Goal: Task Accomplishment & Management: Manage account settings

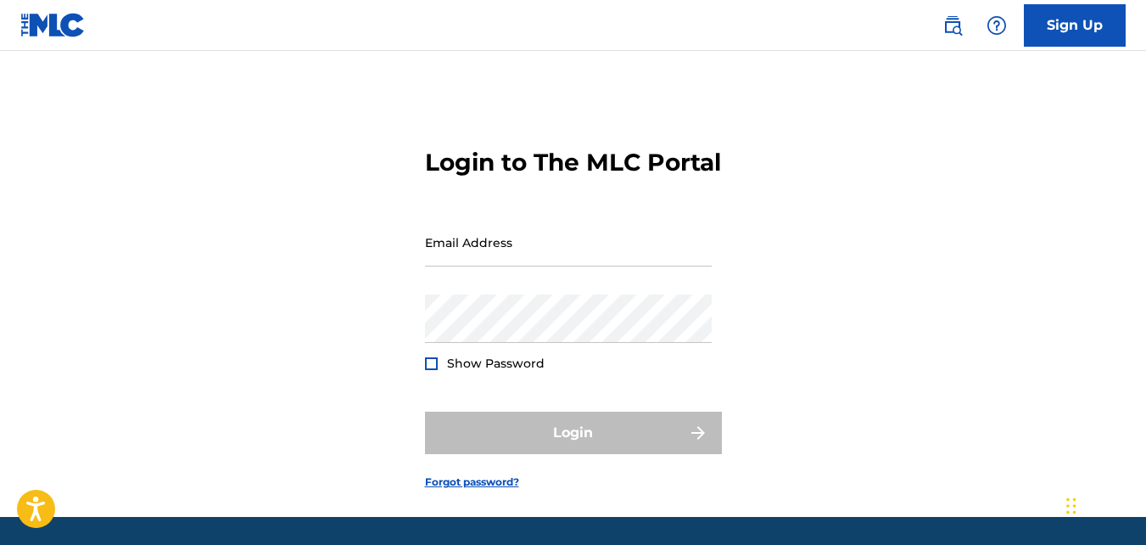
click at [474, 517] on form "Login to The MLC Portal Email Address Password Show Password Login Forgot passw…" at bounding box center [573, 304] width 297 height 423
click at [479, 490] on link "Forgot password?" at bounding box center [472, 481] width 94 height 15
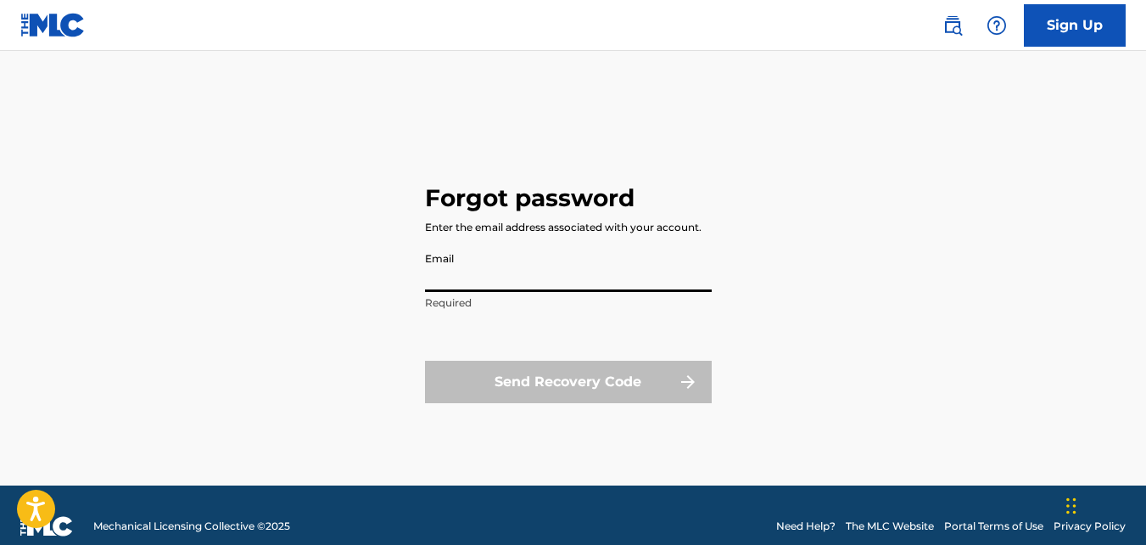
click at [464, 272] on input "Email" at bounding box center [568, 268] width 287 height 48
type input "[EMAIL_ADDRESS][DOMAIN_NAME]"
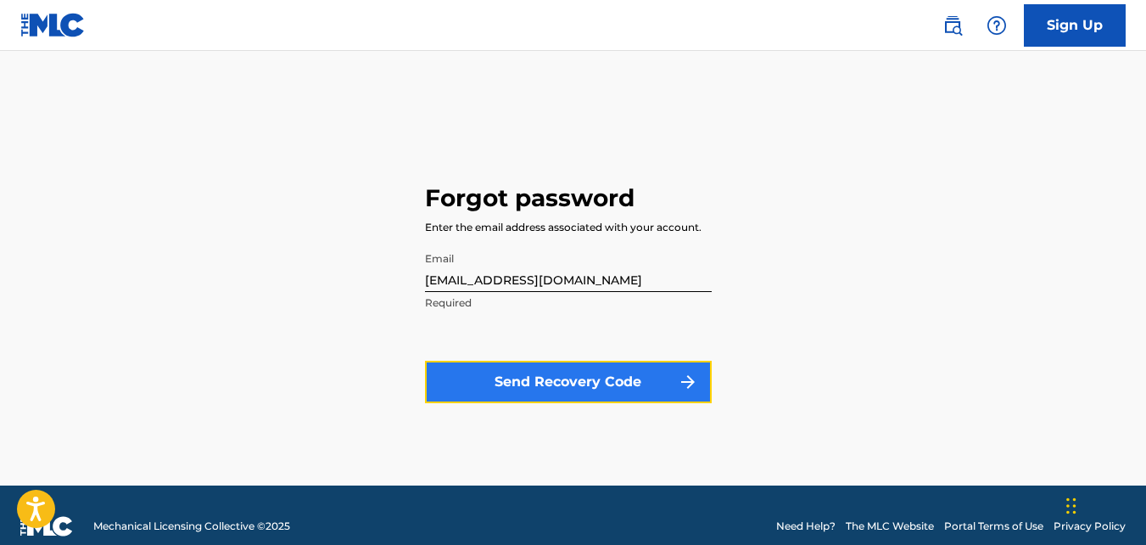
click at [511, 373] on button "Send Recovery Code" at bounding box center [568, 382] width 287 height 42
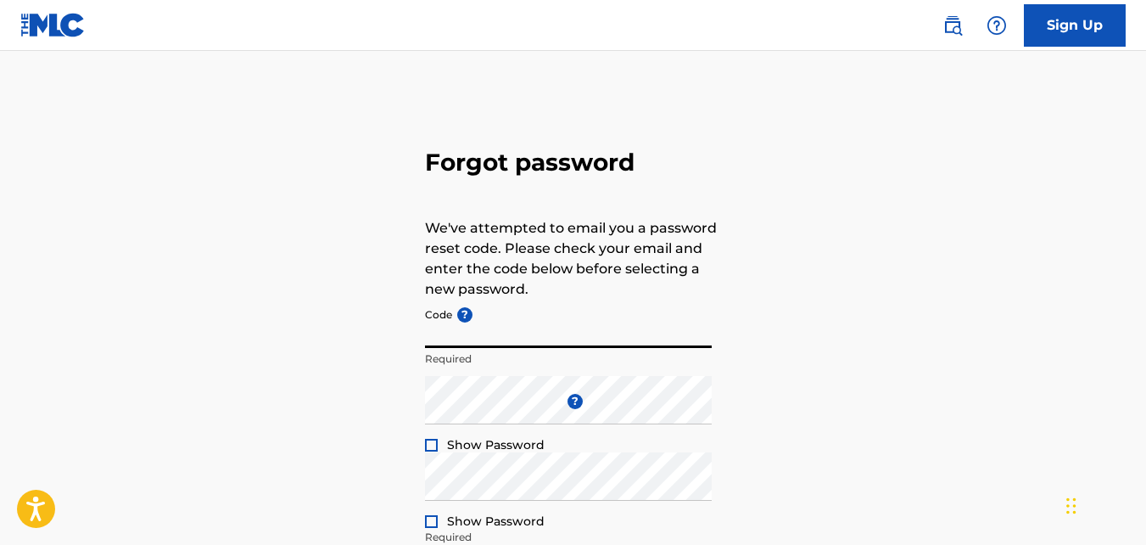
click at [498, 345] on input "Code ?" at bounding box center [568, 324] width 287 height 48
click at [499, 333] on input "FP_a1" at bounding box center [568, 324] width 287 height 48
paste input "FP_a49e4481ecfcb827078193a14c59"
click at [455, 336] on input "FP_a1 FP_a49e4481ecfcb827078193a14c59" at bounding box center [568, 324] width 287 height 48
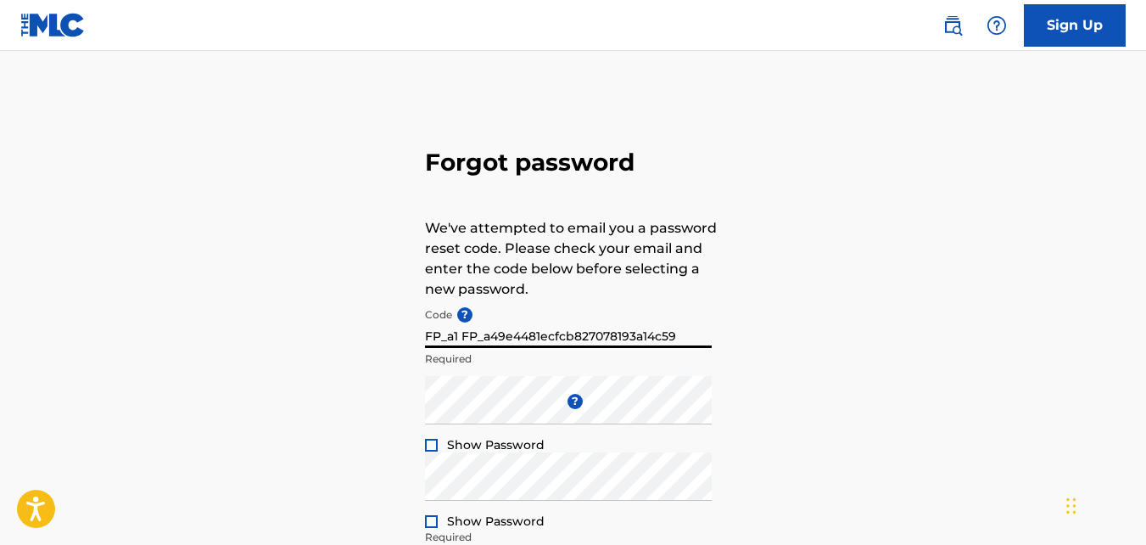
click at [455, 336] on input "FP_a1 FP_a49e4481ecfcb827078193a14c59" at bounding box center [568, 324] width 287 height 48
type input "FP_a49e4481ecfcb827078193a14c59"
click at [434, 442] on div at bounding box center [431, 445] width 13 height 13
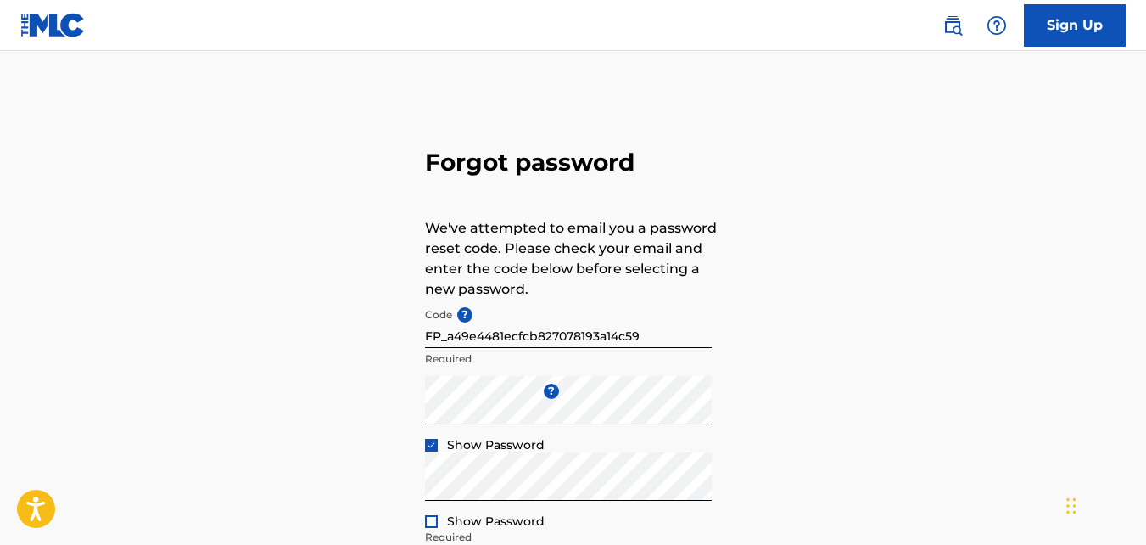
click at [426, 519] on div at bounding box center [431, 521] width 13 height 13
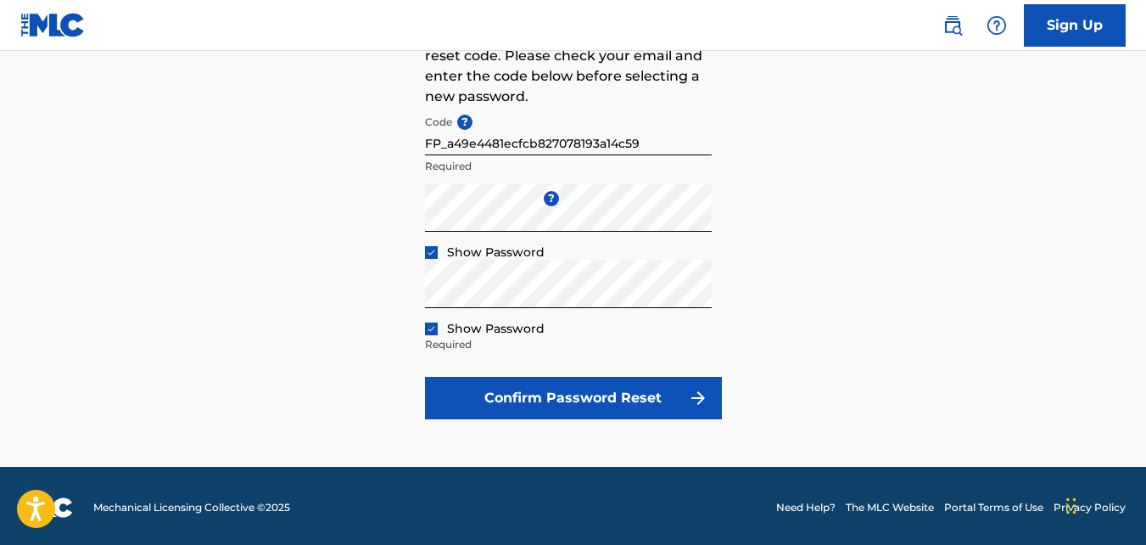
scroll to position [196, 0]
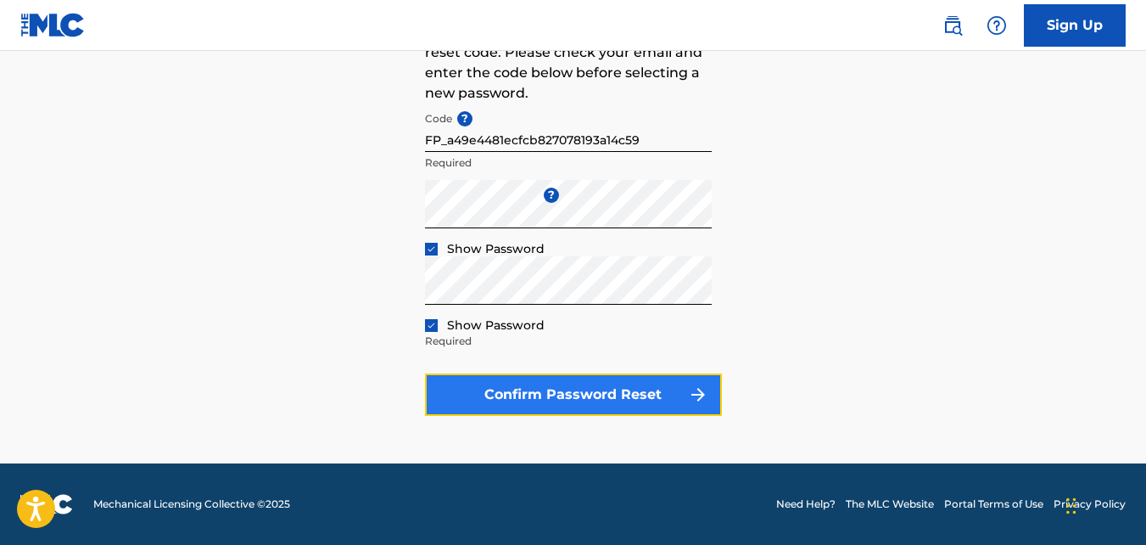
click at [635, 404] on button "Confirm Password Reset" at bounding box center [573, 394] width 297 height 42
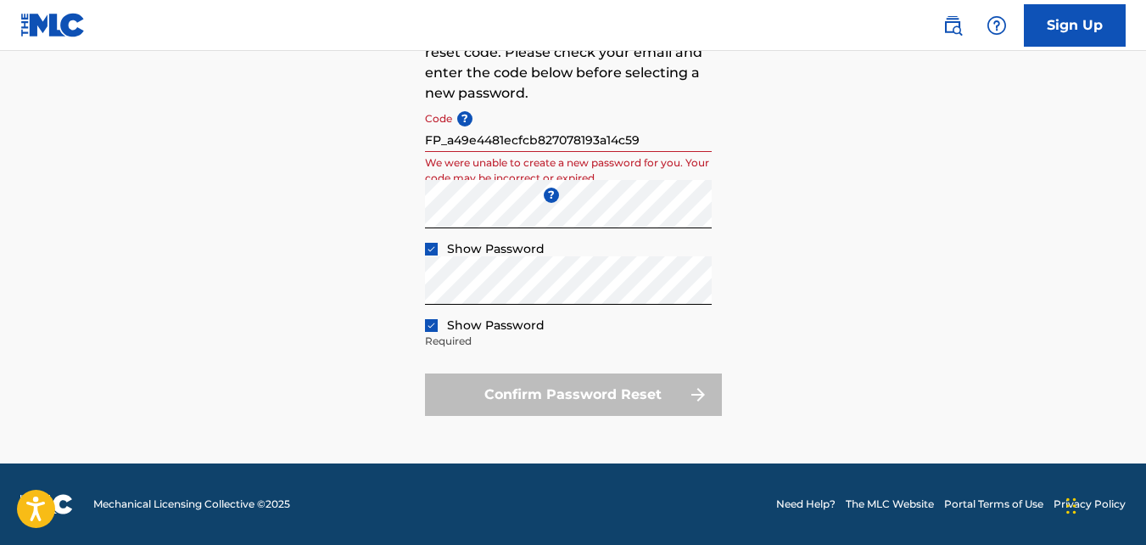
click at [635, 404] on div "Confirm Password Reset" at bounding box center [573, 394] width 297 height 42
click at [45, 48] on nav "Sign Up" at bounding box center [573, 25] width 1146 height 51
click at [44, 29] on img at bounding box center [52, 25] width 65 height 25
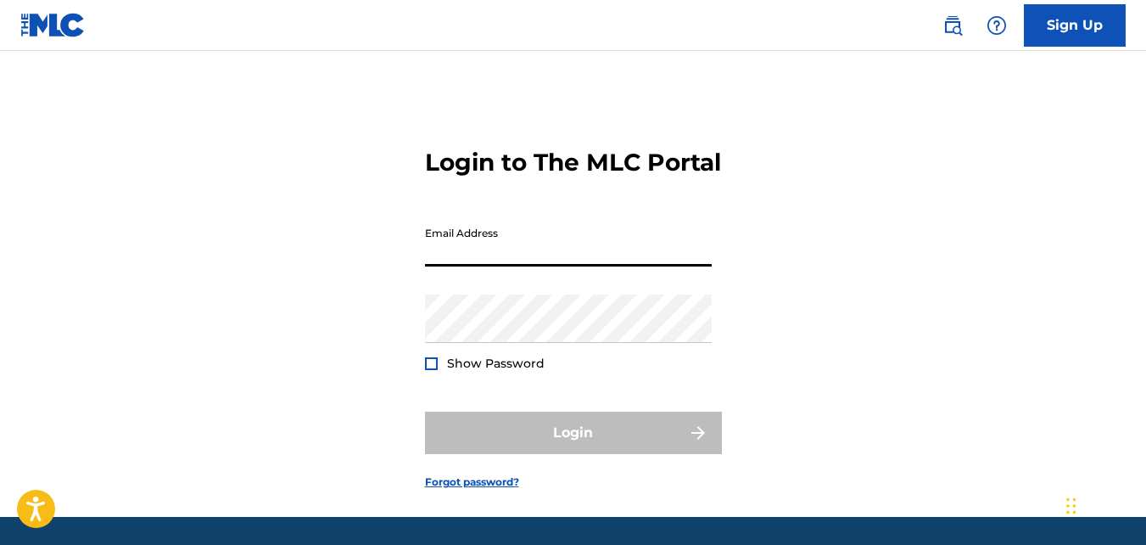
click at [505, 266] on input "Email Address" at bounding box center [568, 242] width 287 height 48
type input "[EMAIL_ADDRESS][DOMAIN_NAME]"
click at [467, 490] on link "Forgot password?" at bounding box center [472, 481] width 94 height 15
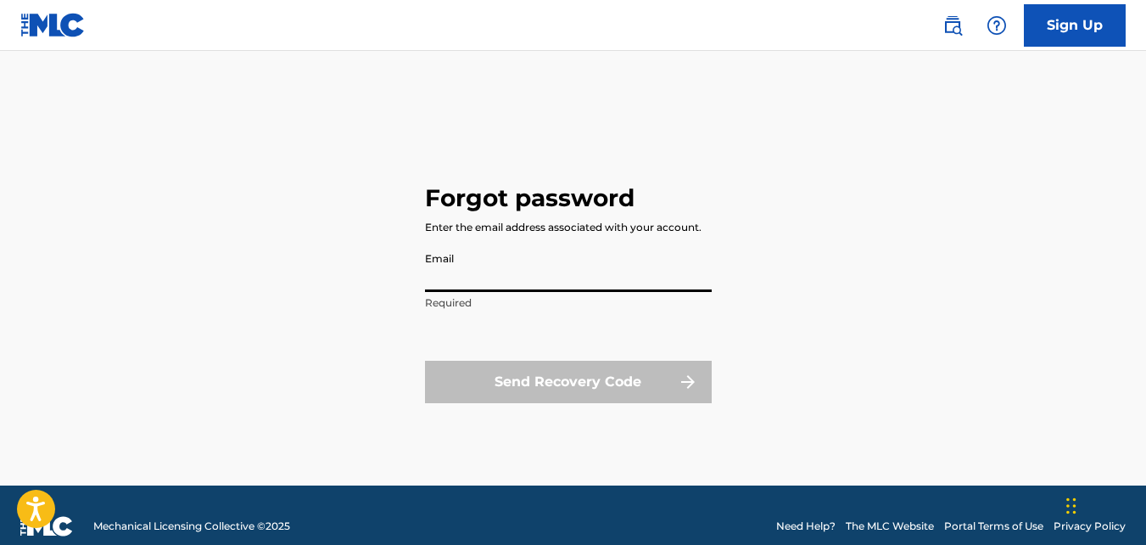
click at [482, 288] on input "Email" at bounding box center [568, 268] width 287 height 48
type input "[EMAIL_ADDRESS][DOMAIN_NAME]"
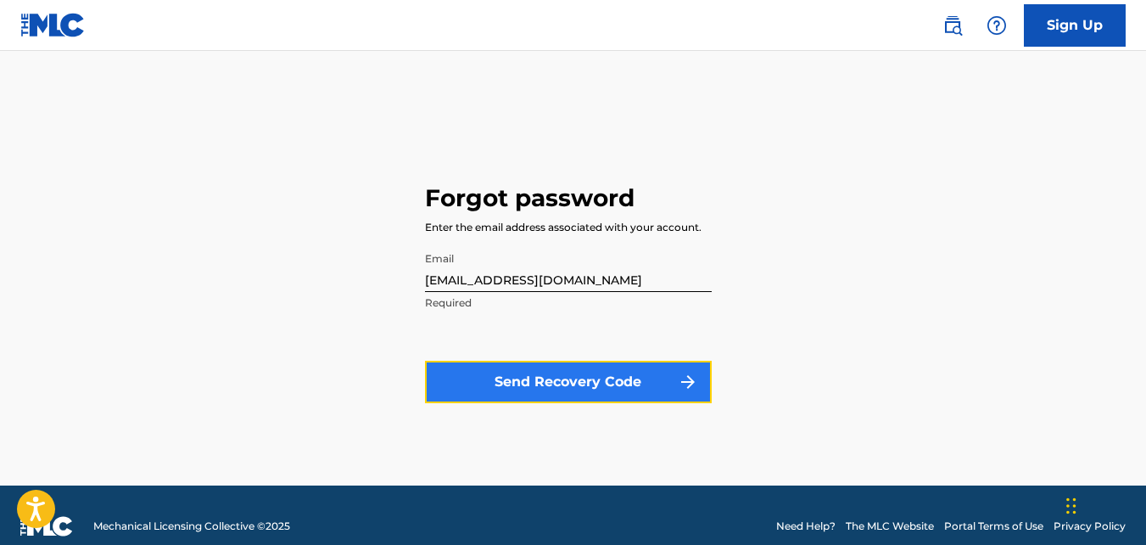
click at [519, 371] on button "Send Recovery Code" at bounding box center [568, 382] width 287 height 42
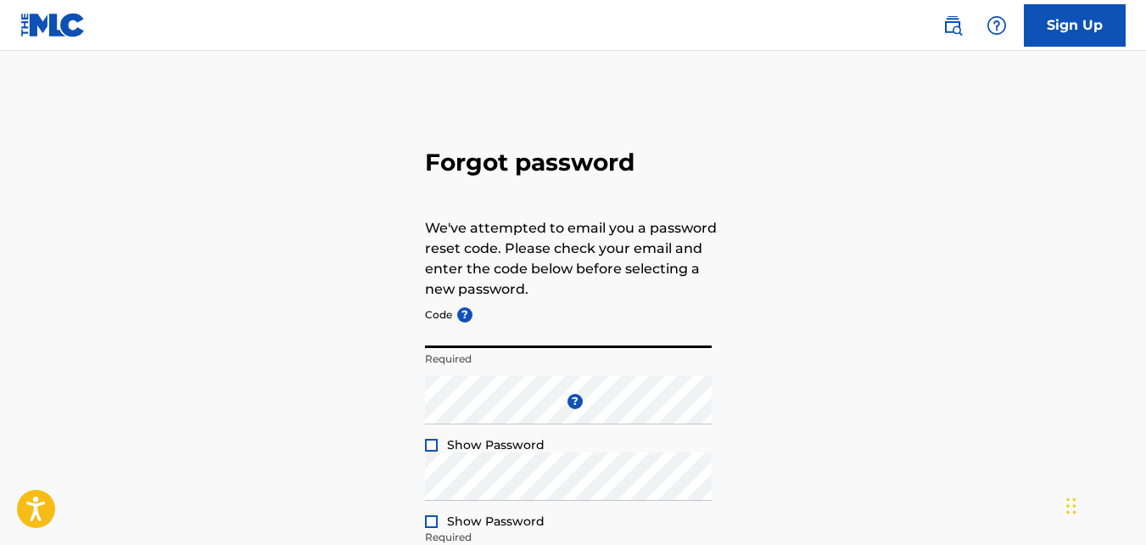
click at [478, 332] on input "Code ?" at bounding box center [568, 324] width 287 height 48
type input "FP_389e171f99f6e73a71044042675f"
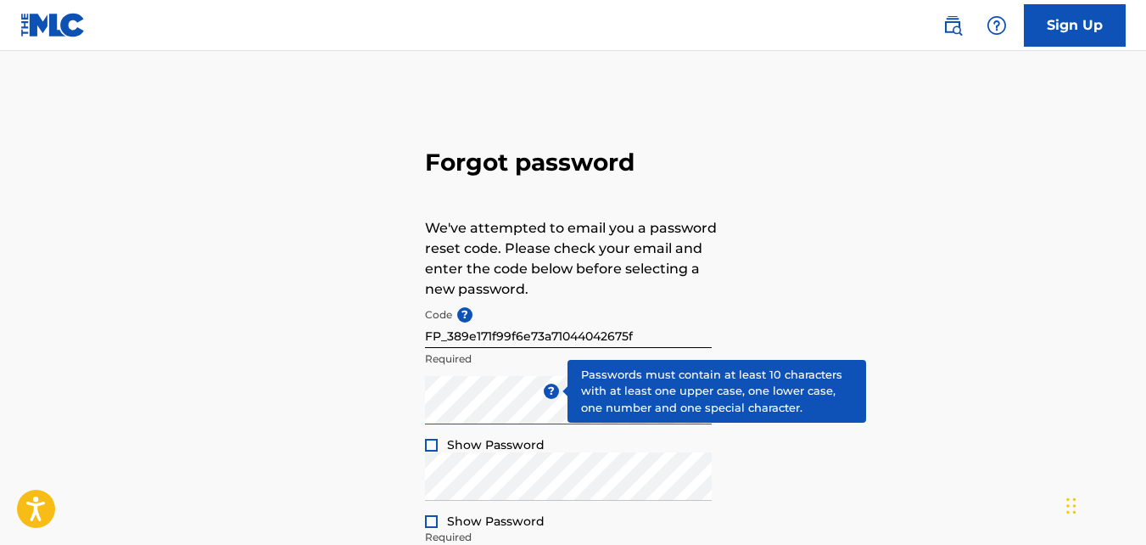
click at [559, 393] on span "?" at bounding box center [551, 391] width 15 height 15
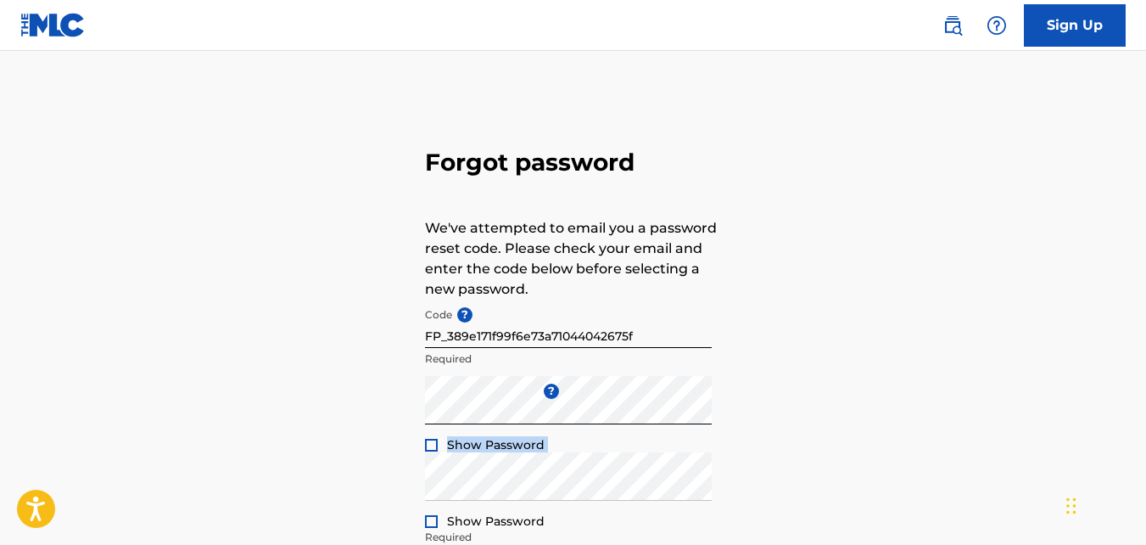
drag, startPoint x: 426, startPoint y: 446, endPoint x: 435, endPoint y: 507, distance: 61.8
click at [435, 507] on form "Code ? FP_389e171f99f6e73a71044042675f Required Enter a new password ? Show Pas…" at bounding box center [573, 456] width 297 height 312
click at [429, 443] on div at bounding box center [431, 445] width 13 height 13
click at [428, 524] on div at bounding box center [431, 521] width 13 height 13
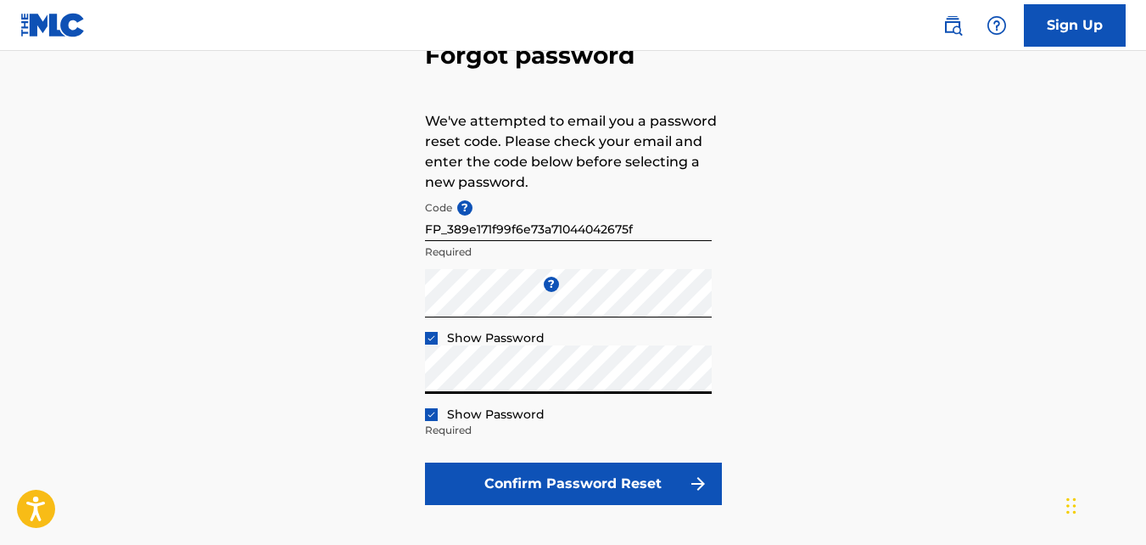
scroll to position [146, 0]
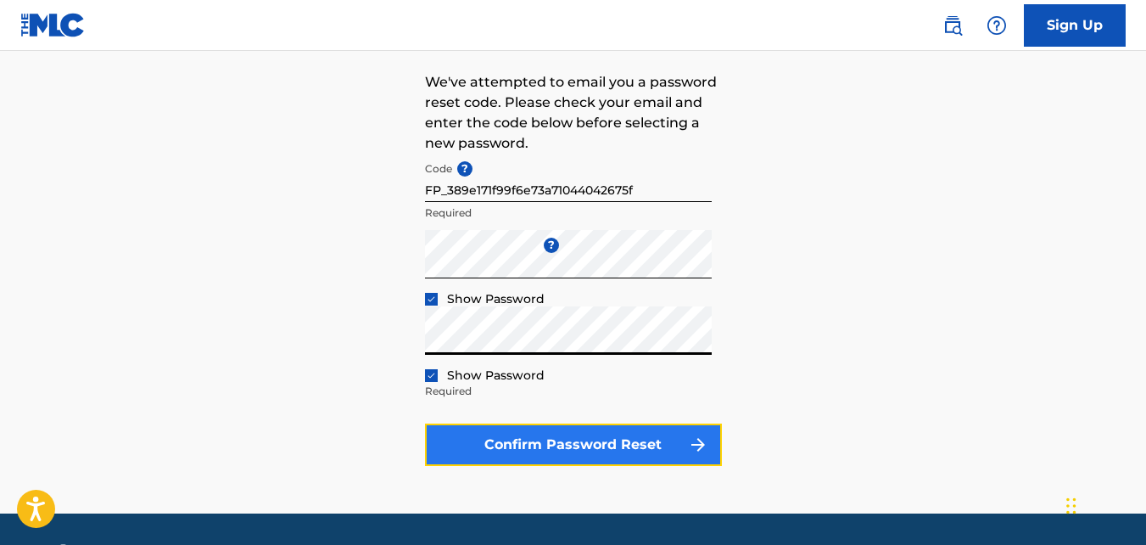
click at [675, 458] on button "Confirm Password Reset" at bounding box center [573, 444] width 297 height 42
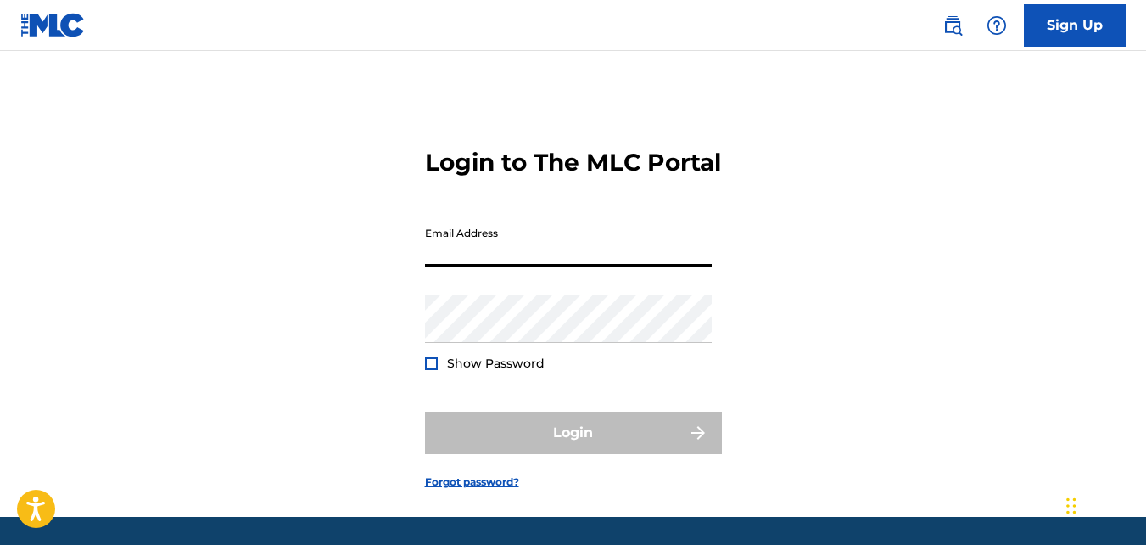
click at [496, 266] on input "Email Address" at bounding box center [568, 242] width 287 height 48
type input "[EMAIL_ADDRESS][DOMAIN_NAME]"
click at [430, 370] on div at bounding box center [431, 363] width 13 height 13
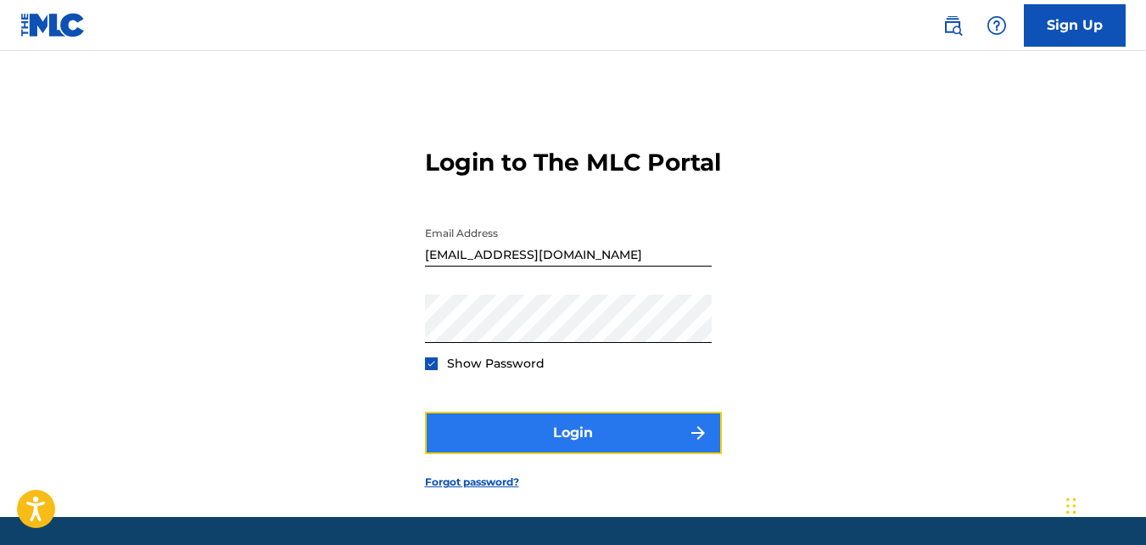
click at [482, 454] on button "Login" at bounding box center [573, 433] width 297 height 42
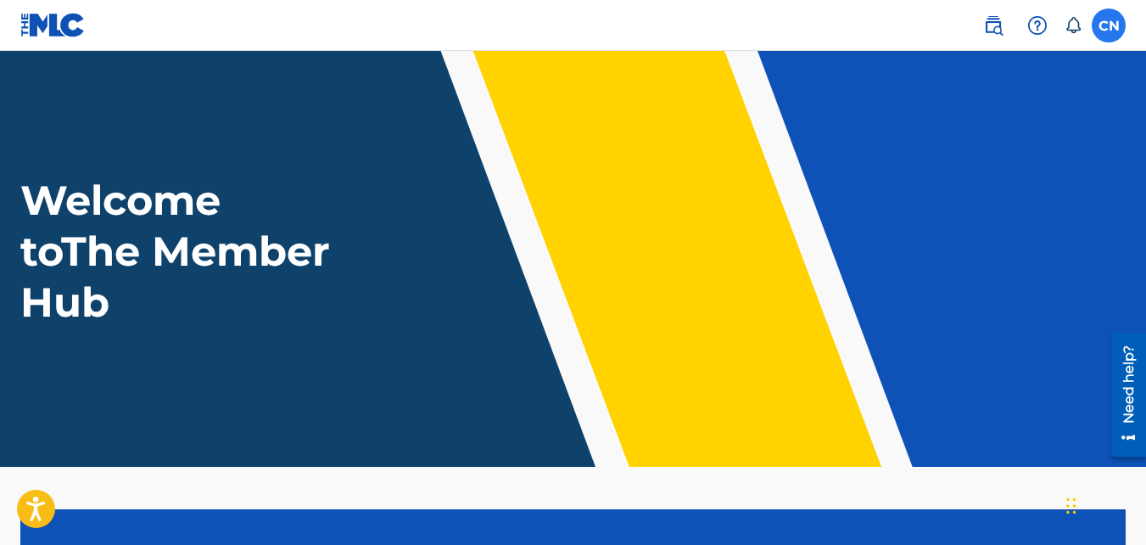
click at [1108, 23] on label at bounding box center [1109, 25] width 34 height 34
click at [1109, 25] on input "CN [PERSON_NAME] [EMAIL_ADDRESS][DOMAIN_NAME] Notification Preferences Profile …" at bounding box center [1109, 25] width 0 height 0
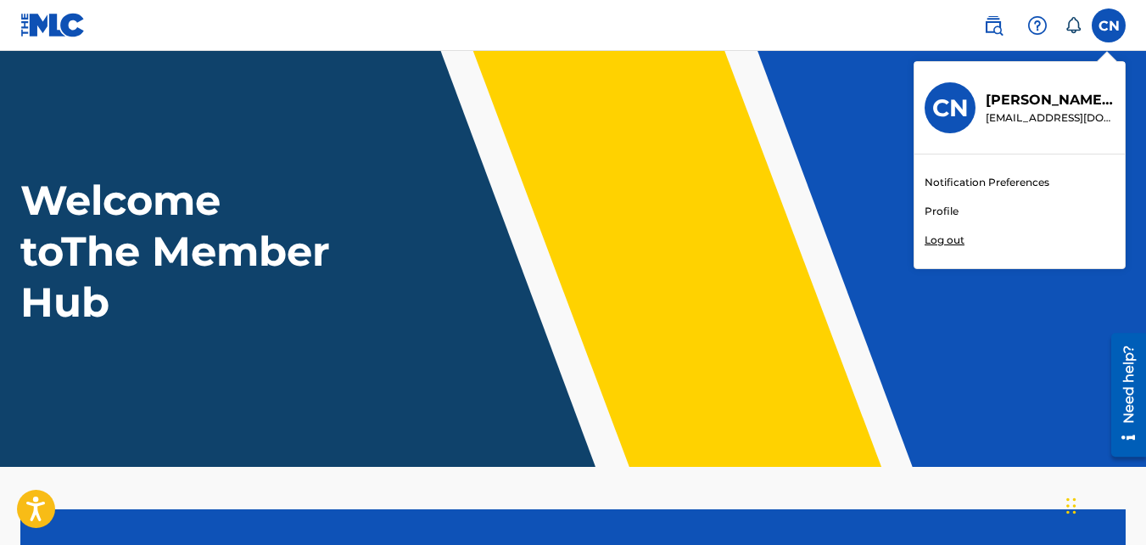
click at [944, 206] on link "Profile" at bounding box center [942, 211] width 34 height 15
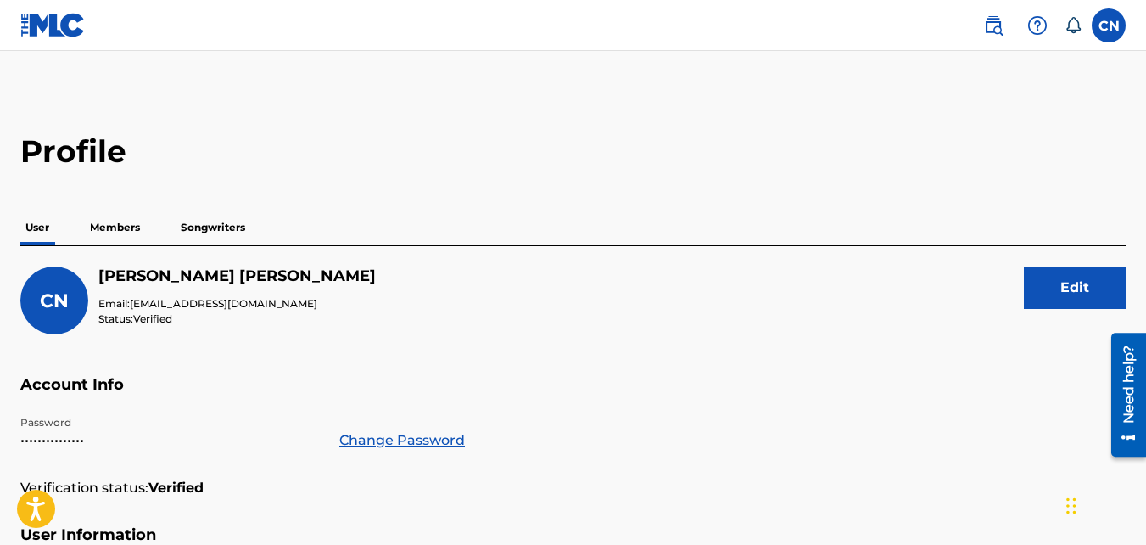
click at [122, 221] on p "Members" at bounding box center [115, 228] width 60 height 36
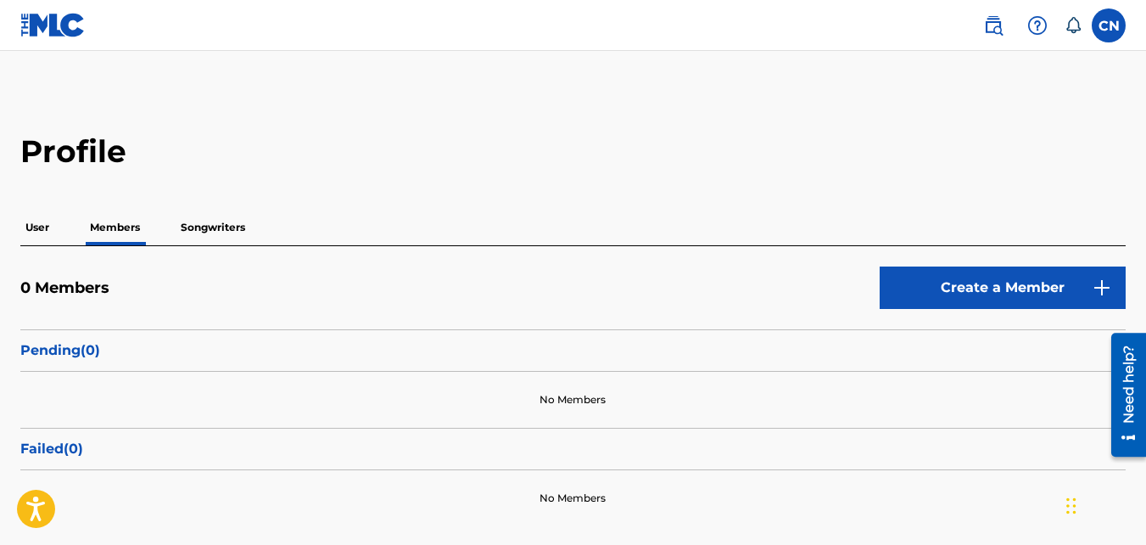
click at [225, 221] on p "Songwriters" at bounding box center [213, 228] width 75 height 36
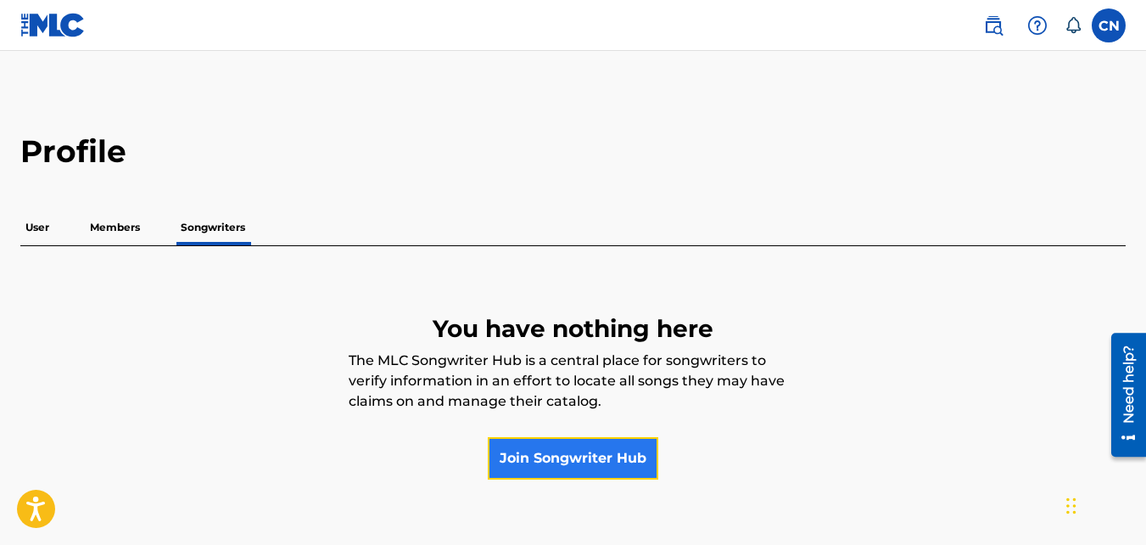
click at [558, 447] on link "Join Songwriter Hub" at bounding box center [573, 458] width 171 height 42
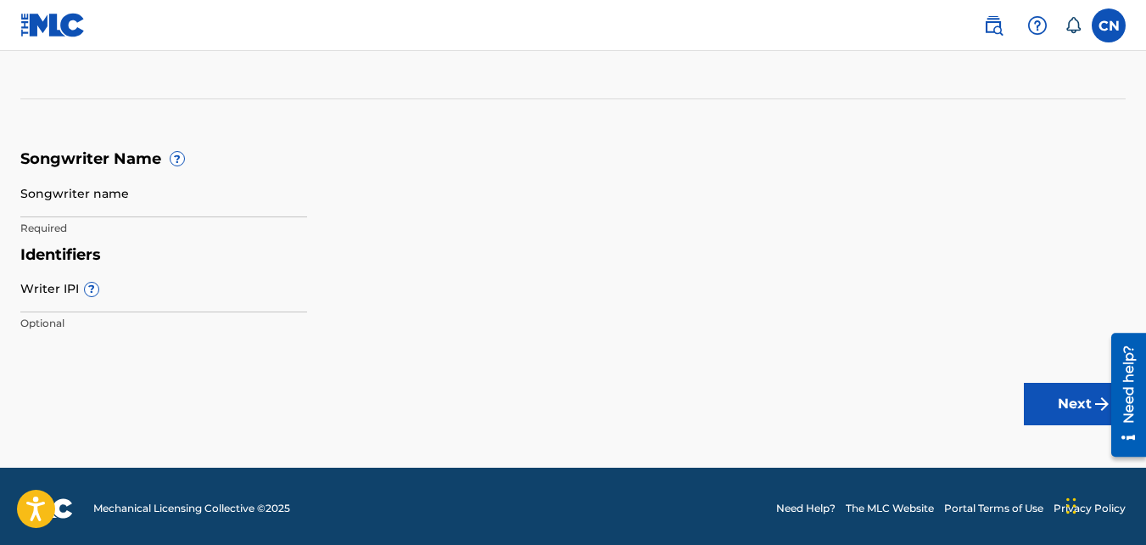
scroll to position [221, 0]
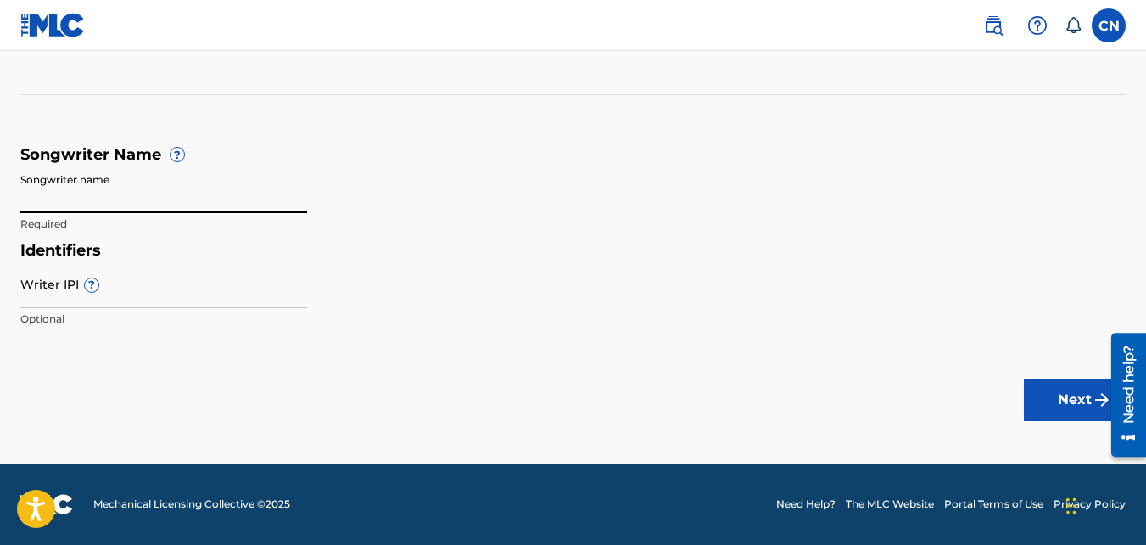
click at [76, 203] on input "Songwriter name" at bounding box center [163, 189] width 287 height 48
type input "U"
type input "C"
click at [154, 193] on input "U" at bounding box center [163, 189] width 287 height 48
click at [159, 205] on input "U" at bounding box center [163, 189] width 287 height 48
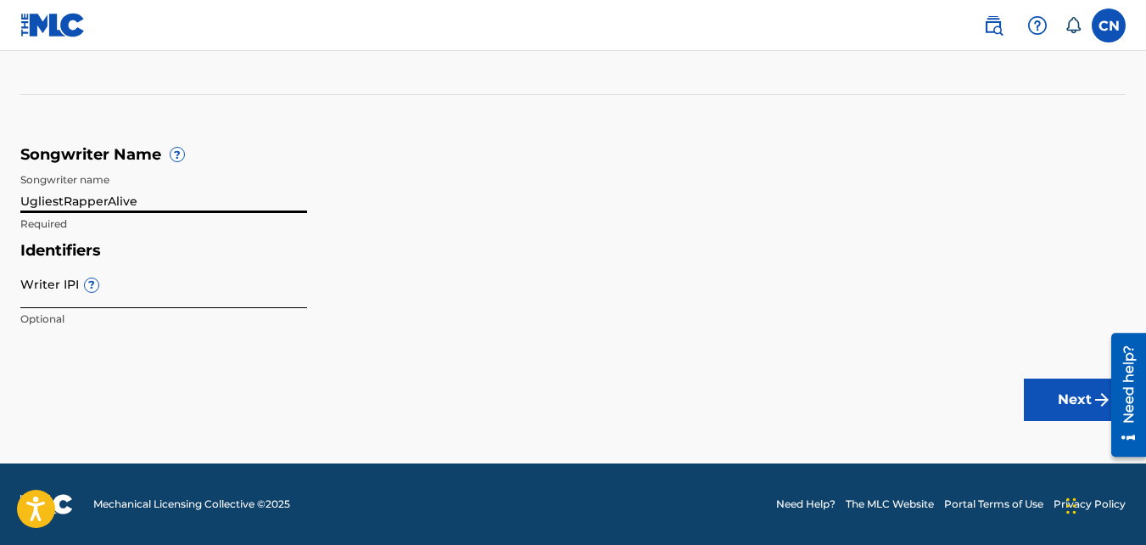
type input "UgliestRapperAlive"
click at [156, 288] on input "Writer IPI ?" at bounding box center [163, 284] width 287 height 48
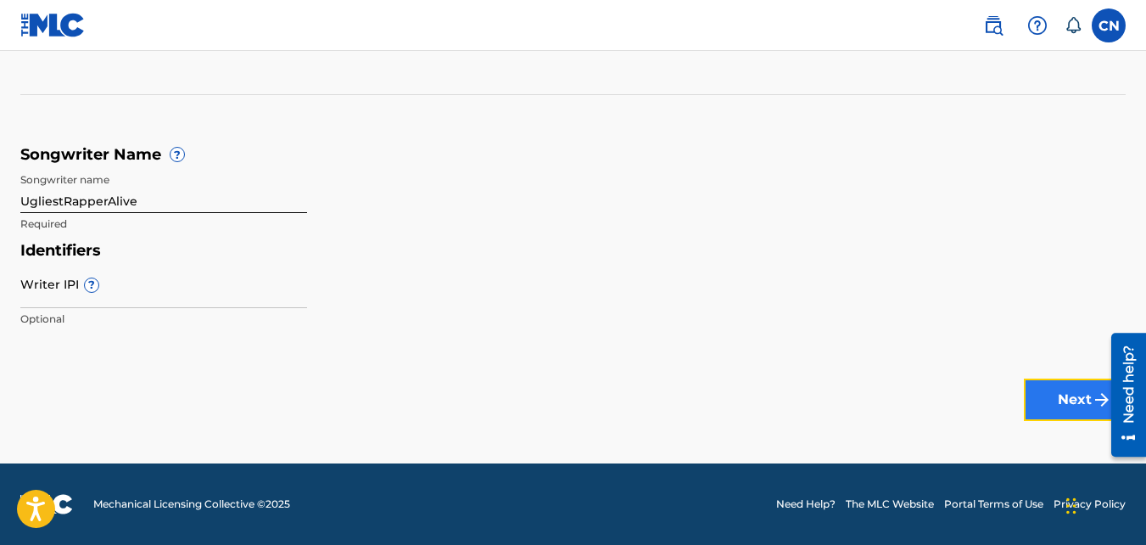
click at [1071, 412] on button "Next" at bounding box center [1075, 399] width 102 height 42
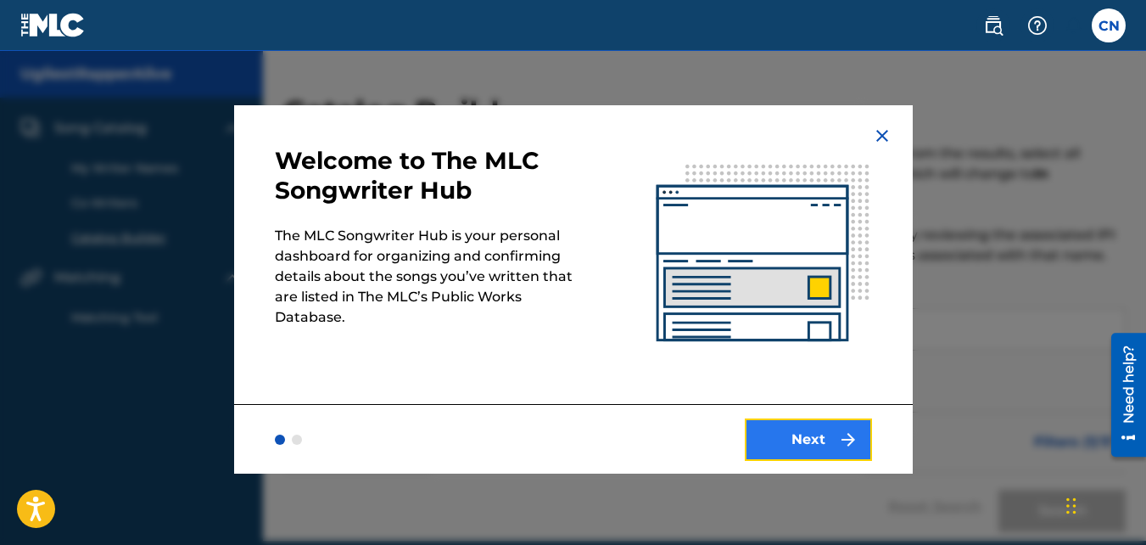
click at [826, 440] on button "Next" at bounding box center [808, 439] width 127 height 42
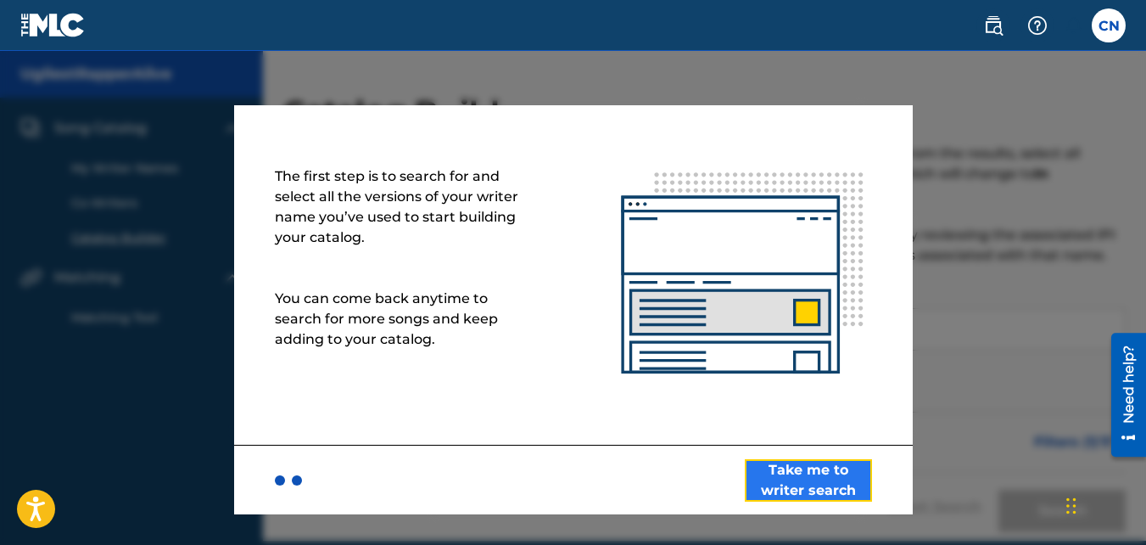
click at [821, 491] on button "Take me to writer search" at bounding box center [808, 480] width 127 height 42
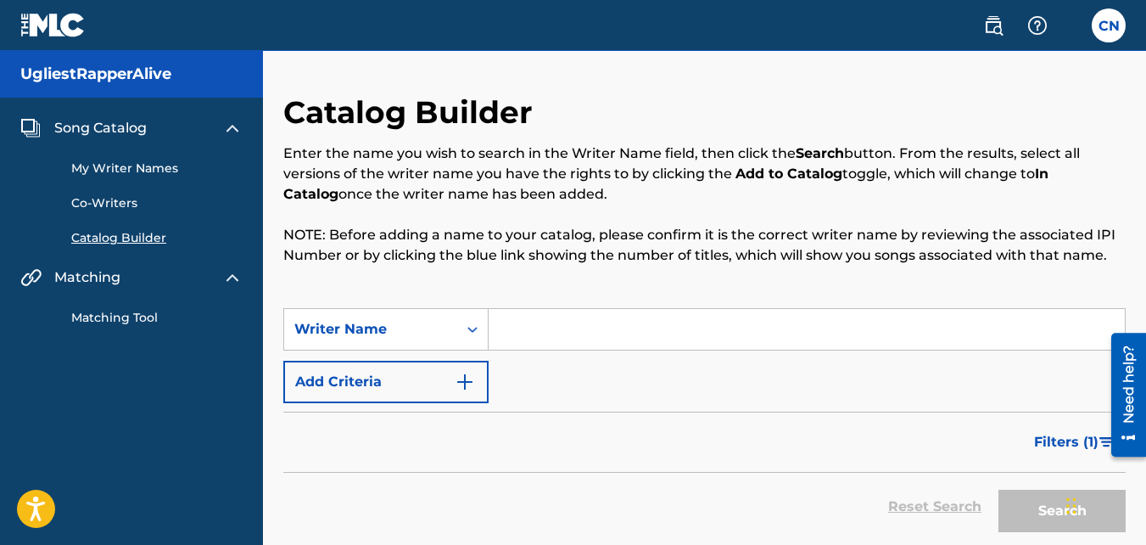
click at [580, 322] on input "Search Form" at bounding box center [807, 329] width 636 height 41
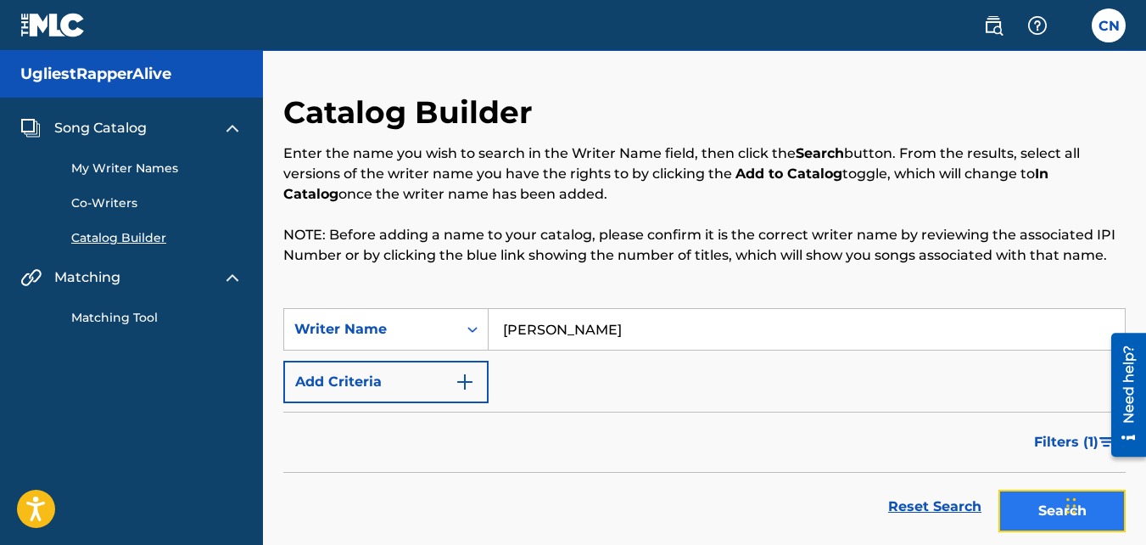
click at [1038, 513] on button "Search" at bounding box center [1062, 511] width 127 height 42
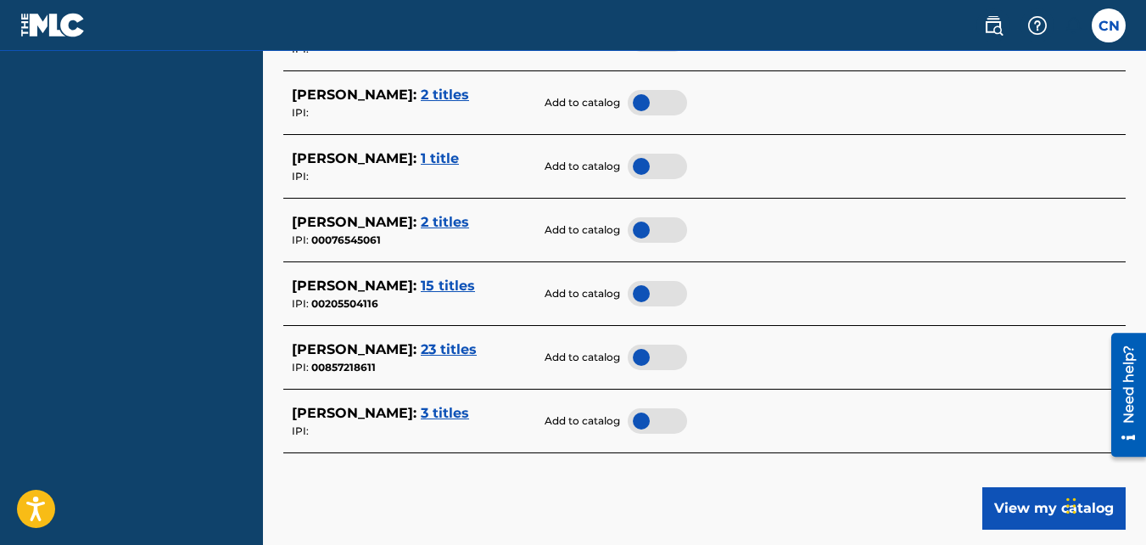
scroll to position [355, 0]
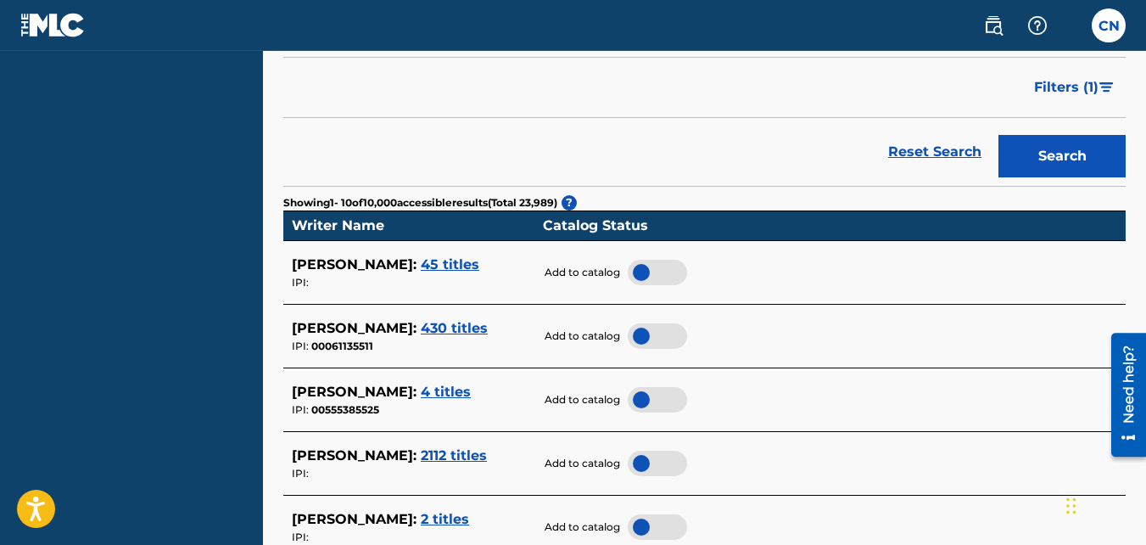
click at [457, 261] on span "45 titles" at bounding box center [450, 264] width 59 height 16
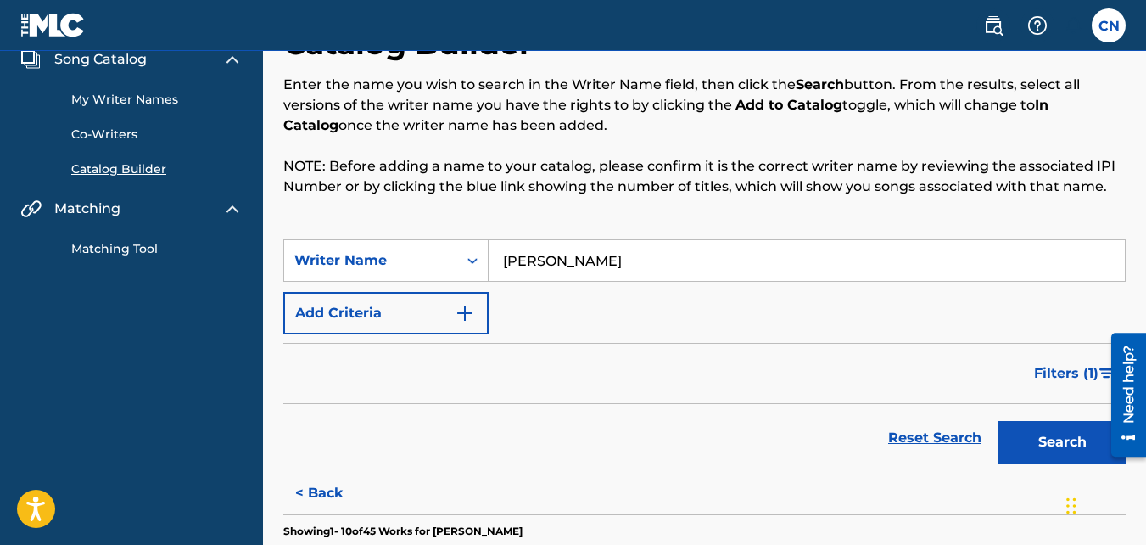
scroll to position [29, 0]
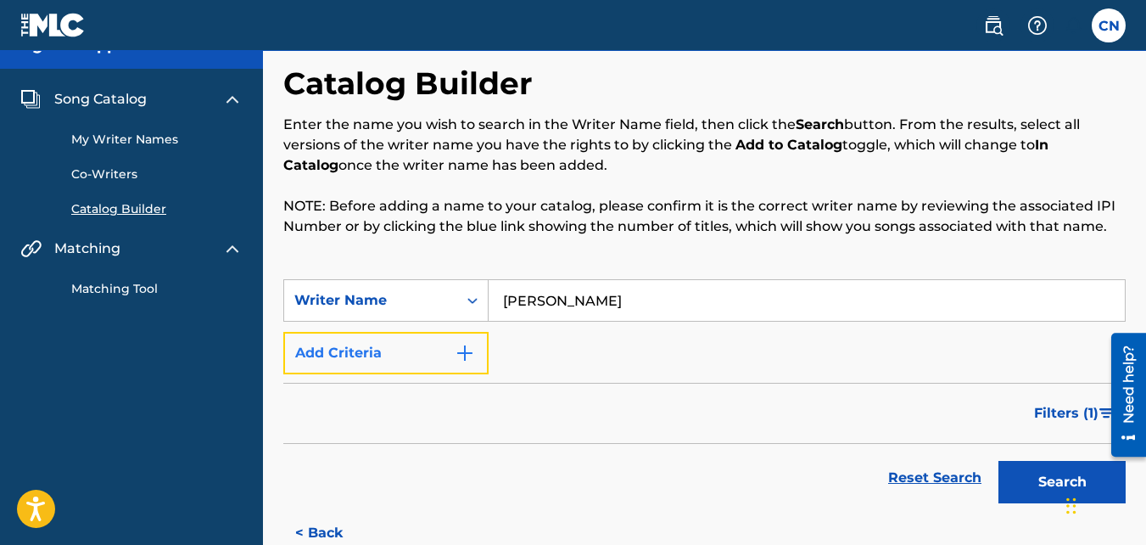
click at [395, 356] on button "Add Criteria" at bounding box center [385, 353] width 205 height 42
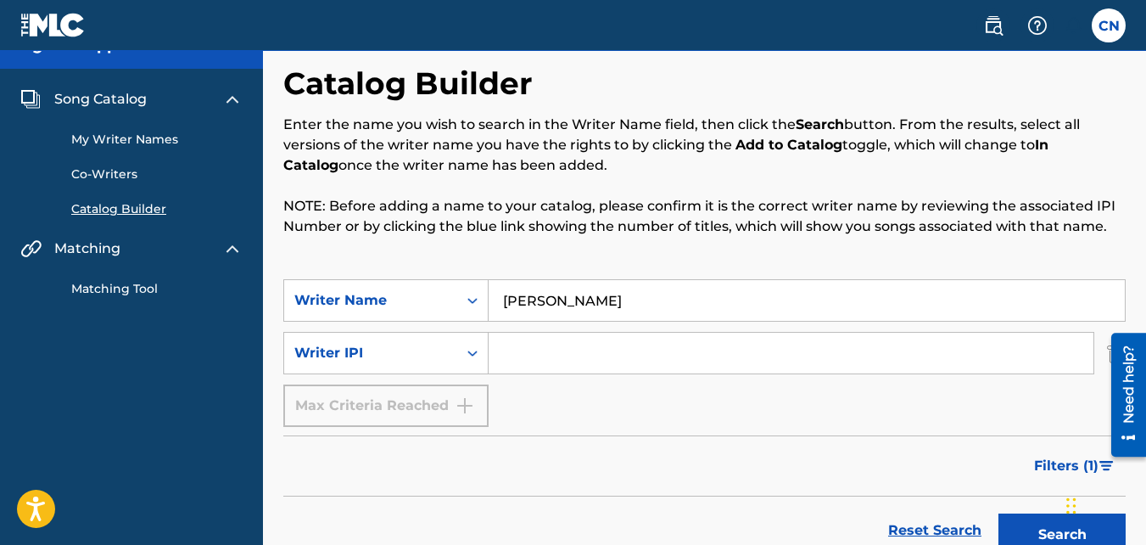
click at [521, 357] on input "Search Form" at bounding box center [791, 353] width 605 height 41
click at [626, 310] on input "[PERSON_NAME]" at bounding box center [807, 300] width 636 height 41
type input "C"
type input "UgliestRapperAlive"
click at [1019, 521] on button "Search" at bounding box center [1062, 534] width 127 height 42
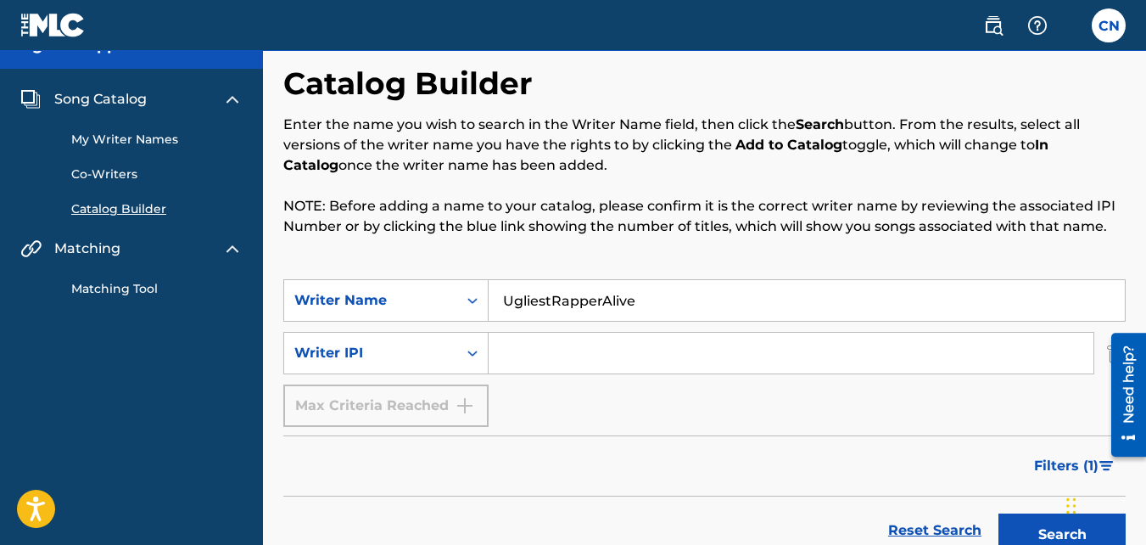
click at [519, 311] on input "UgliestRapperAlive" at bounding box center [807, 300] width 636 height 41
click at [682, 325] on div "SearchWithCriteriab2a9a019-aaa9-4618-a940-518f2b419179 Writer Name UgliestRappe…" at bounding box center [704, 353] width 843 height 148
click at [671, 310] on input "UgliestRapperAlive" at bounding box center [807, 300] width 636 height 41
click at [136, 211] on link "Catalog Builder" at bounding box center [156, 209] width 171 height 18
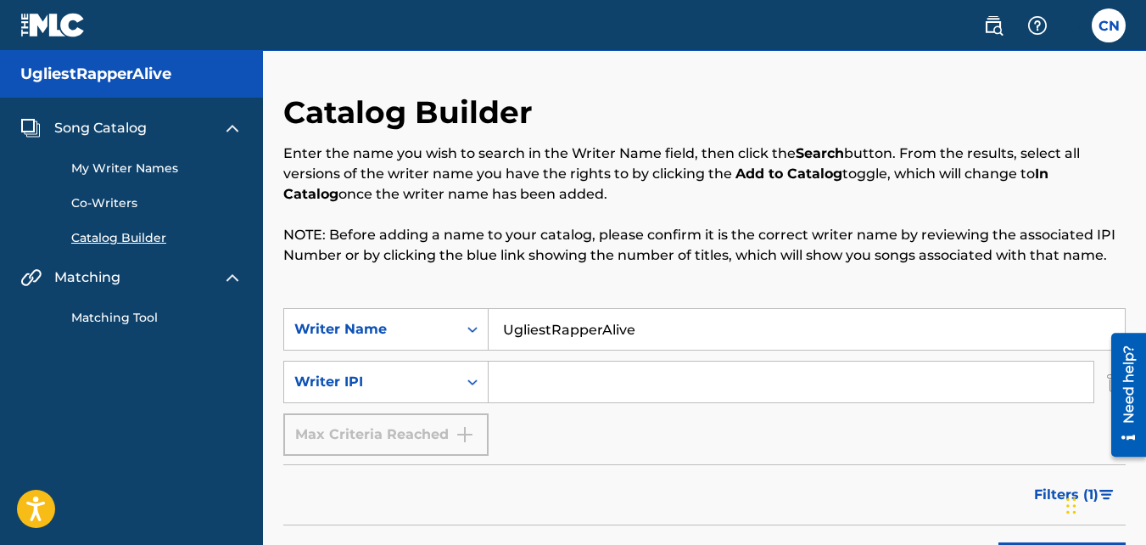
click at [82, 168] on link "My Writer Names" at bounding box center [156, 169] width 171 height 18
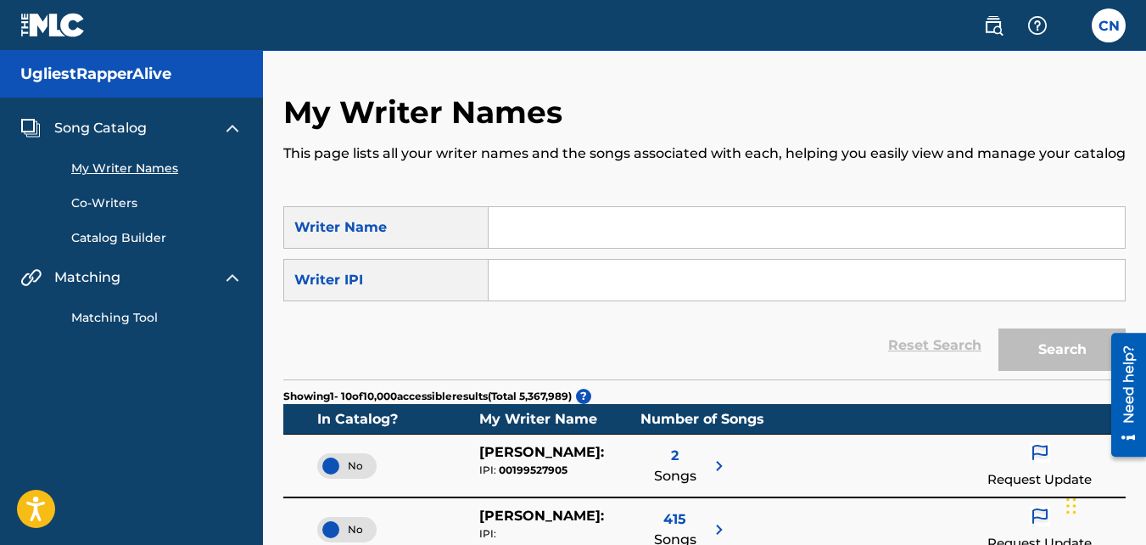
click at [94, 205] on link "Co-Writers" at bounding box center [156, 203] width 171 height 18
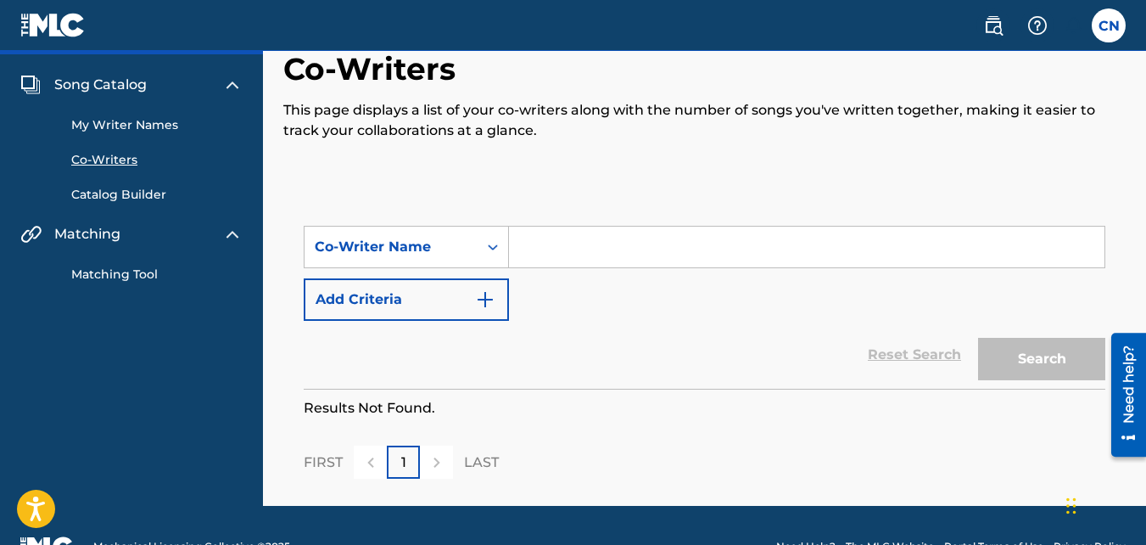
scroll to position [42, 0]
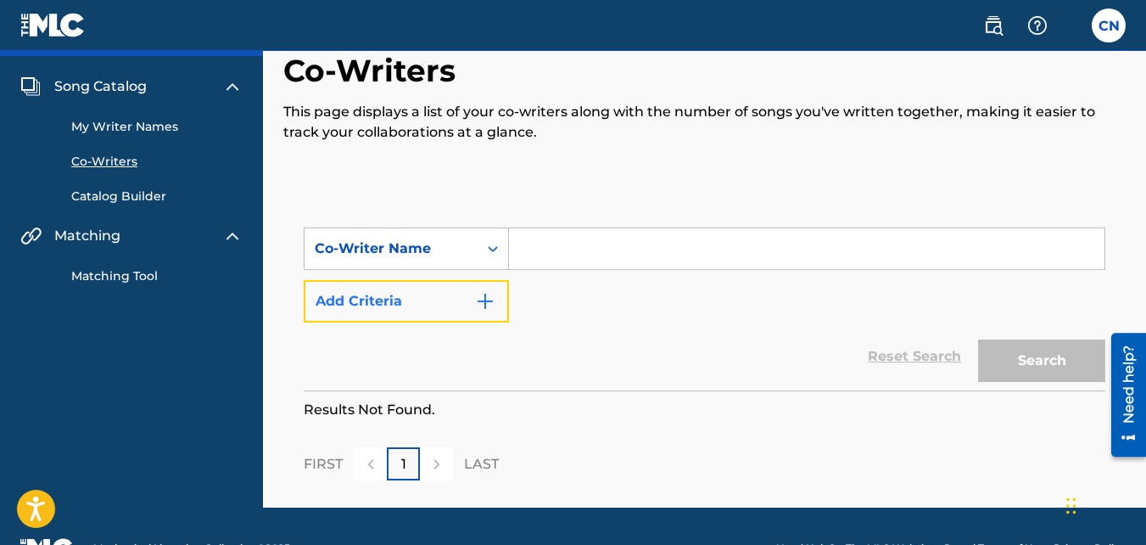
click at [500, 302] on button "Add Criteria" at bounding box center [406, 301] width 205 height 42
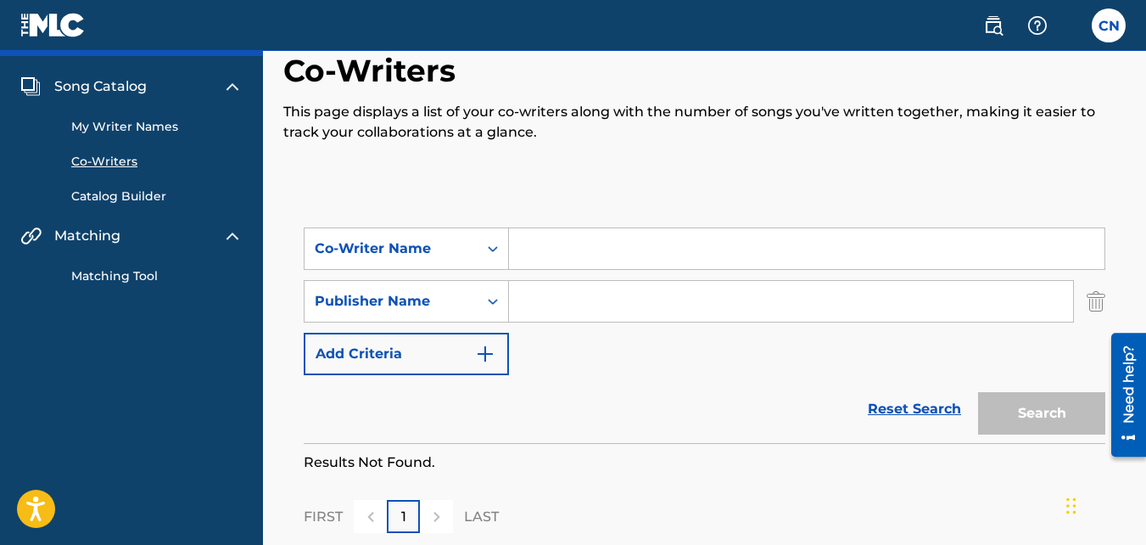
click at [536, 302] on input "Search Form" at bounding box center [791, 301] width 564 height 41
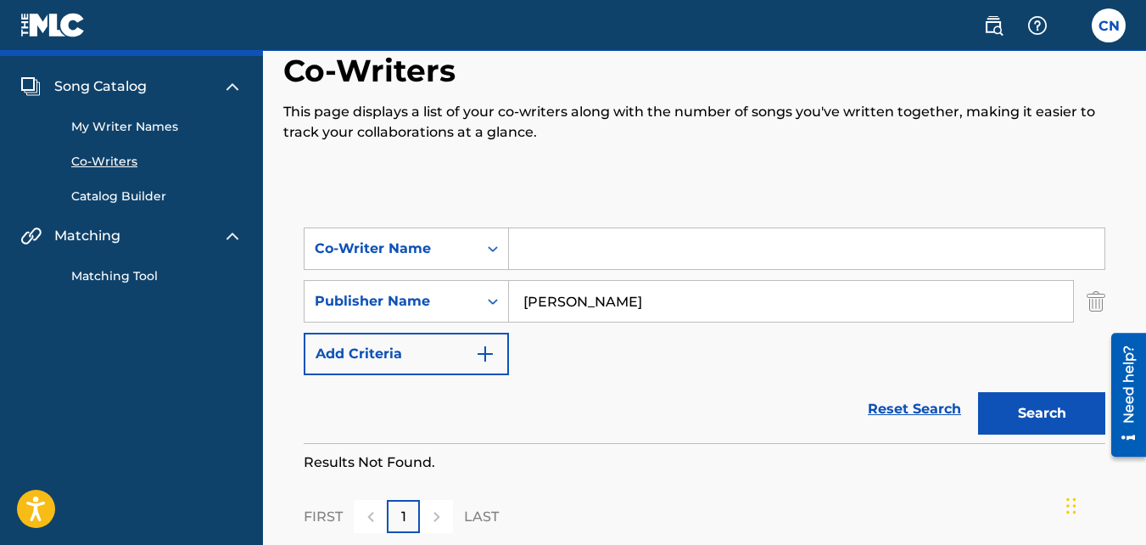
type input "[PERSON_NAME]"
click at [526, 235] on input "Search Form" at bounding box center [807, 248] width 596 height 41
type input "NeimerMusic"
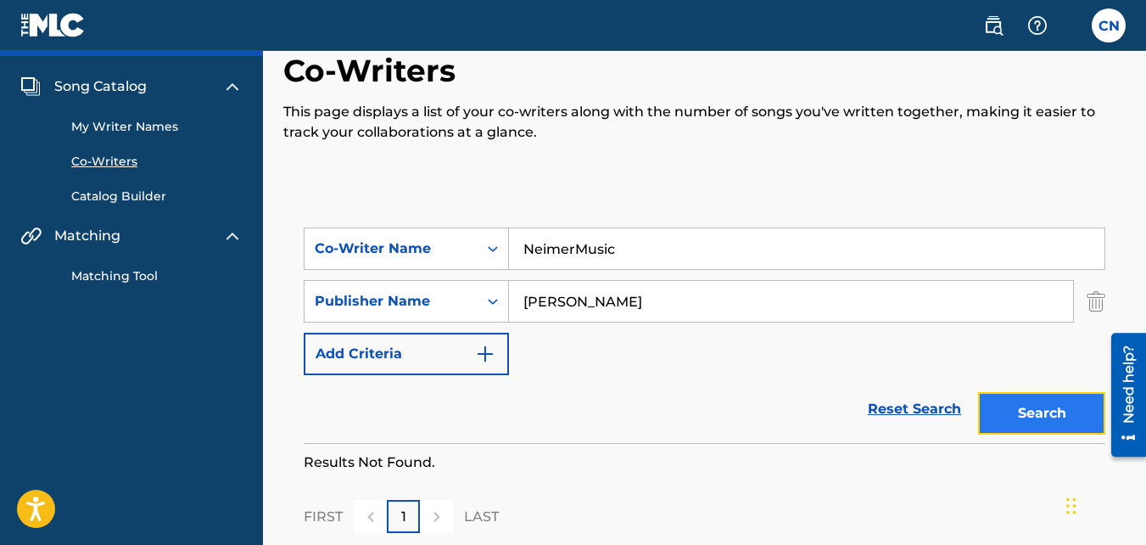
click at [1021, 401] on button "Search" at bounding box center [1041, 413] width 127 height 42
click at [736, 289] on input "[PERSON_NAME]" at bounding box center [791, 301] width 564 height 41
click at [722, 296] on input "[PERSON_NAME]" at bounding box center [791, 301] width 564 height 41
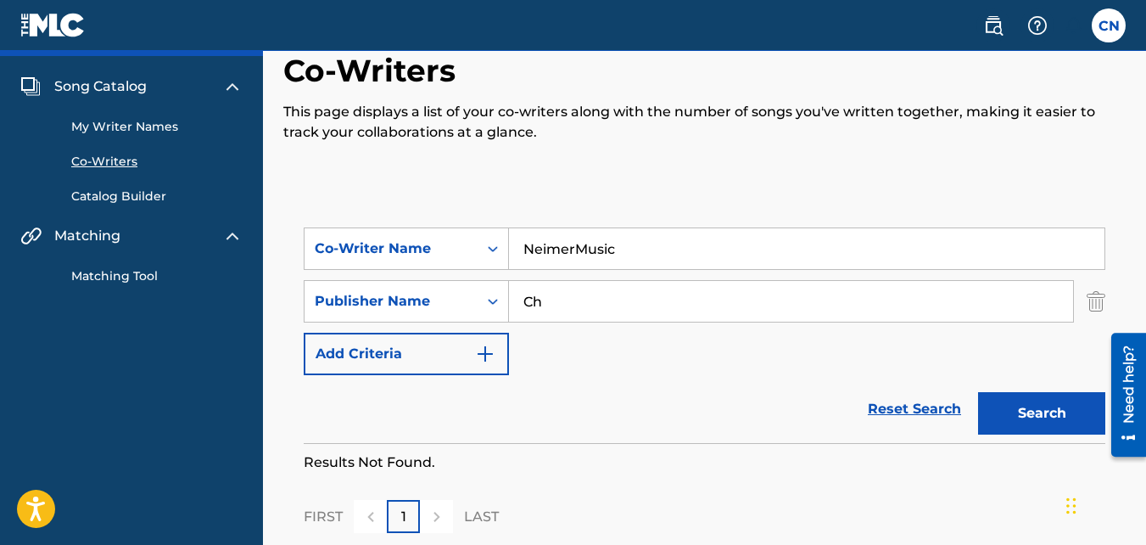
type input "C"
type input "UgliestRapperAlive"
click at [1004, 390] on div "Search" at bounding box center [1038, 409] width 136 height 68
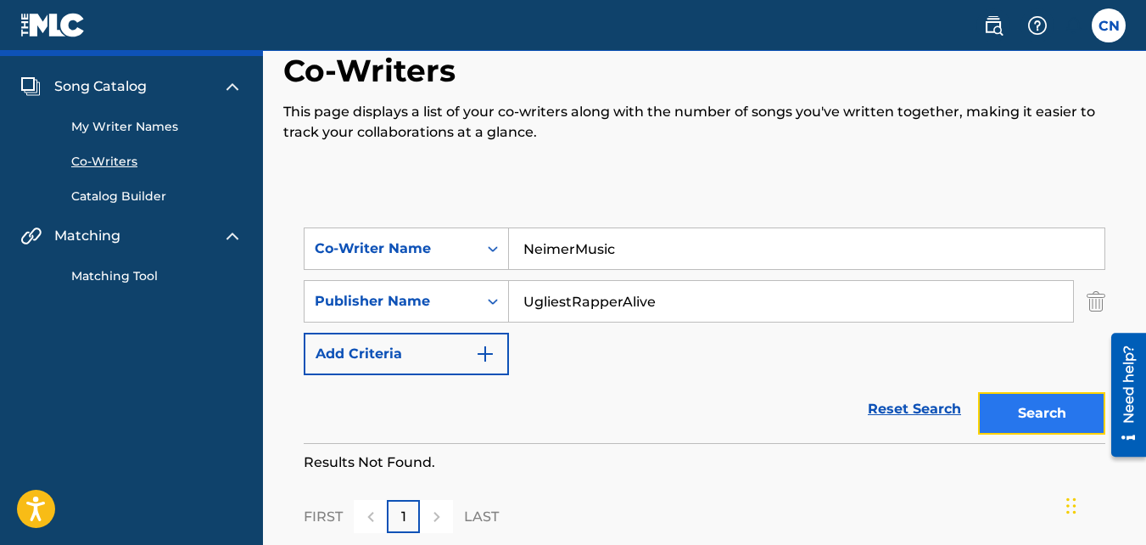
click at [1022, 418] on button "Search" at bounding box center [1041, 413] width 127 height 42
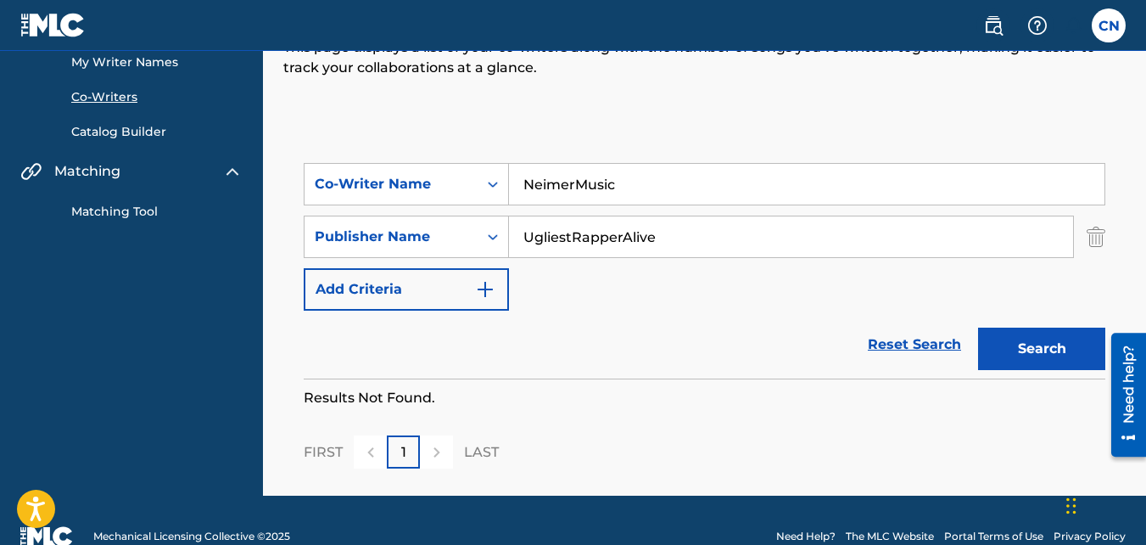
scroll to position [138, 0]
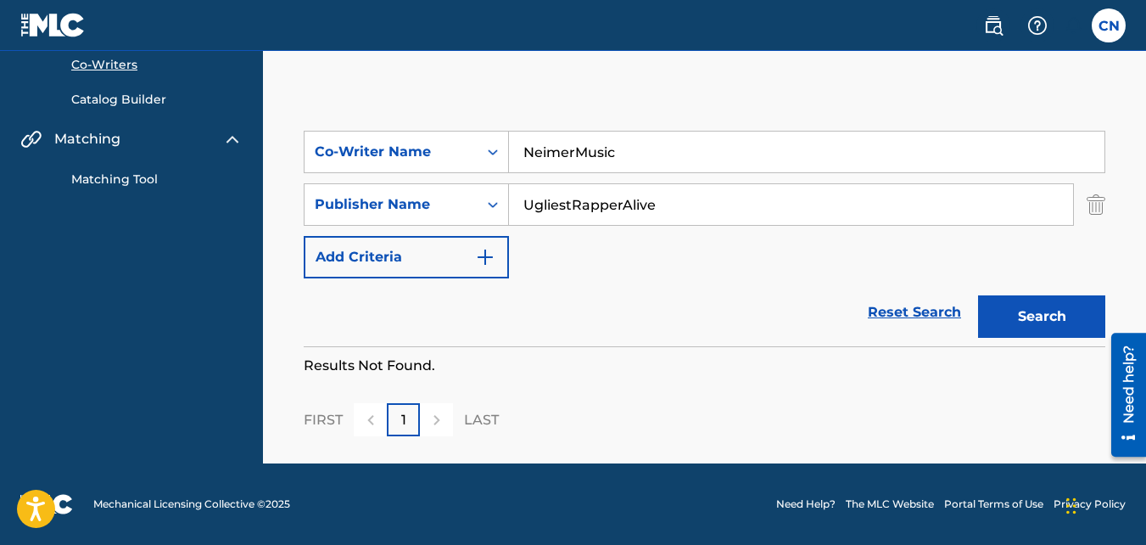
click at [717, 179] on div "SearchWithCriteria727264e3-dd84-427f-aef1-f09785335f1d Co-Writer Name NeimerMus…" at bounding box center [705, 205] width 802 height 148
click at [715, 166] on input "NeimerMusic" at bounding box center [807, 152] width 596 height 41
type input "N"
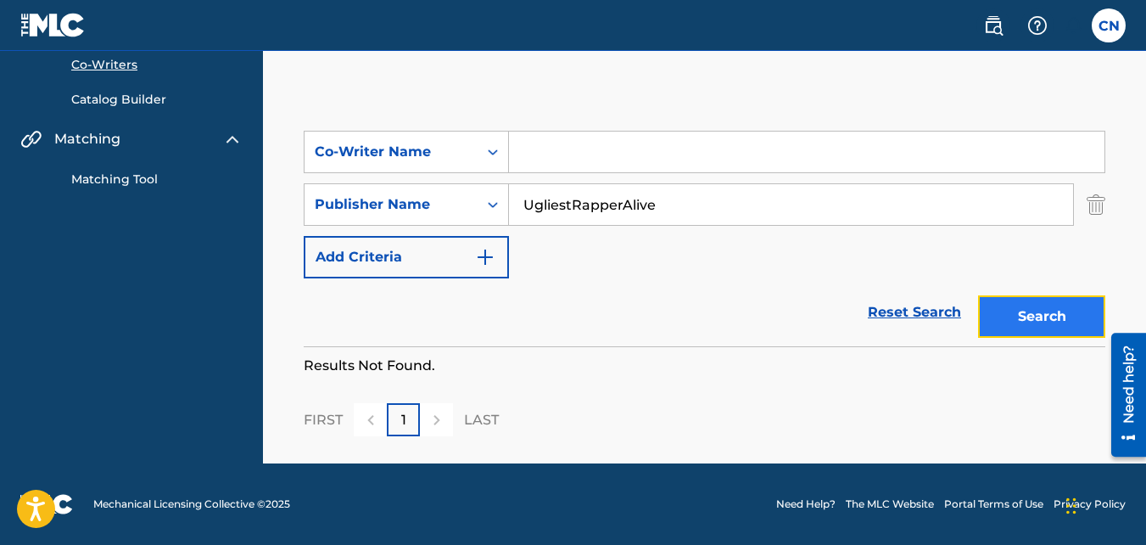
click at [990, 312] on button "Search" at bounding box center [1041, 316] width 127 height 42
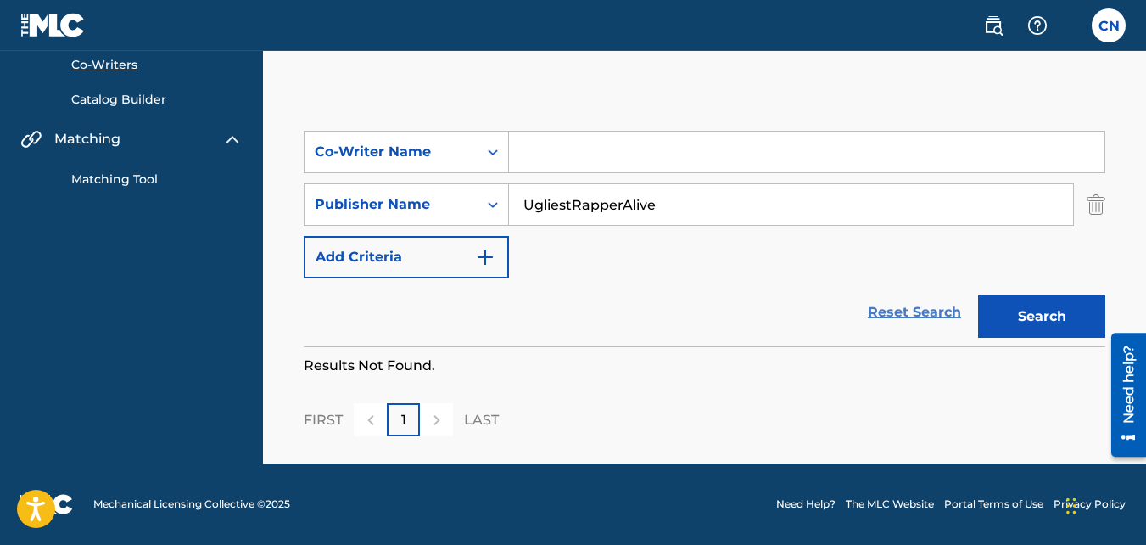
click at [914, 311] on link "Reset Search" at bounding box center [915, 312] width 110 height 37
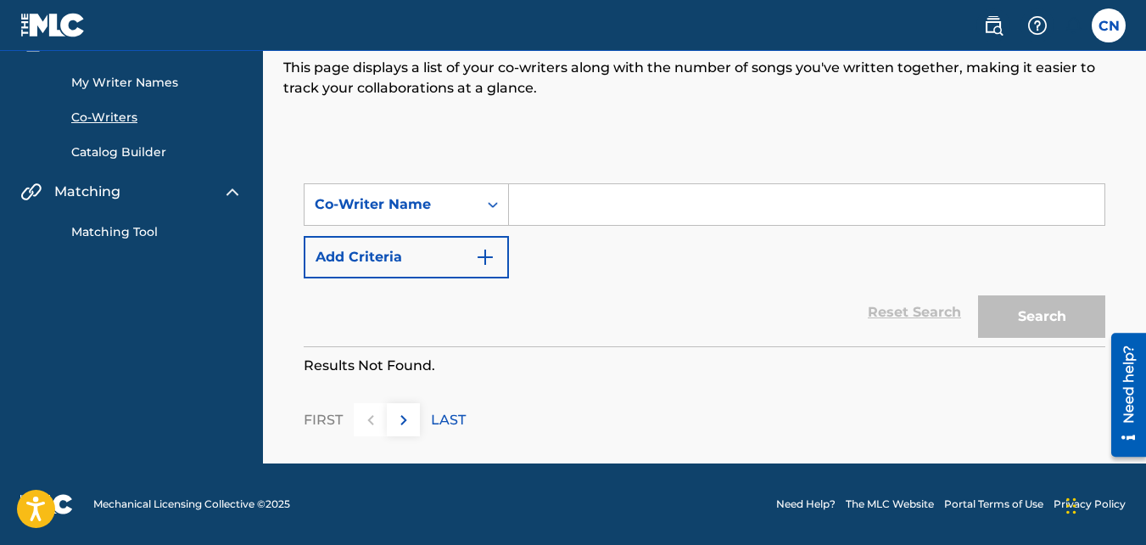
click at [121, 236] on link "Matching Tool" at bounding box center [156, 232] width 171 height 18
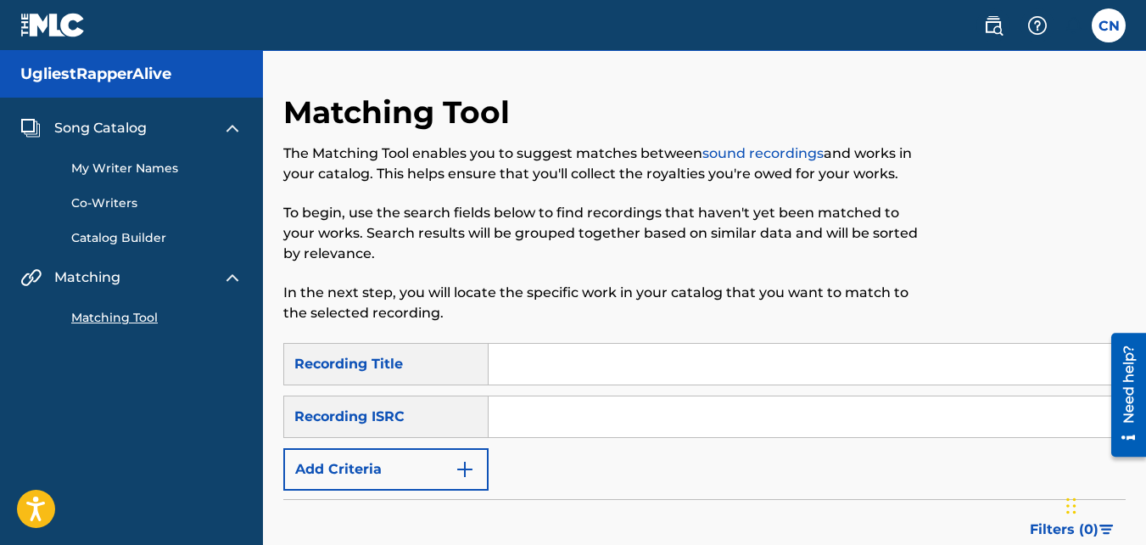
click at [534, 350] on input "Search Form" at bounding box center [807, 364] width 636 height 41
click at [534, 350] on input "Dirt" at bounding box center [807, 364] width 636 height 41
type input "Dirty Weapon"
click at [525, 416] on input "Search Form" at bounding box center [807, 416] width 636 height 41
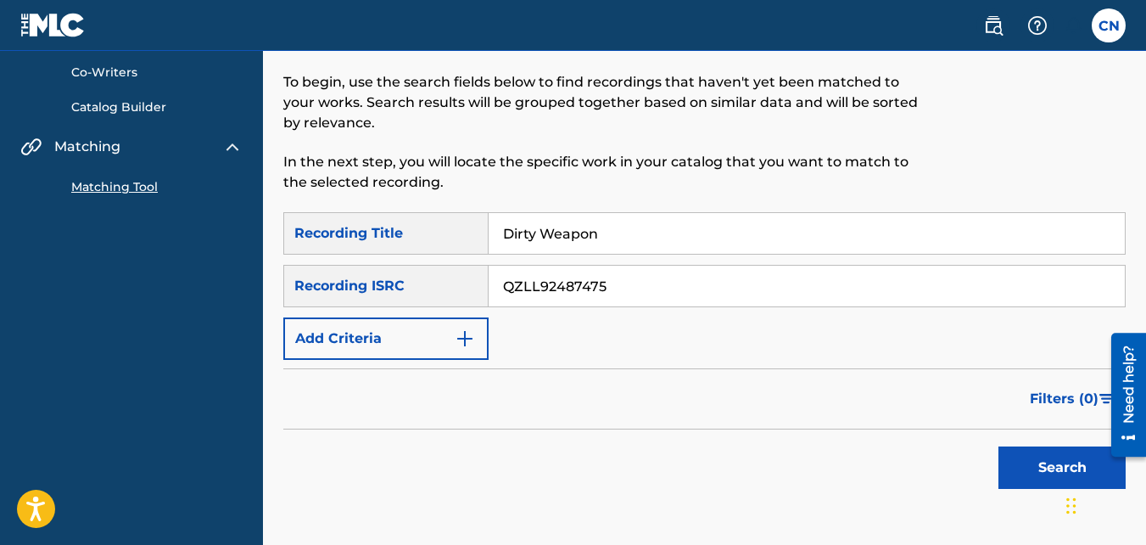
scroll to position [260, 0]
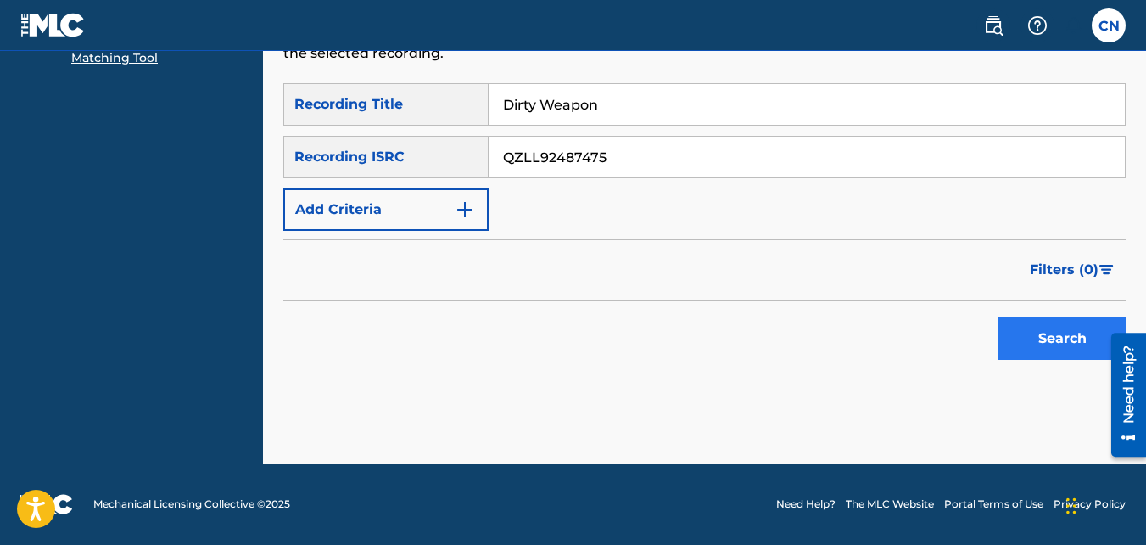
type input "QZLL92487475"
click at [1052, 340] on button "Search" at bounding box center [1062, 338] width 127 height 42
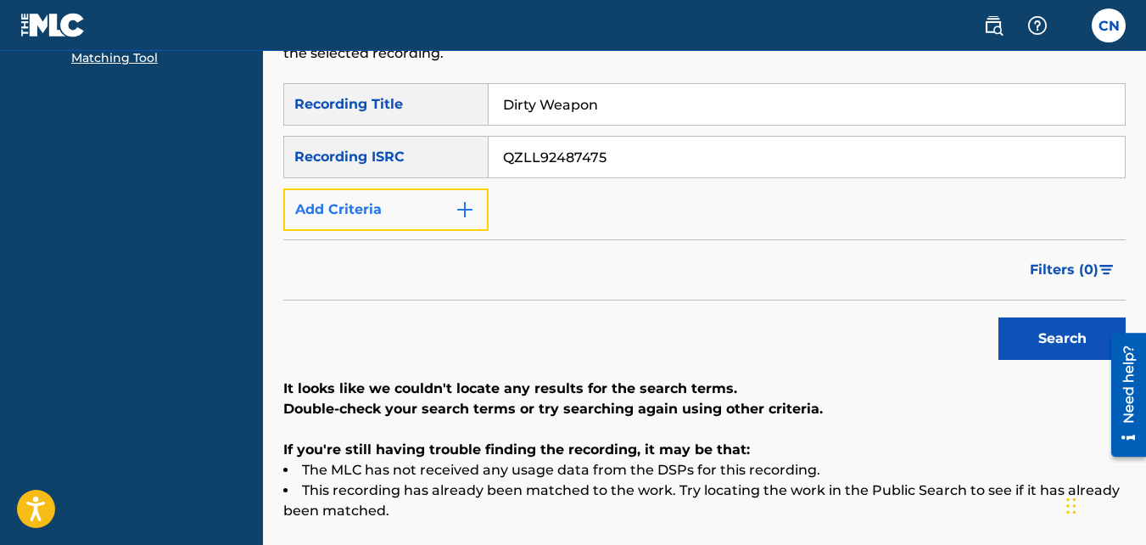
click at [462, 195] on button "Add Criteria" at bounding box center [385, 209] width 205 height 42
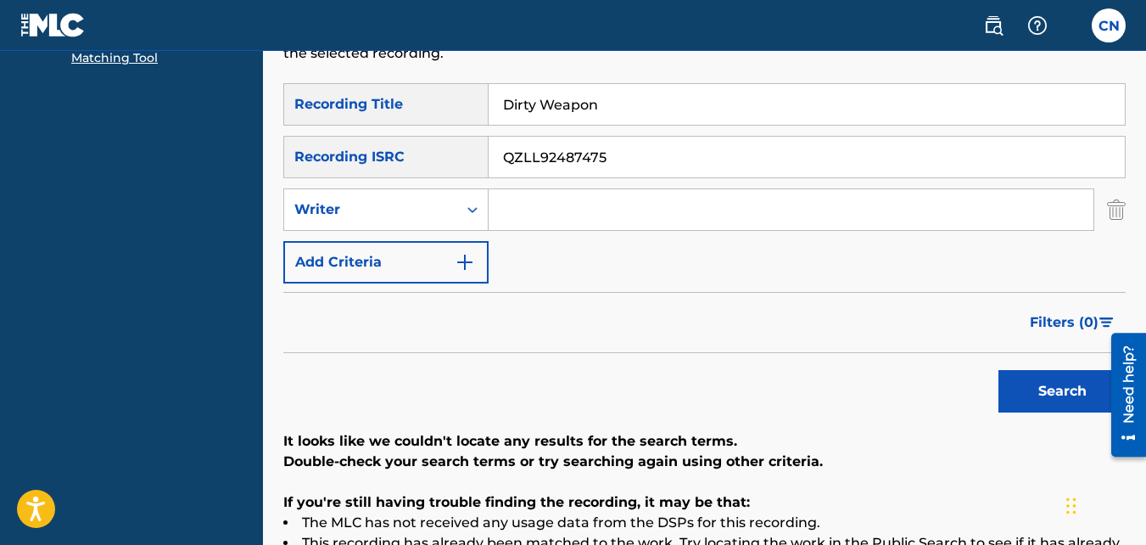
click at [562, 207] on input "Search Form" at bounding box center [791, 209] width 605 height 41
click at [618, 212] on input "UgliestRapperAlive" at bounding box center [791, 209] width 605 height 41
click at [618, 212] on input "ve" at bounding box center [791, 209] width 605 height 41
type input "v"
type input "[PERSON_NAME]"
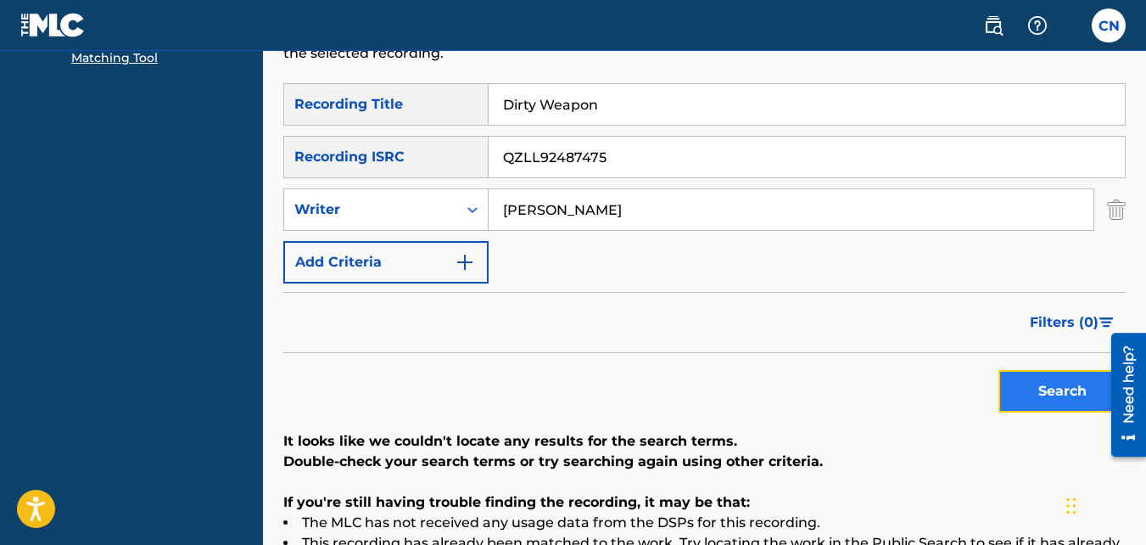
click at [1057, 378] on button "Search" at bounding box center [1062, 391] width 127 height 42
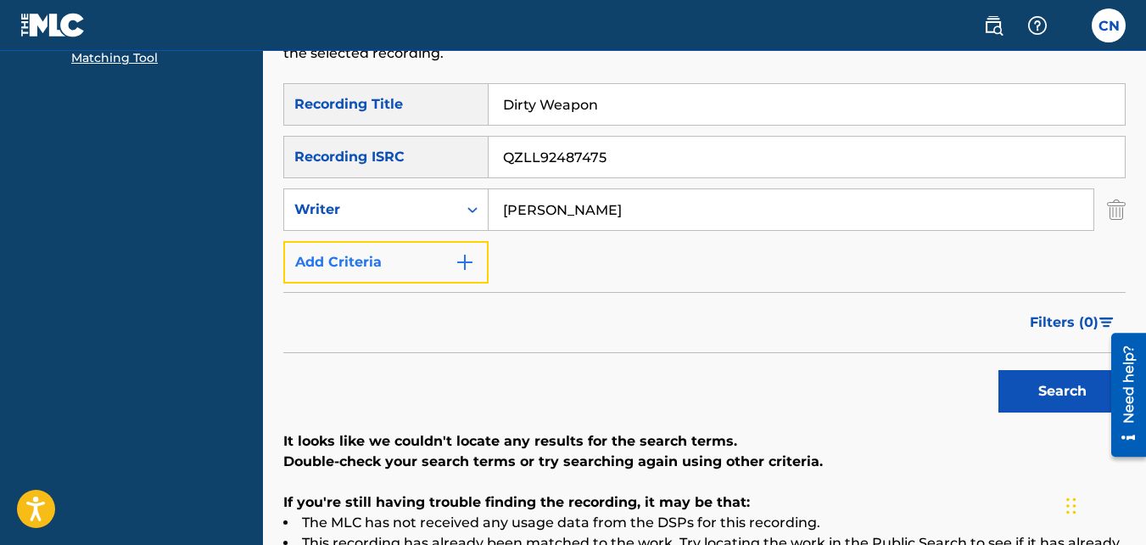
click at [465, 267] on img "Search Form" at bounding box center [465, 262] width 20 height 20
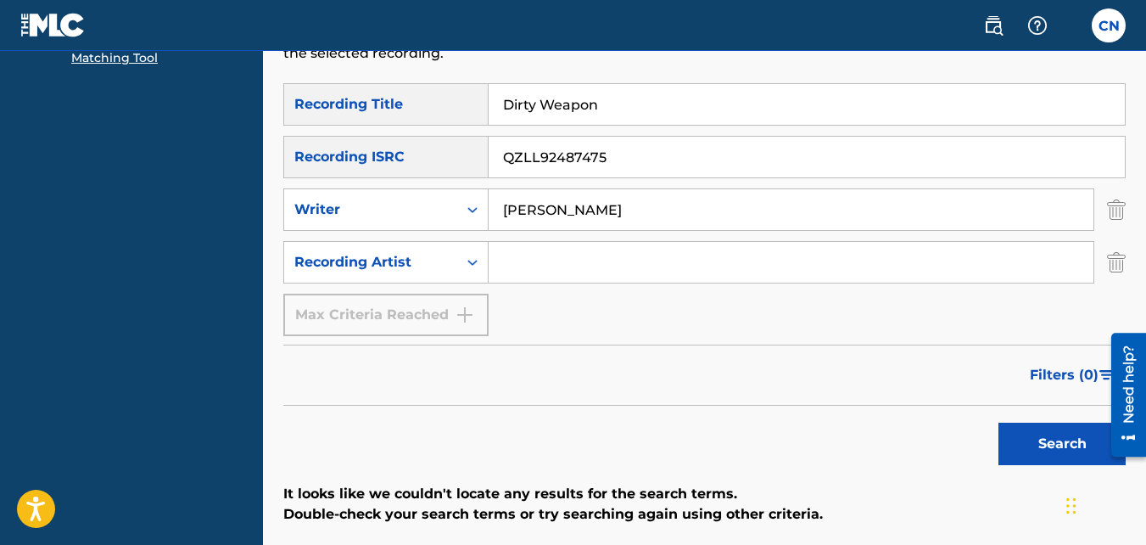
click at [543, 272] on input "Search Form" at bounding box center [791, 262] width 605 height 41
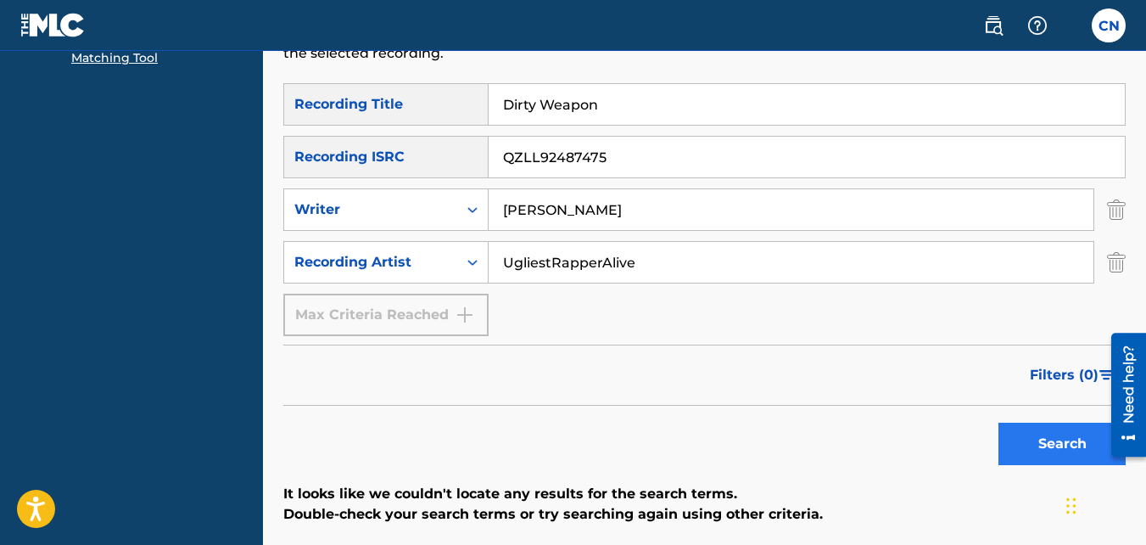
type input "UgliestRapperAlive"
click at [1043, 437] on button "Search" at bounding box center [1062, 444] width 127 height 42
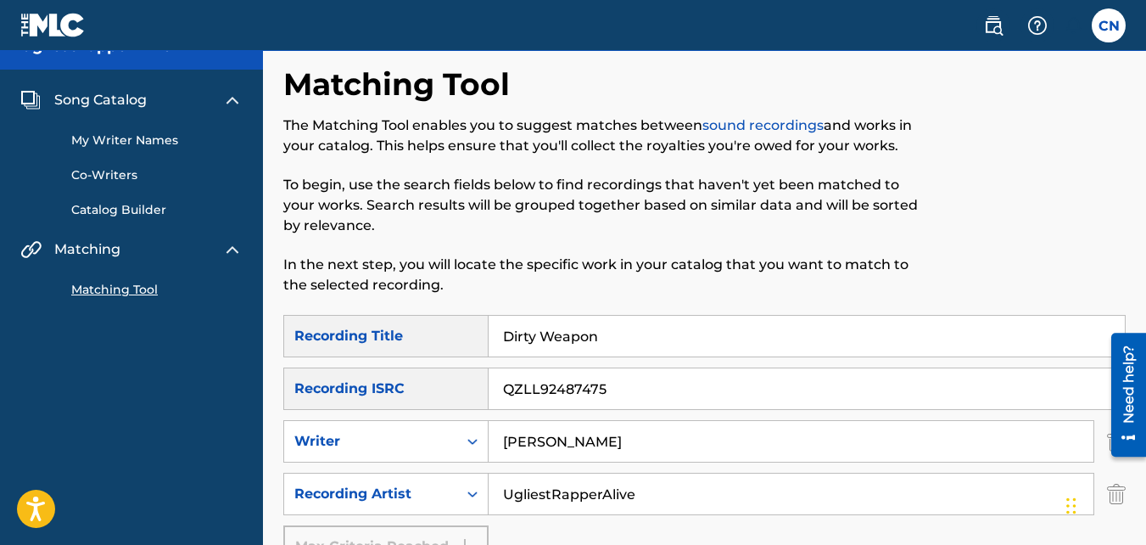
scroll to position [548, 0]
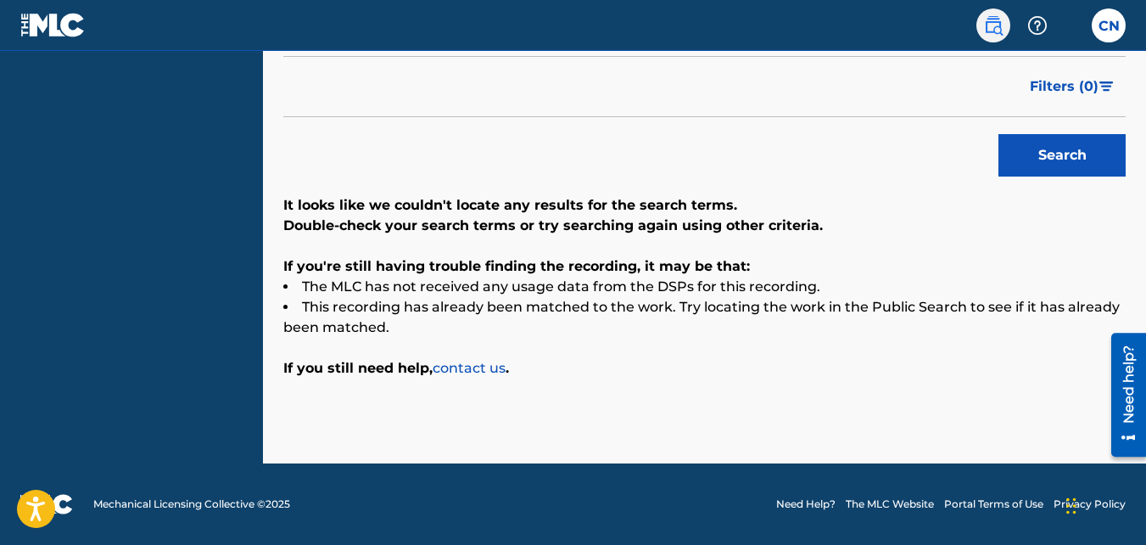
click at [982, 25] on link at bounding box center [994, 25] width 34 height 34
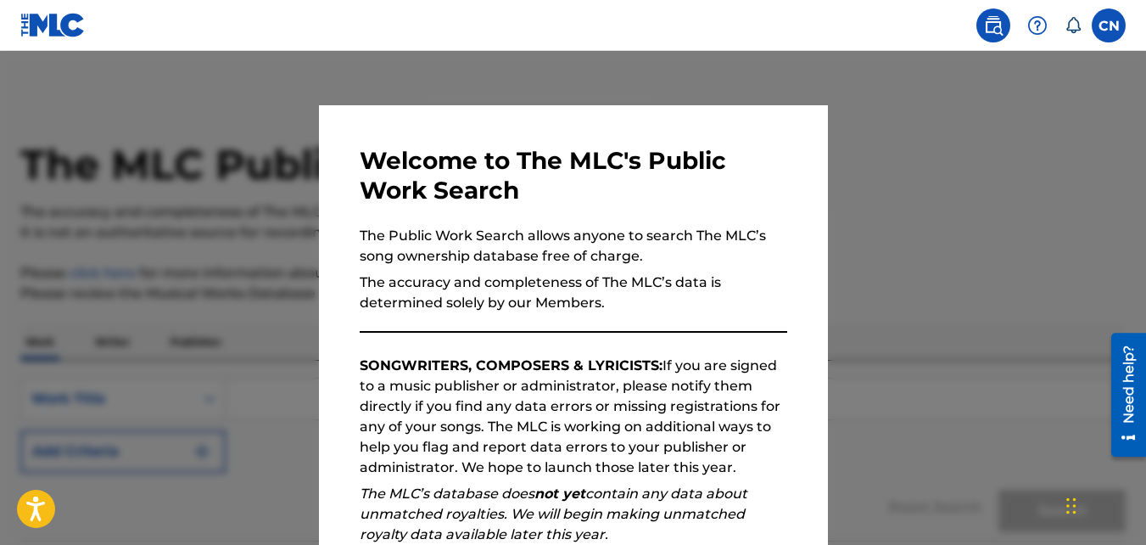
click at [1069, 291] on div at bounding box center [573, 323] width 1146 height 545
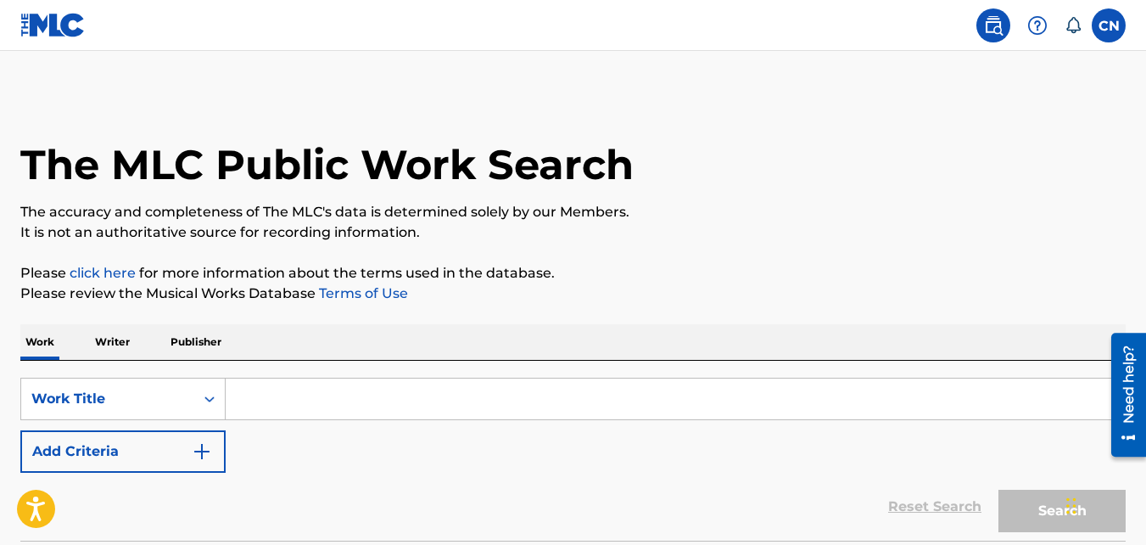
click at [103, 339] on p "Writer" at bounding box center [112, 342] width 45 height 36
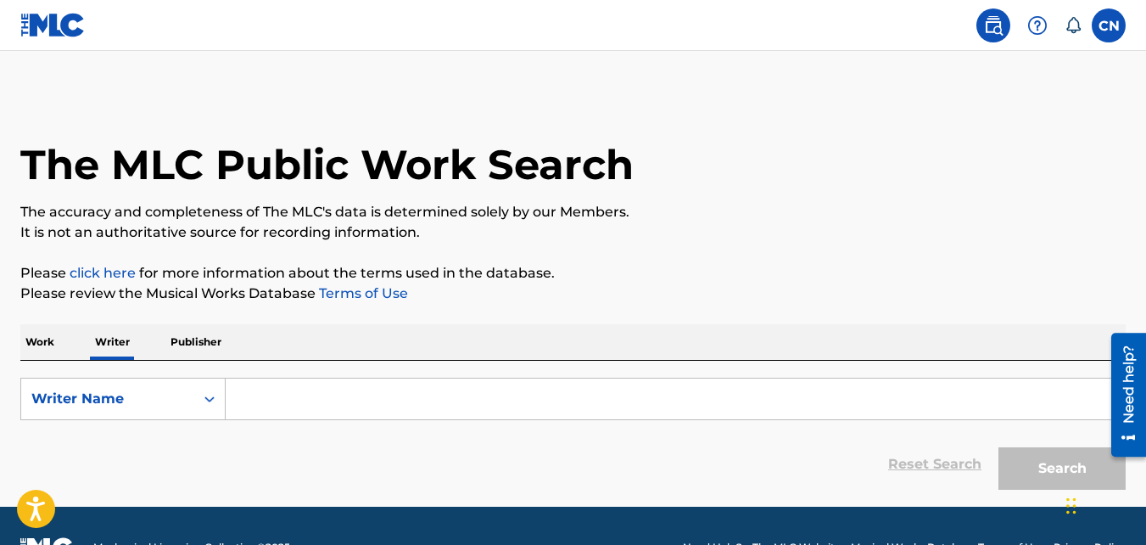
click at [52, 353] on p "Work" at bounding box center [39, 342] width 39 height 36
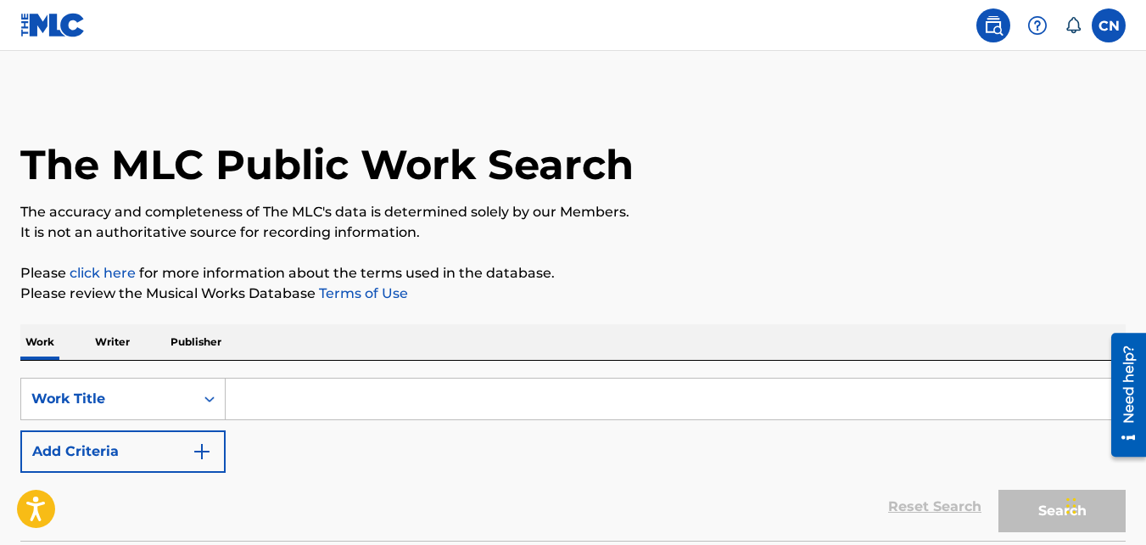
click at [275, 406] on input "Search Form" at bounding box center [676, 398] width 900 height 41
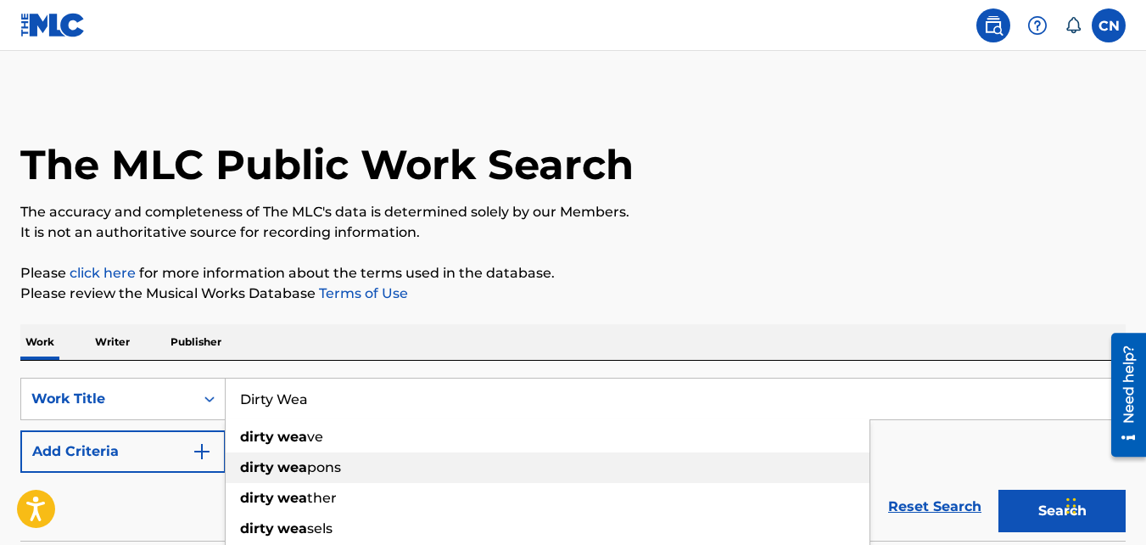
click at [260, 468] on strong "dirty" at bounding box center [257, 467] width 34 height 16
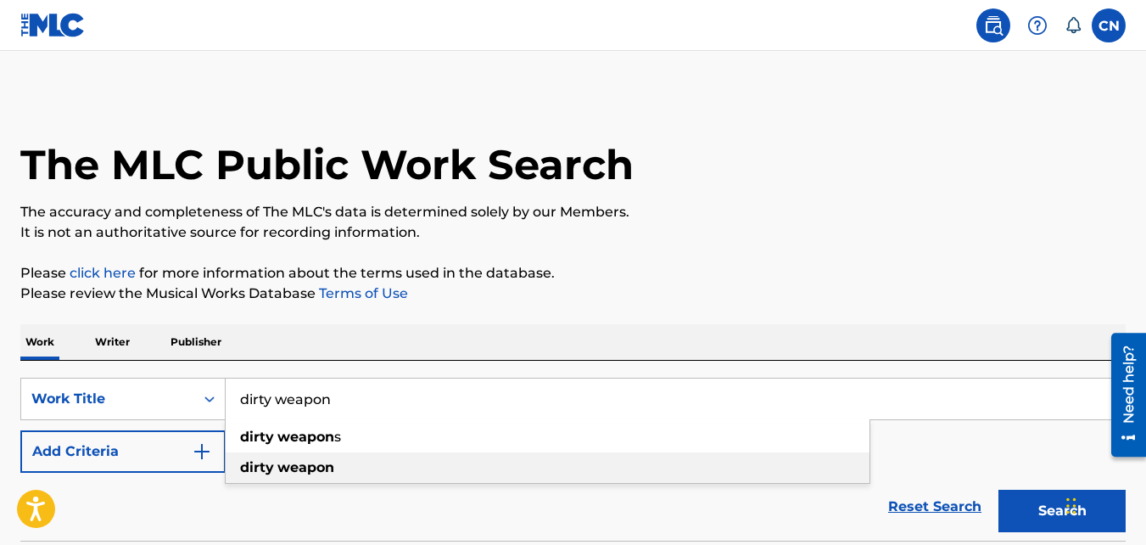
type input "dirty weapon"
click at [628, 471] on div "dirty weapon" at bounding box center [548, 467] width 644 height 31
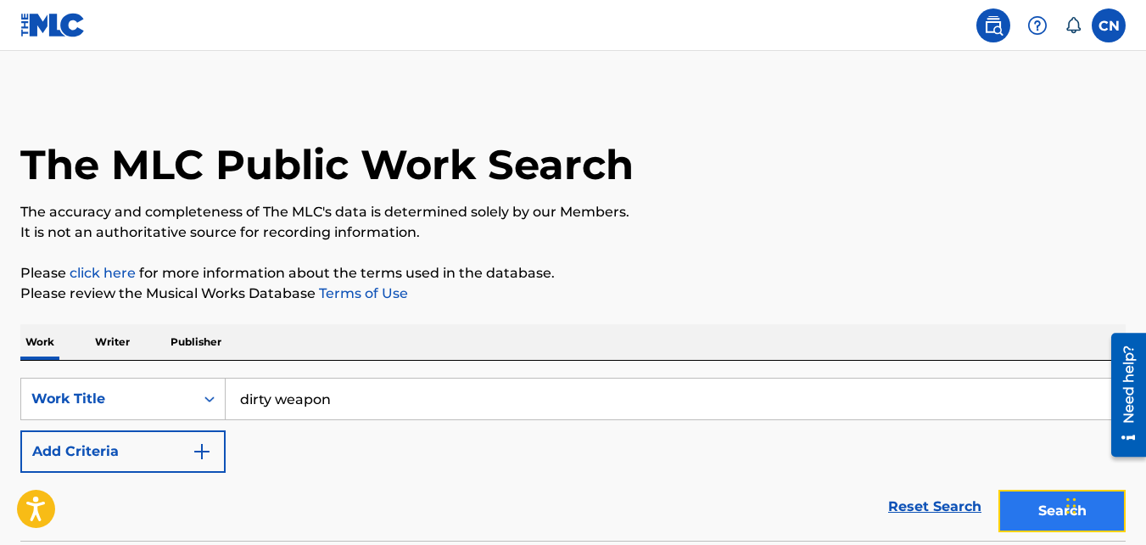
click at [1029, 496] on button "Search" at bounding box center [1062, 511] width 127 height 42
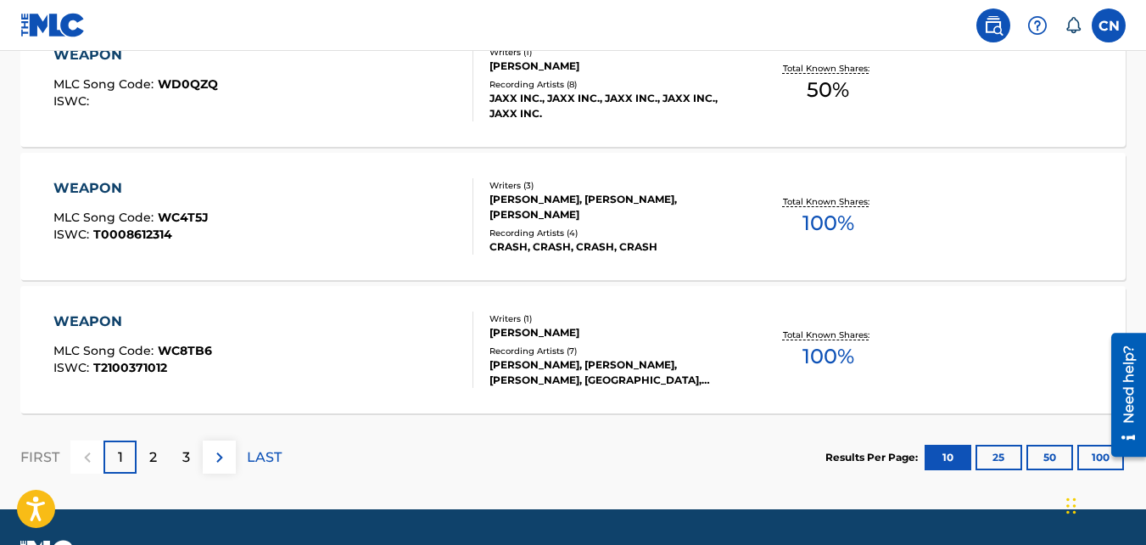
scroll to position [1481, 0]
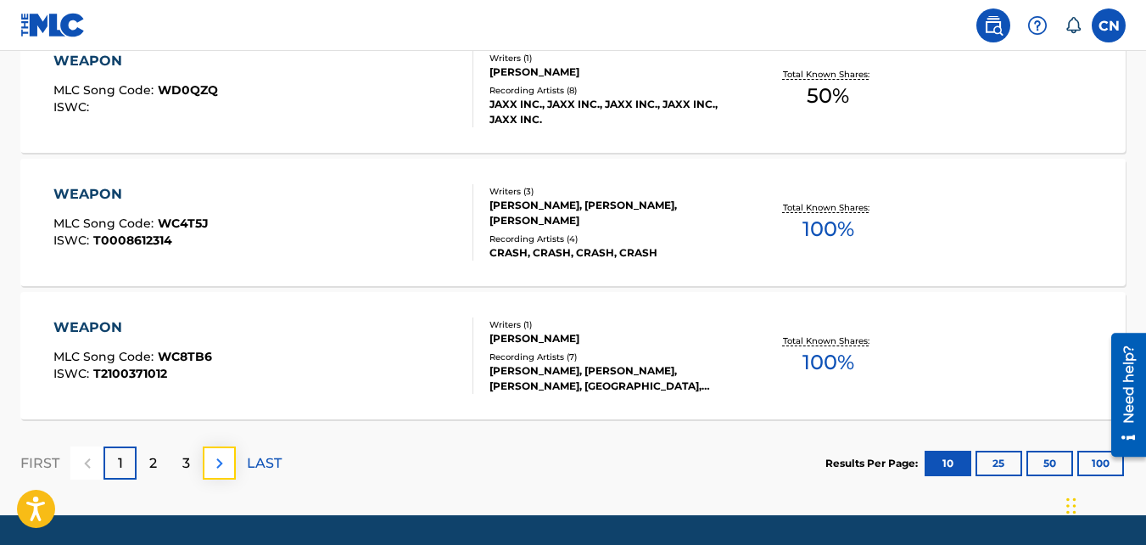
click at [217, 462] on img at bounding box center [220, 463] width 20 height 20
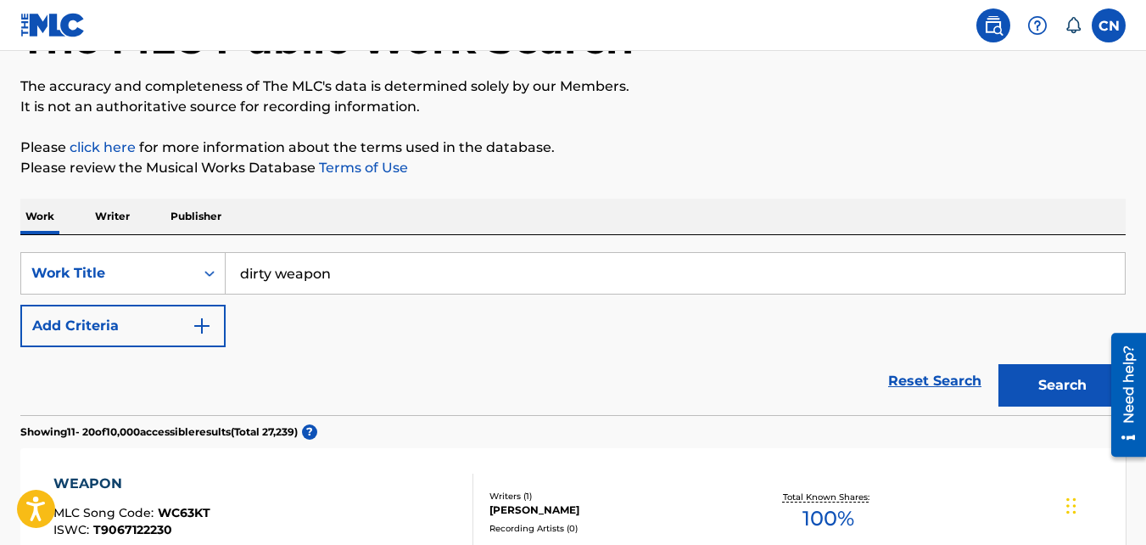
scroll to position [110, 0]
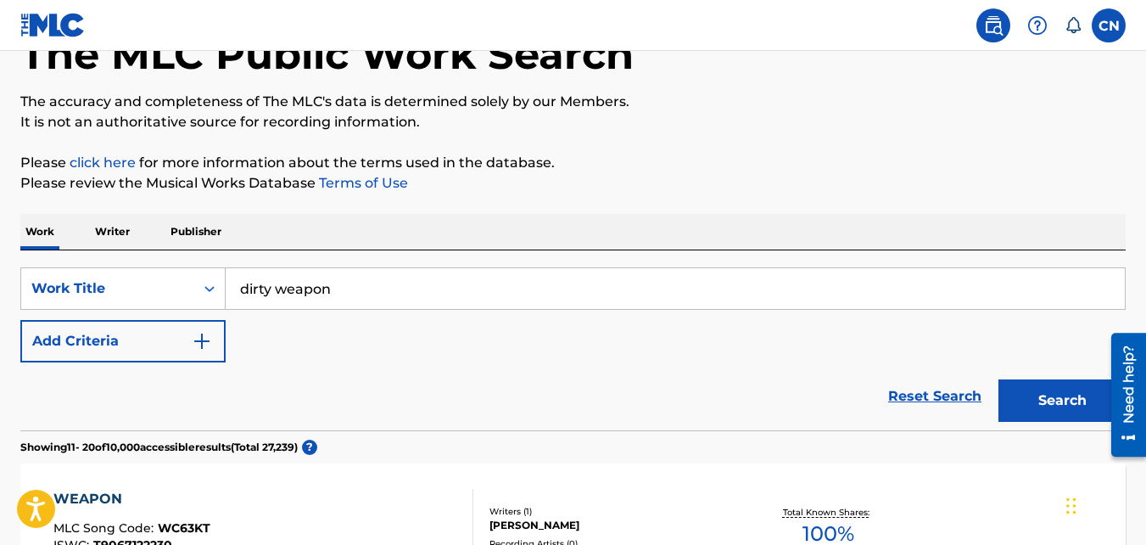
click at [104, 224] on p "Writer" at bounding box center [112, 232] width 45 height 36
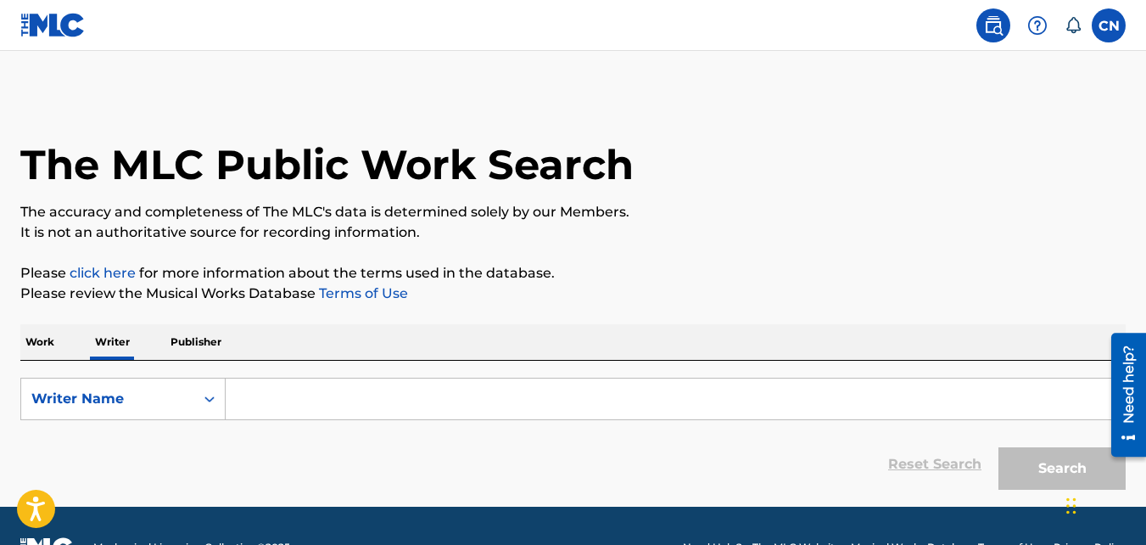
click at [234, 395] on input "Search Form" at bounding box center [676, 398] width 900 height 41
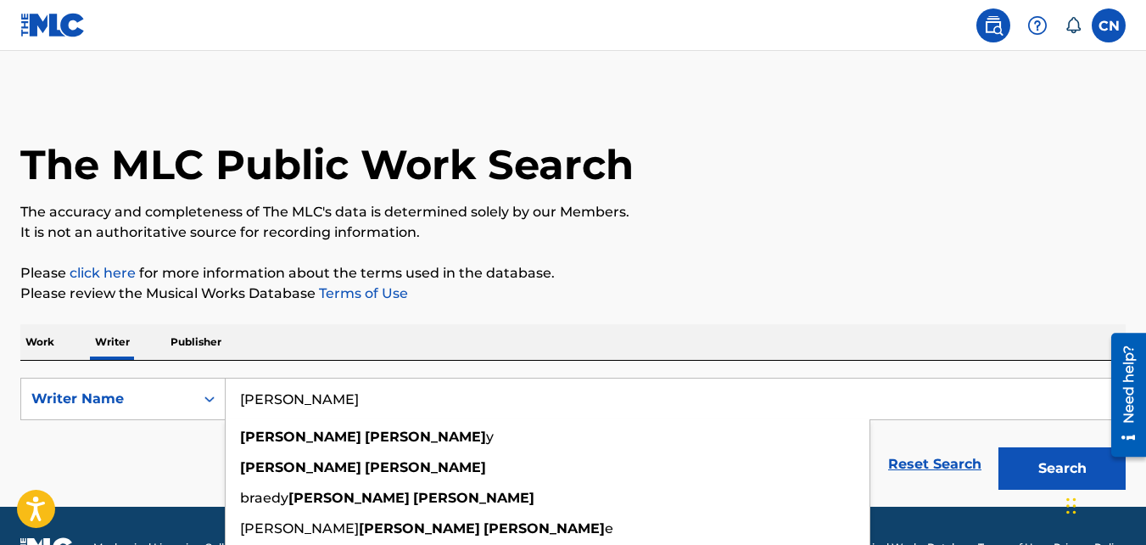
click at [802, 406] on input "[PERSON_NAME]" at bounding box center [676, 398] width 900 height 41
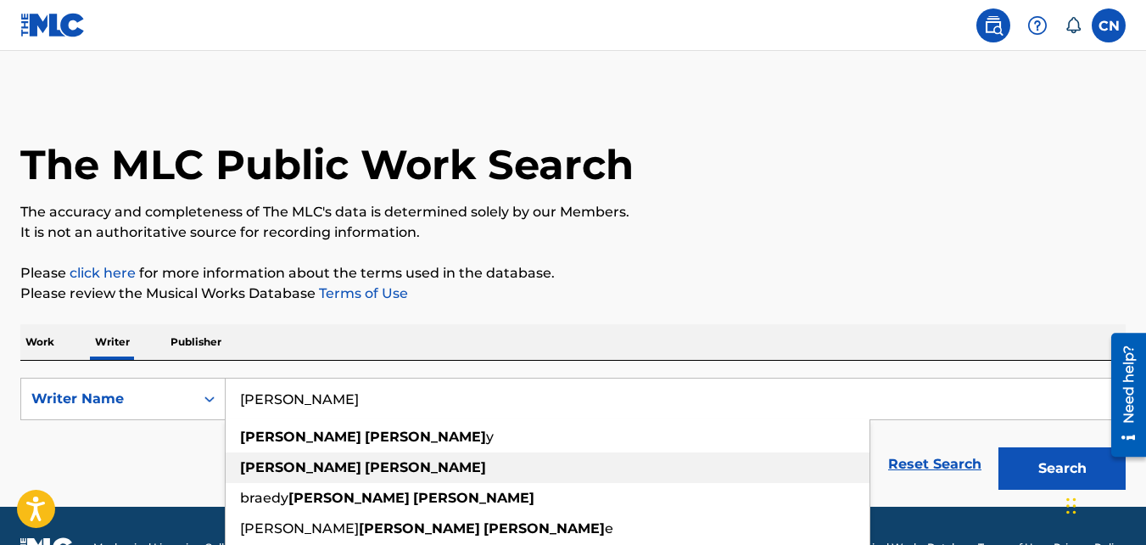
click at [396, 468] on div "[PERSON_NAME]" at bounding box center [548, 467] width 644 height 31
type input "[PERSON_NAME]"
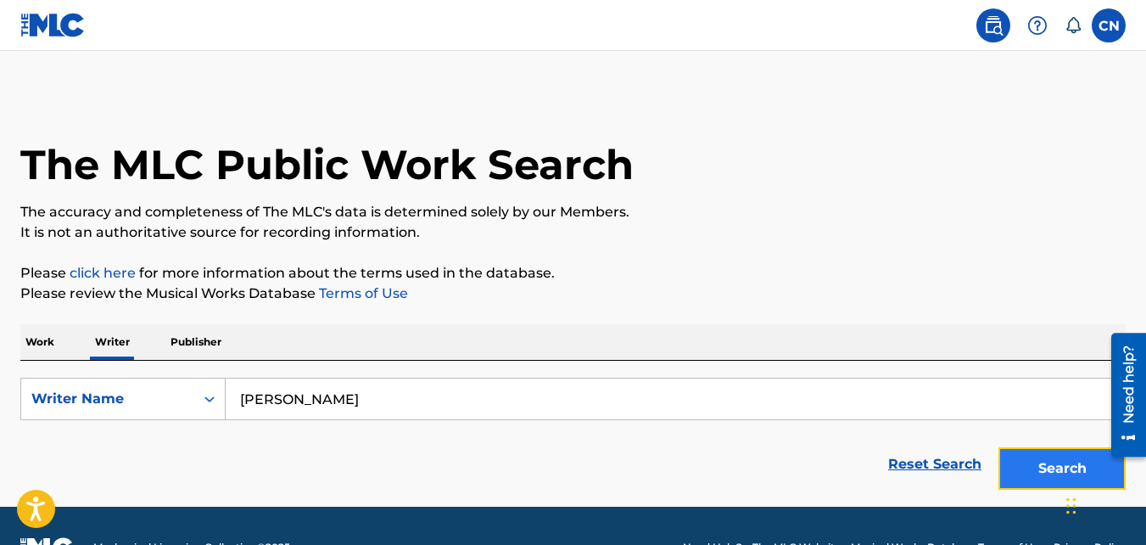
click at [1034, 465] on button "Search" at bounding box center [1062, 468] width 127 height 42
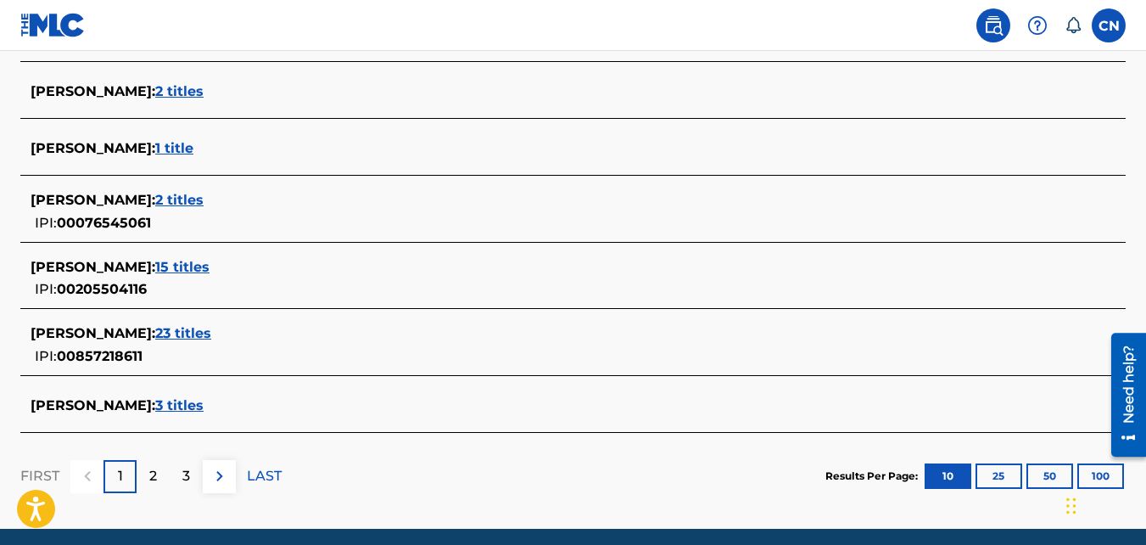
scroll to position [776, 0]
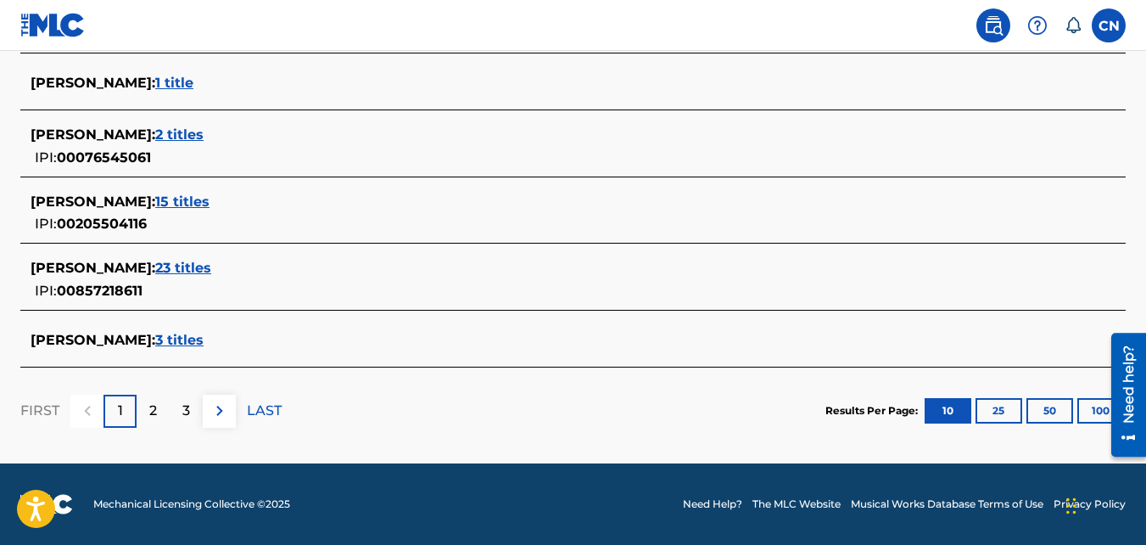
click at [200, 330] on div "[PERSON_NAME] : 3 titles" at bounding box center [551, 340] width 1041 height 20
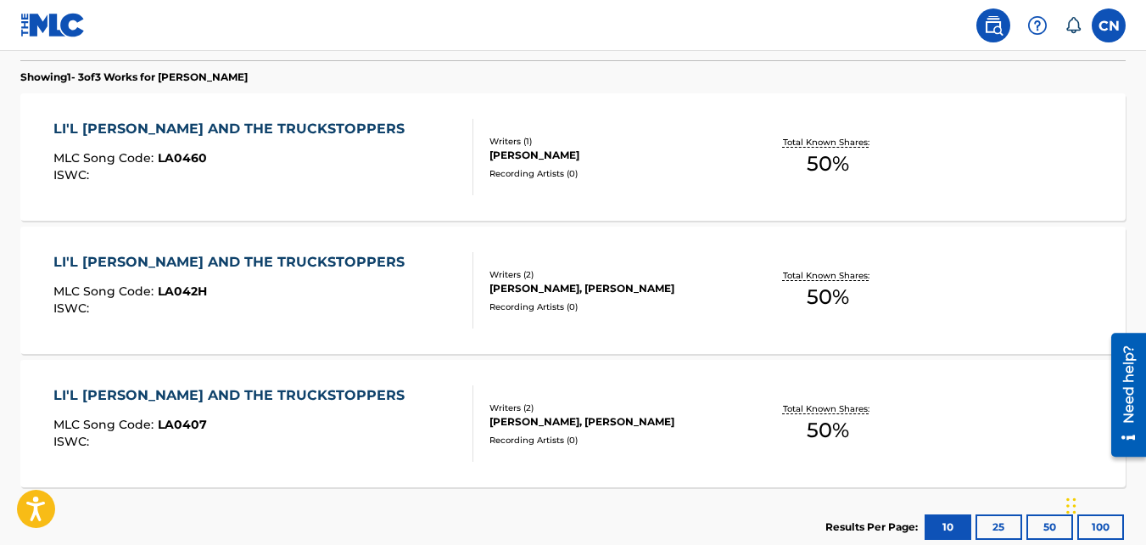
scroll to position [518, 0]
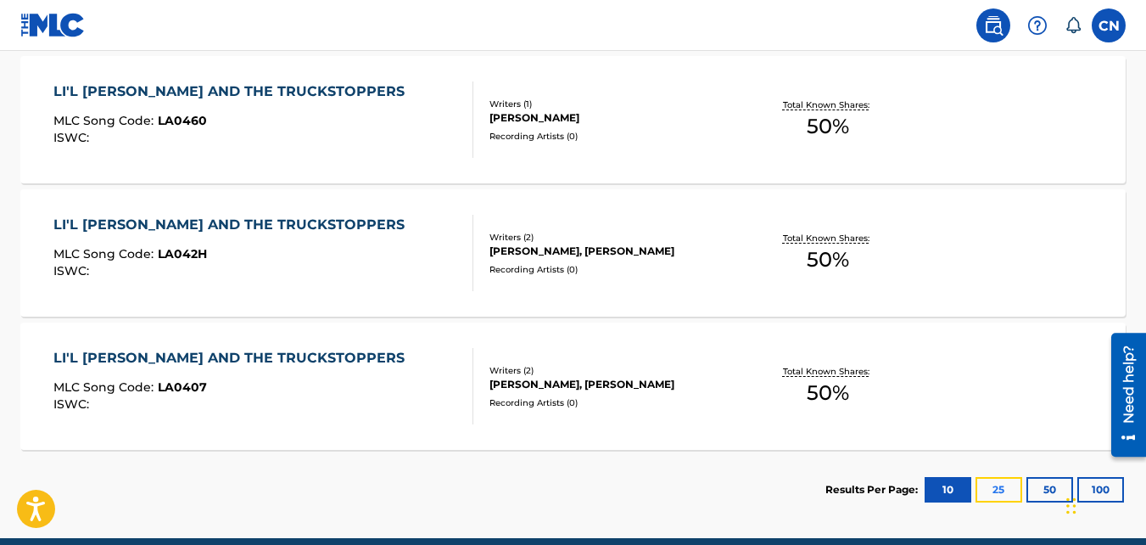
click at [987, 491] on button "25" at bounding box center [999, 489] width 47 height 25
click at [1054, 491] on button "50" at bounding box center [1050, 489] width 47 height 25
click at [1046, 493] on button "50" at bounding box center [1050, 489] width 47 height 25
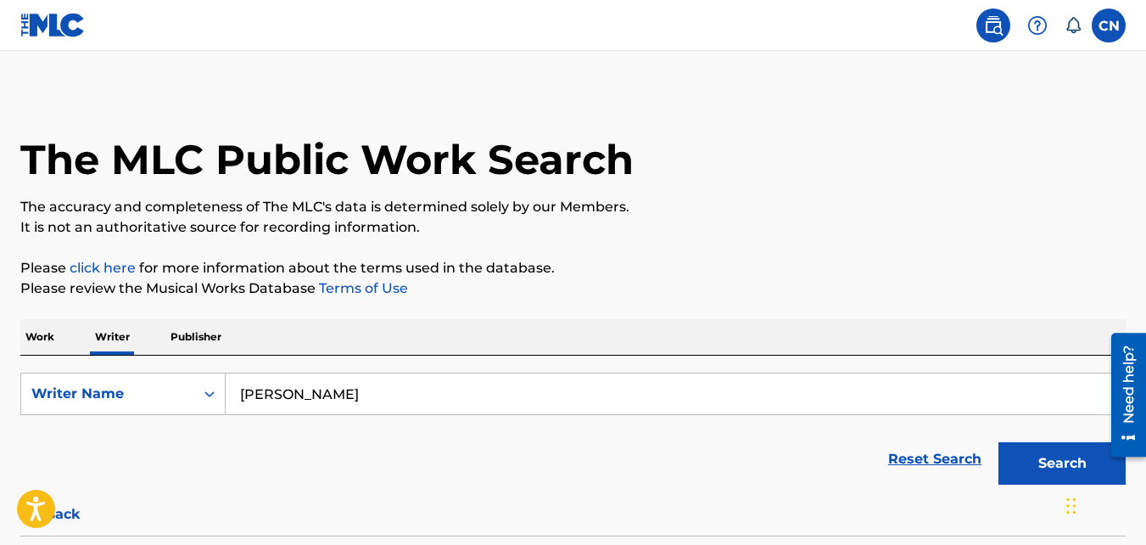
scroll to position [8, 0]
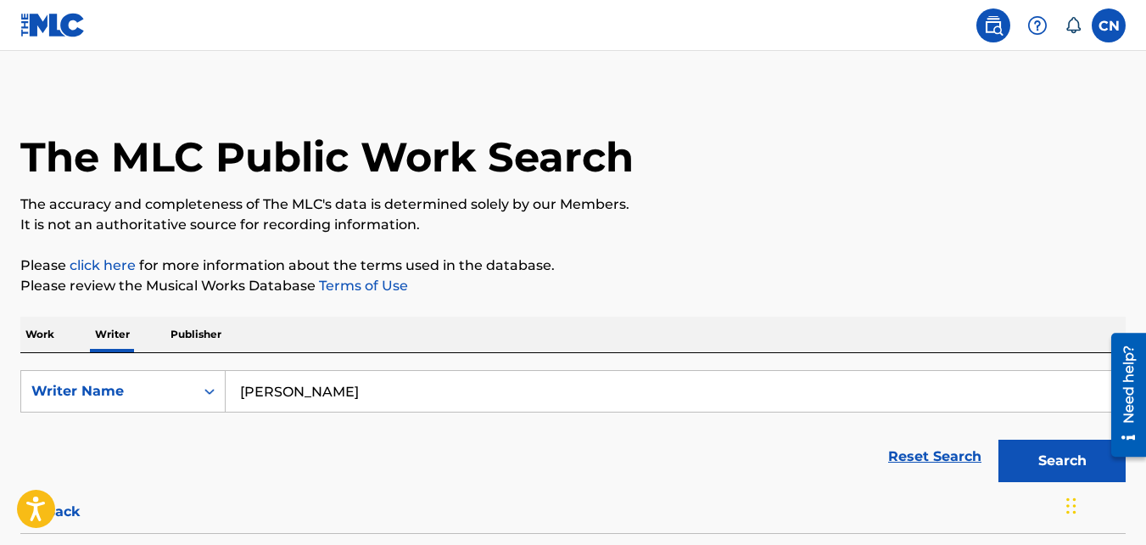
click at [188, 334] on p "Publisher" at bounding box center [195, 335] width 61 height 36
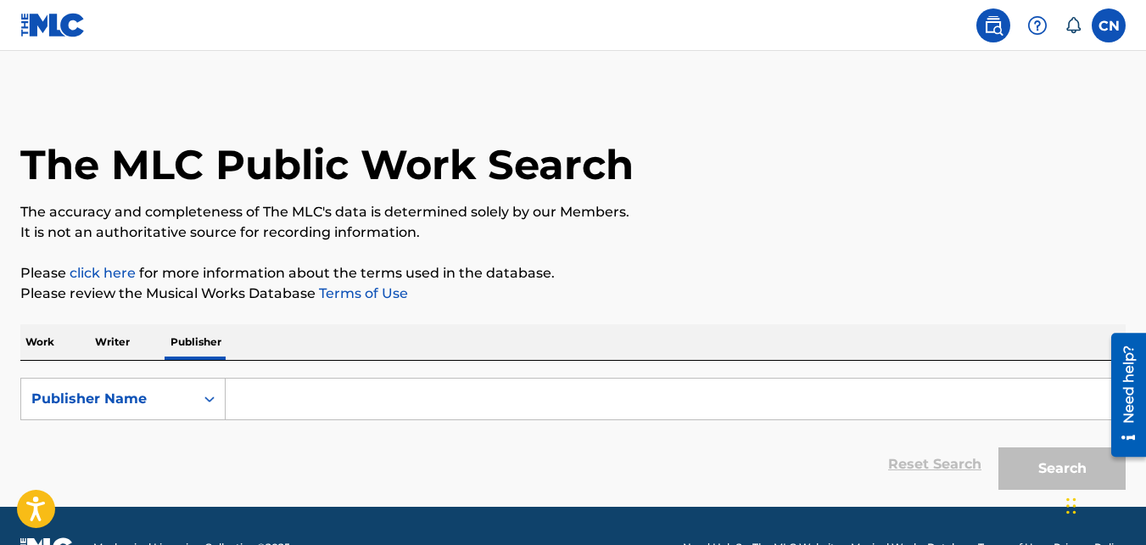
click at [270, 408] on input "Search Form" at bounding box center [676, 398] width 900 height 41
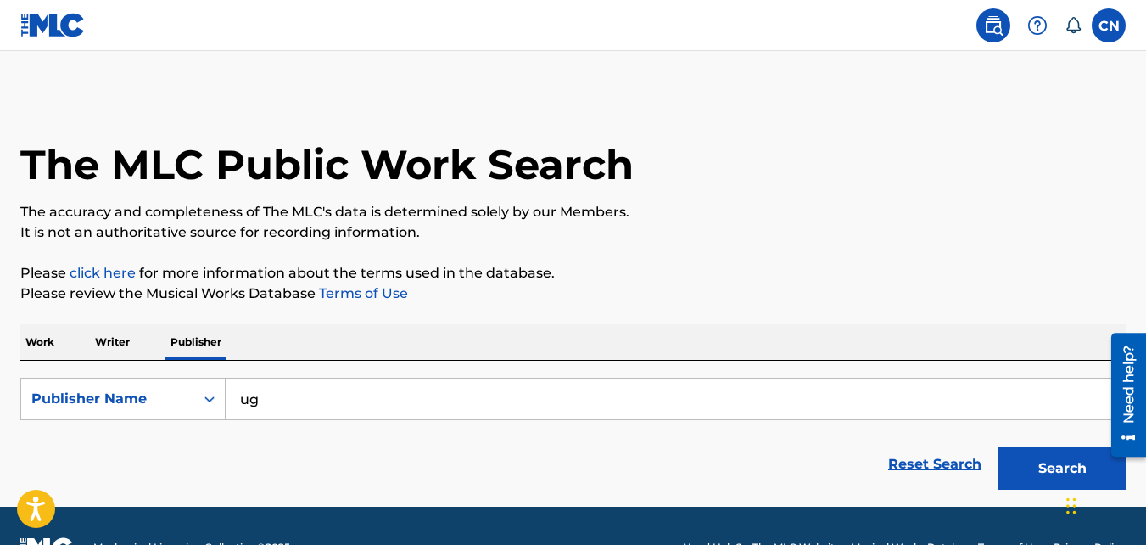
type input "u"
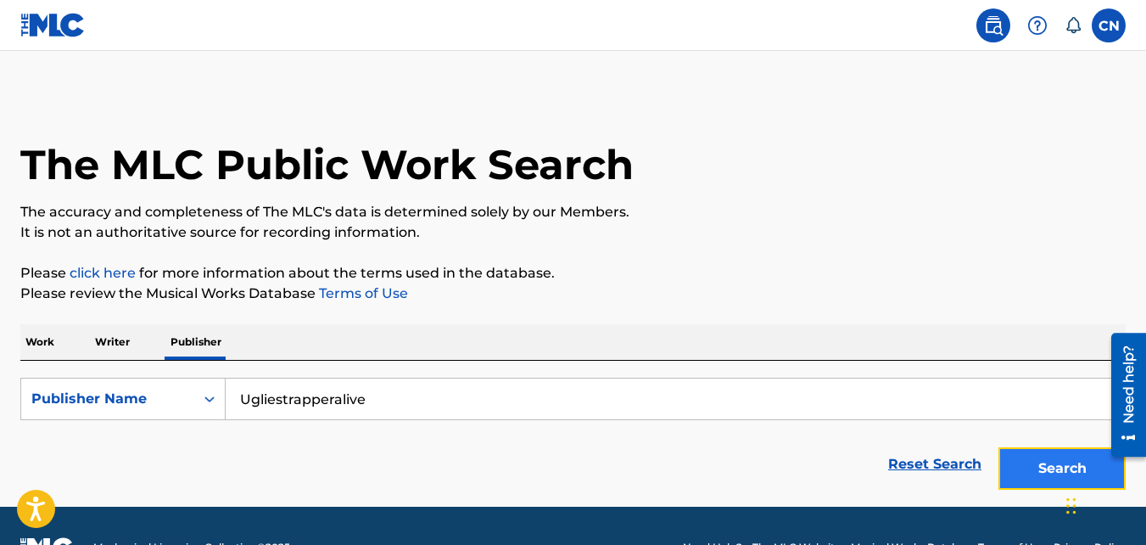
click at [1051, 451] on button "Search" at bounding box center [1062, 468] width 127 height 42
click at [1046, 475] on button "Search" at bounding box center [1062, 468] width 127 height 42
click at [540, 405] on input "Ugliestrapperalive" at bounding box center [676, 398] width 900 height 41
type input "UgliestRapperAlive"
click at [1012, 454] on button "Search" at bounding box center [1062, 468] width 127 height 42
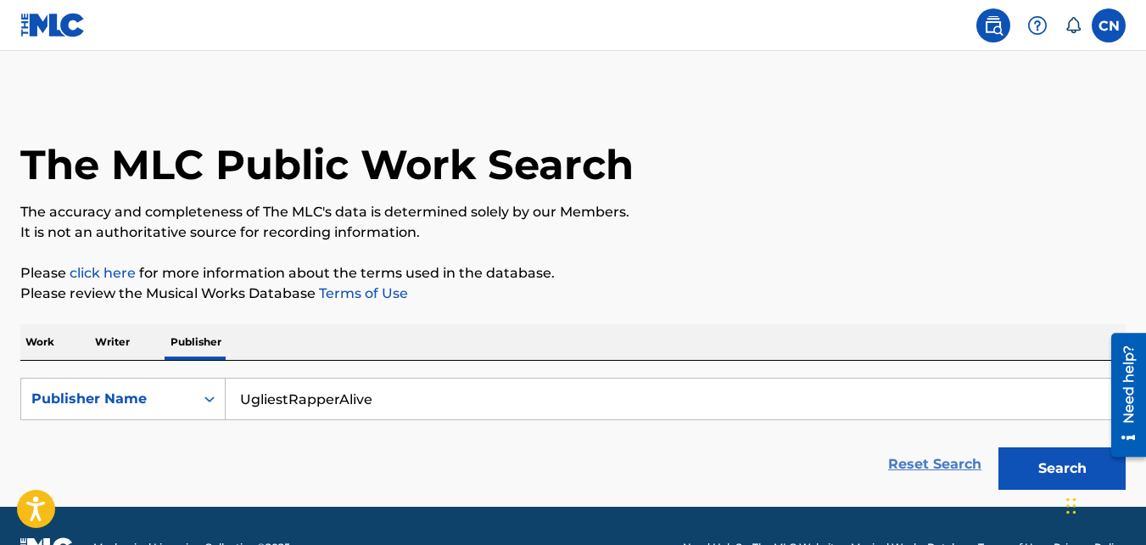
click at [969, 474] on link "Reset Search" at bounding box center [935, 464] width 110 height 37
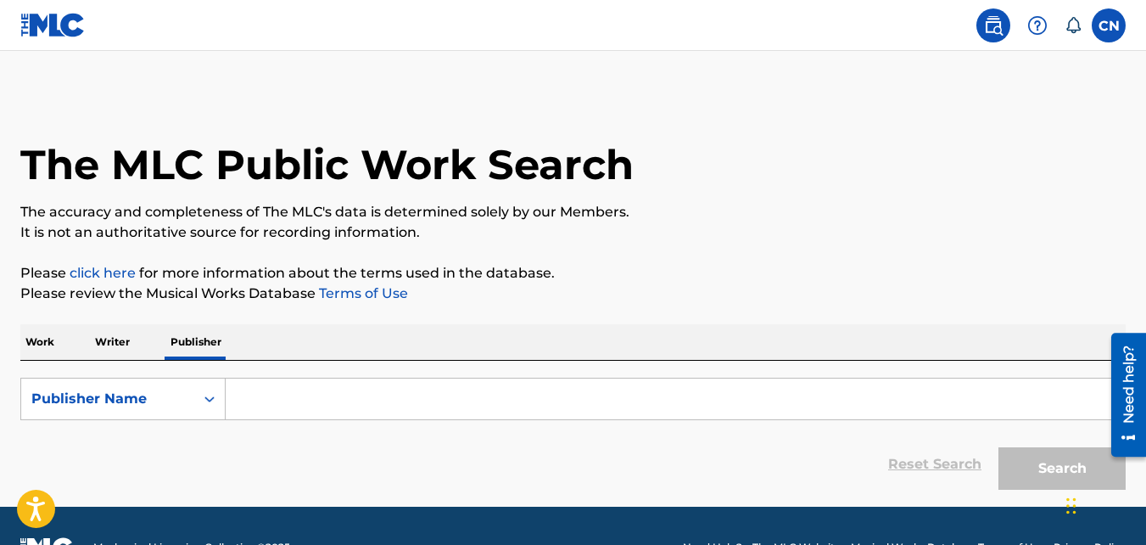
click at [117, 345] on p "Writer" at bounding box center [112, 342] width 45 height 36
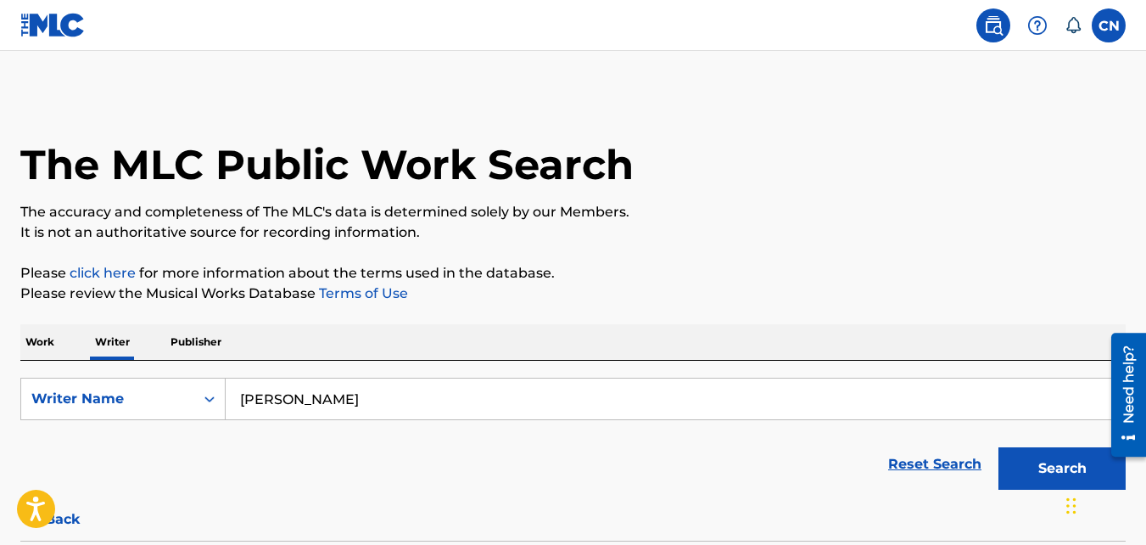
click at [369, 397] on input "[PERSON_NAME]" at bounding box center [676, 398] width 900 height 41
type input "c"
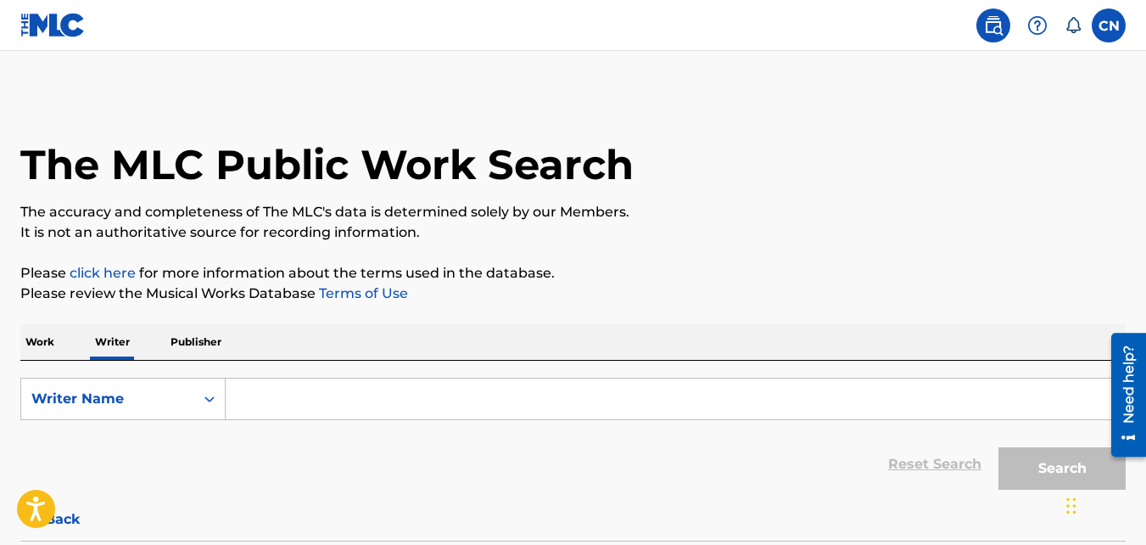
click at [188, 345] on p "Publisher" at bounding box center [195, 342] width 61 height 36
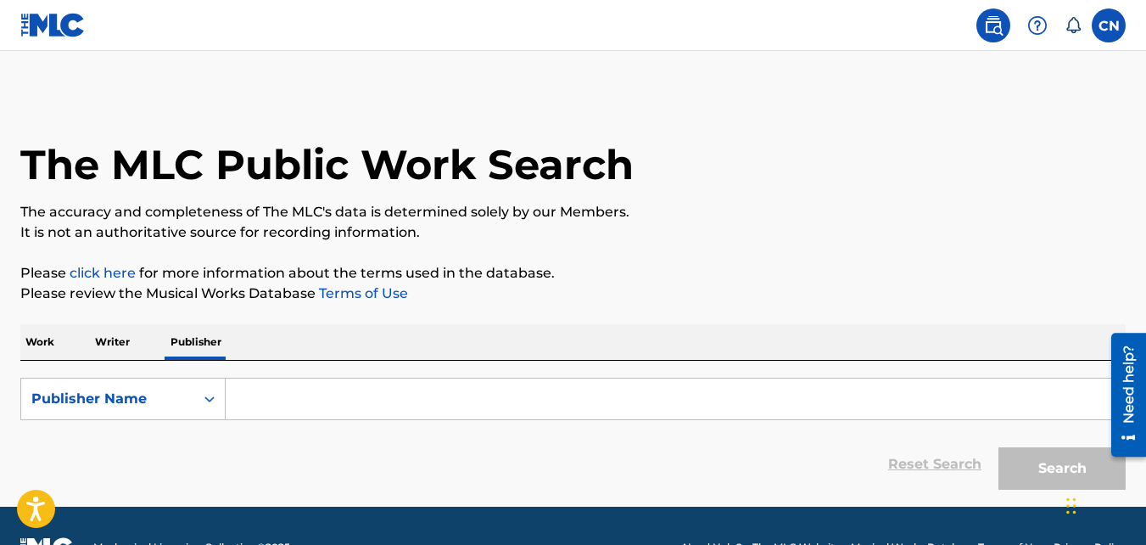
click at [249, 412] on input "Search Form" at bounding box center [676, 398] width 900 height 41
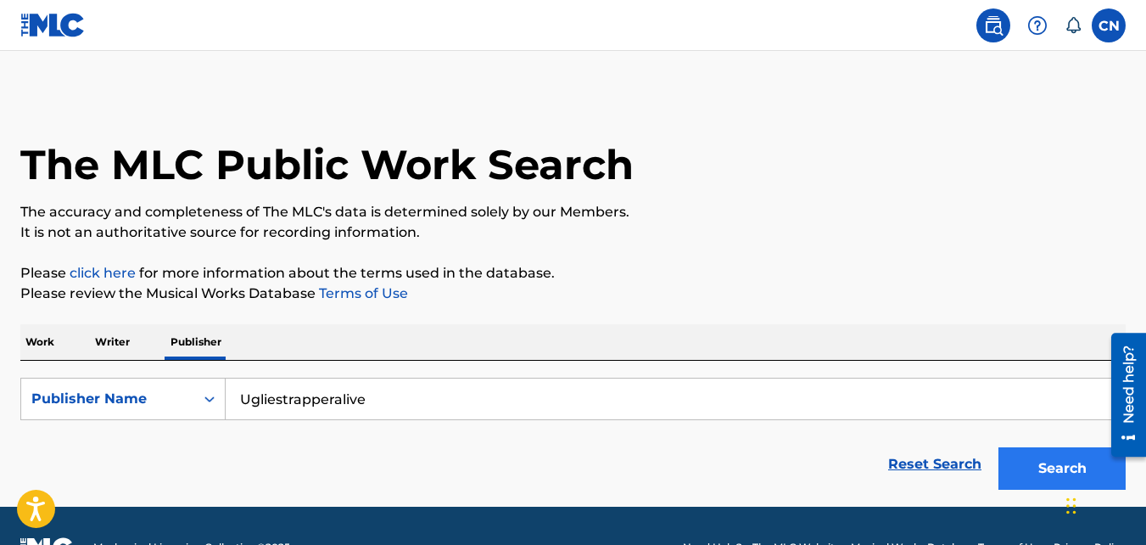
type input "Ugliestrapperalive"
click at [1043, 465] on button "Search" at bounding box center [1062, 468] width 127 height 42
click at [45, 338] on p "Work" at bounding box center [39, 342] width 39 height 36
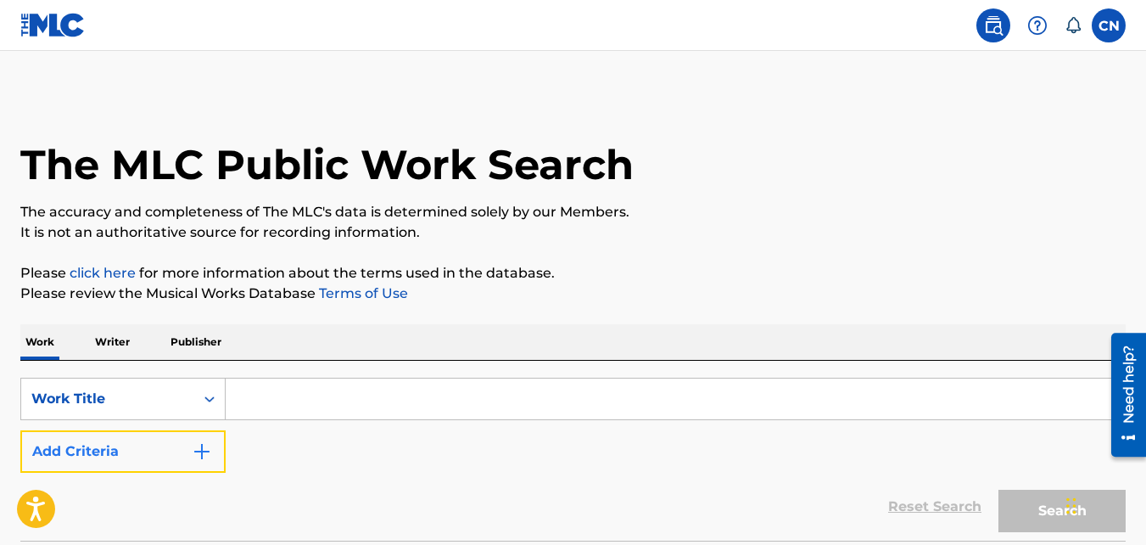
click at [203, 461] on img "Search Form" at bounding box center [202, 451] width 20 height 20
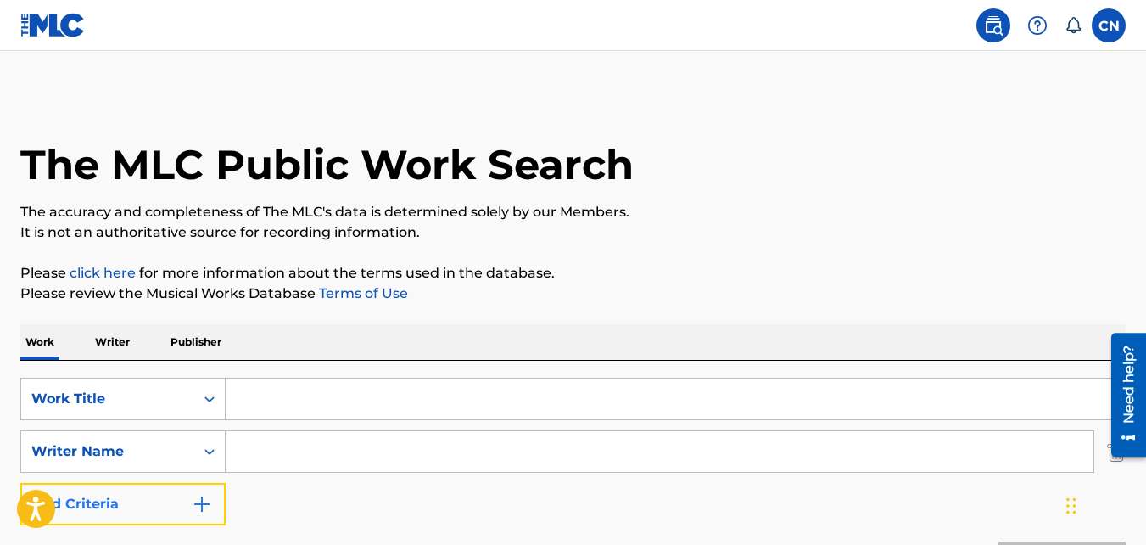
click at [198, 513] on img "Search Form" at bounding box center [202, 504] width 20 height 20
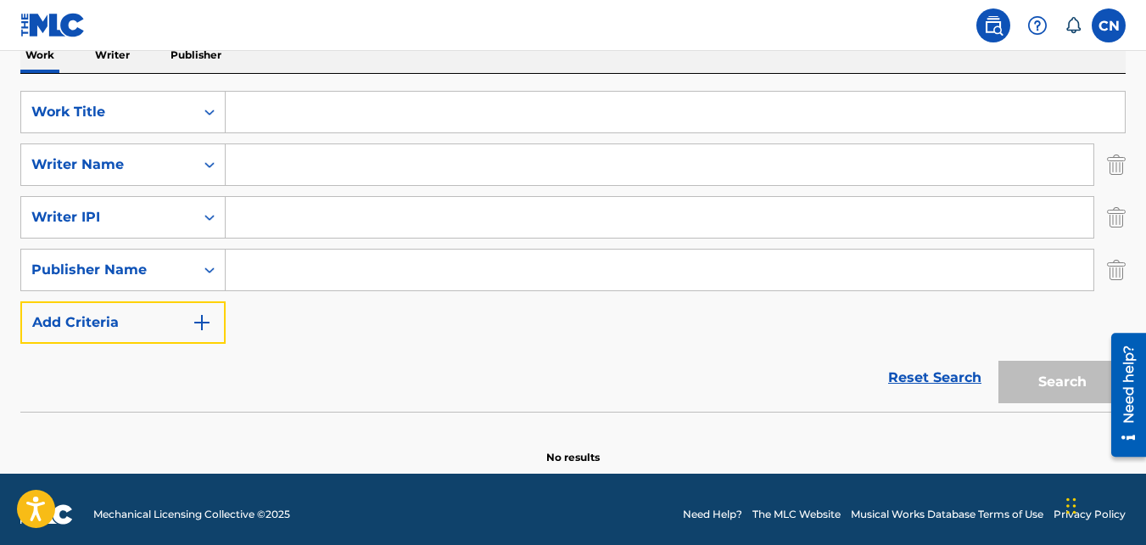
scroll to position [297, 0]
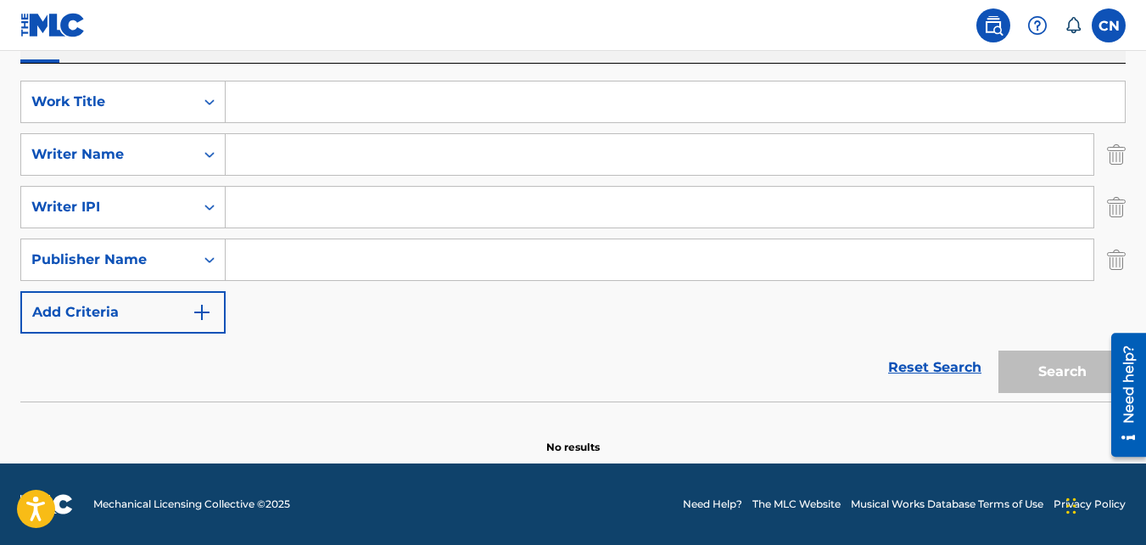
click at [456, 272] on input "Search Form" at bounding box center [660, 259] width 868 height 41
type input "Ugliestrapperalive"
click at [294, 171] on input "Search Form" at bounding box center [660, 154] width 868 height 41
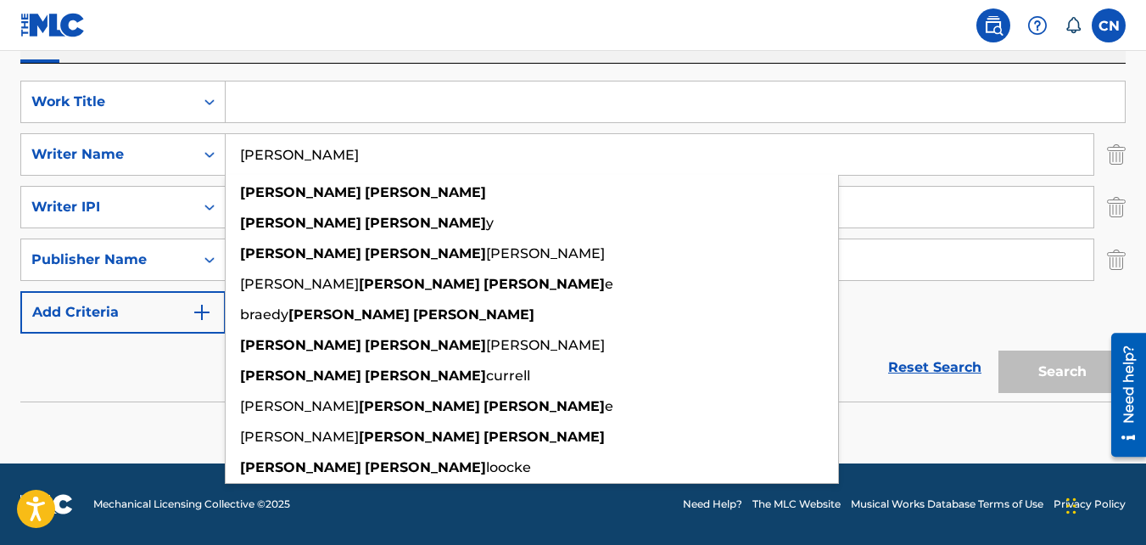
type input "[PERSON_NAME]"
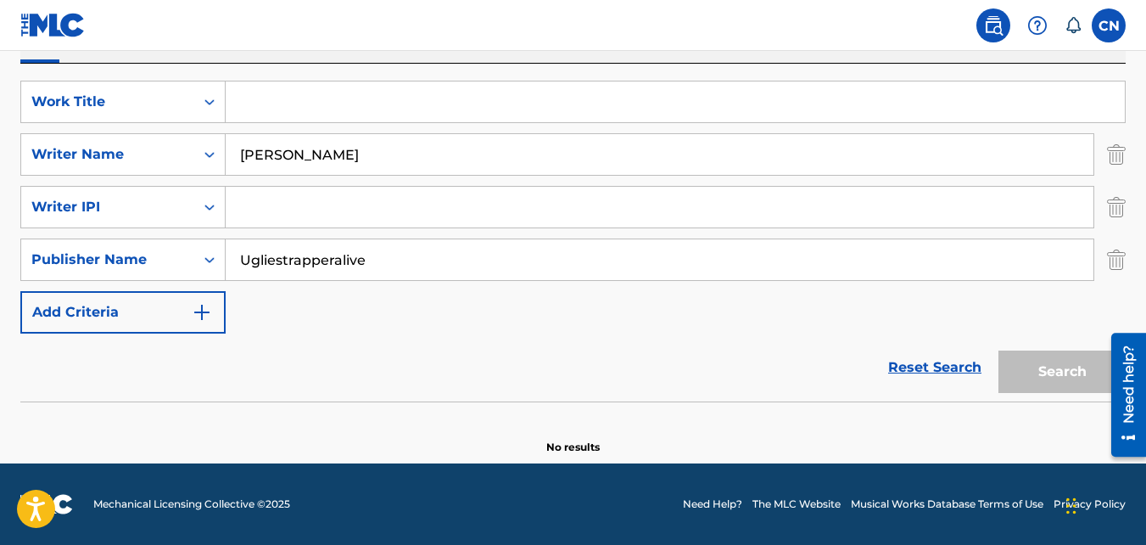
click at [277, 98] on input "Search Form" at bounding box center [676, 101] width 900 height 41
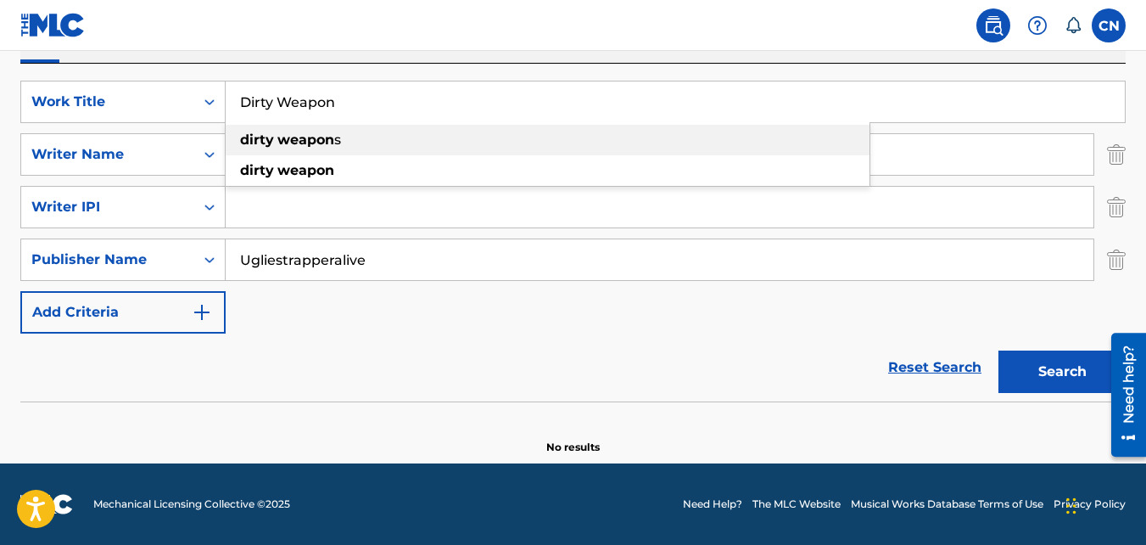
click at [292, 131] on div "dirty weapon s" at bounding box center [548, 140] width 644 height 31
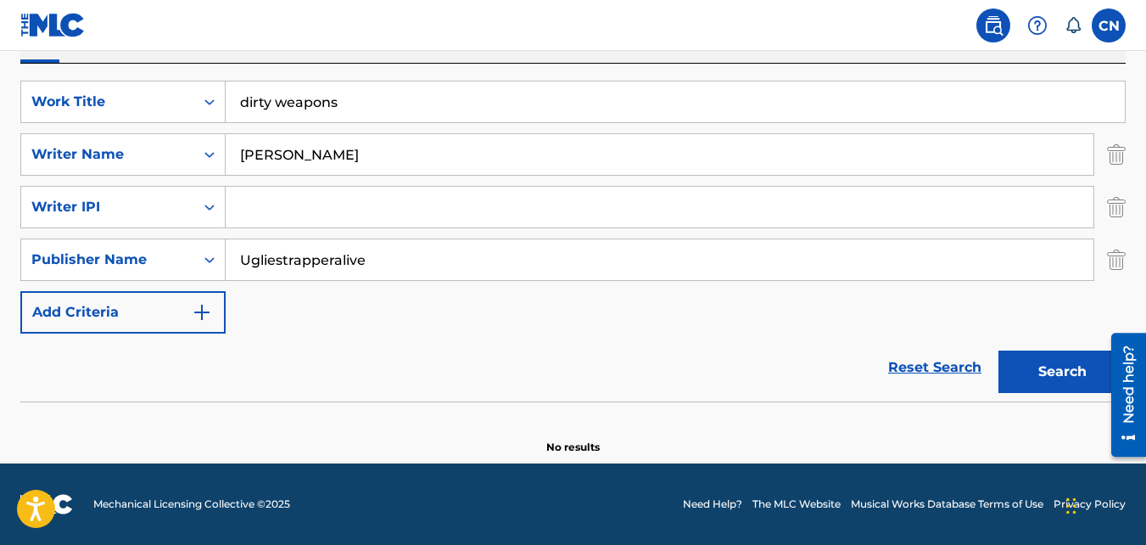
click at [286, 104] on input "dirty weapons" at bounding box center [676, 101] width 900 height 41
click at [253, 104] on input "dirty Weapons" at bounding box center [676, 101] width 900 height 41
click at [249, 99] on input "dirty Weapons" at bounding box center [676, 101] width 900 height 41
click at [1051, 362] on button "Search" at bounding box center [1062, 371] width 127 height 42
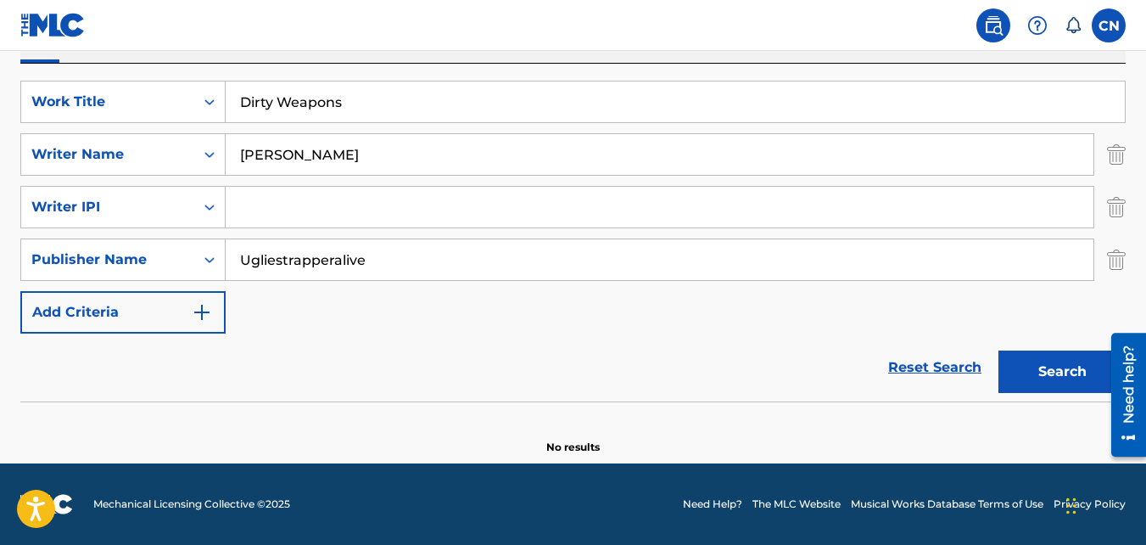
click at [566, 97] on input "Dirty Weapons" at bounding box center [676, 101] width 900 height 41
type input "D"
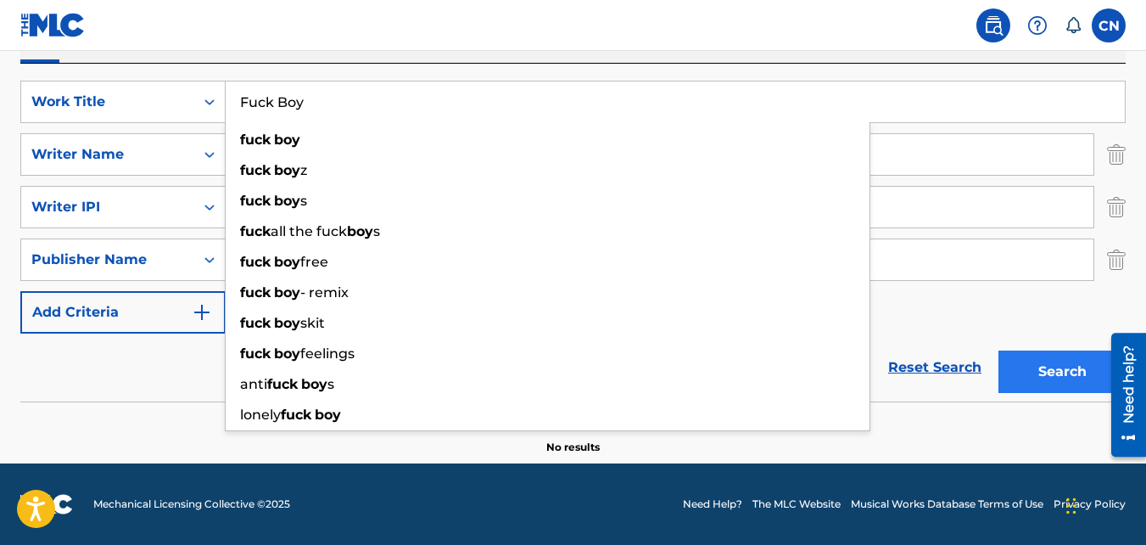
type input "Fuck Boy"
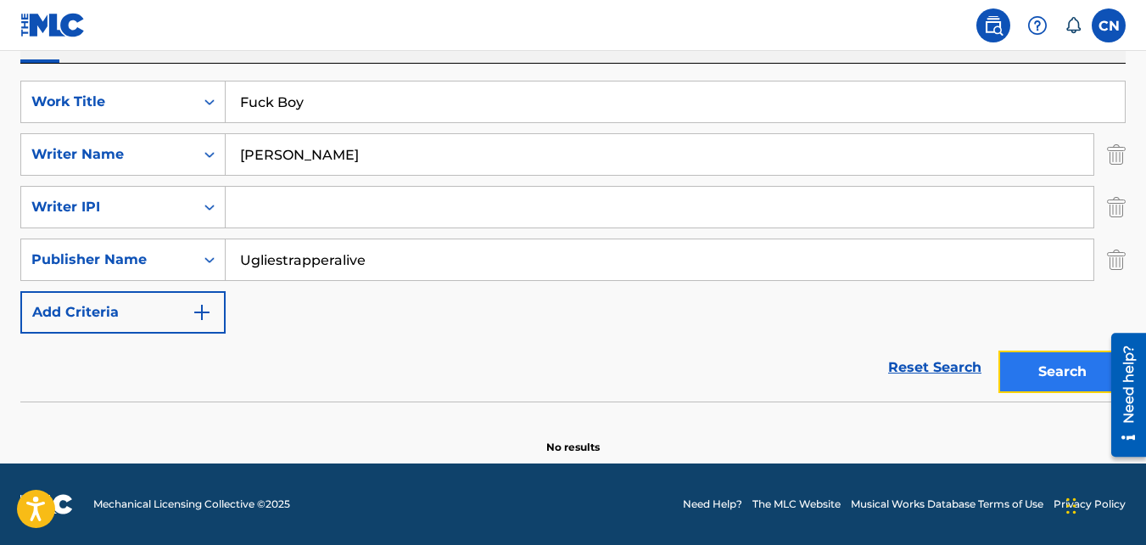
click at [1064, 357] on button "Search" at bounding box center [1062, 371] width 127 height 42
click at [376, 170] on input "[PERSON_NAME]" at bounding box center [660, 154] width 868 height 41
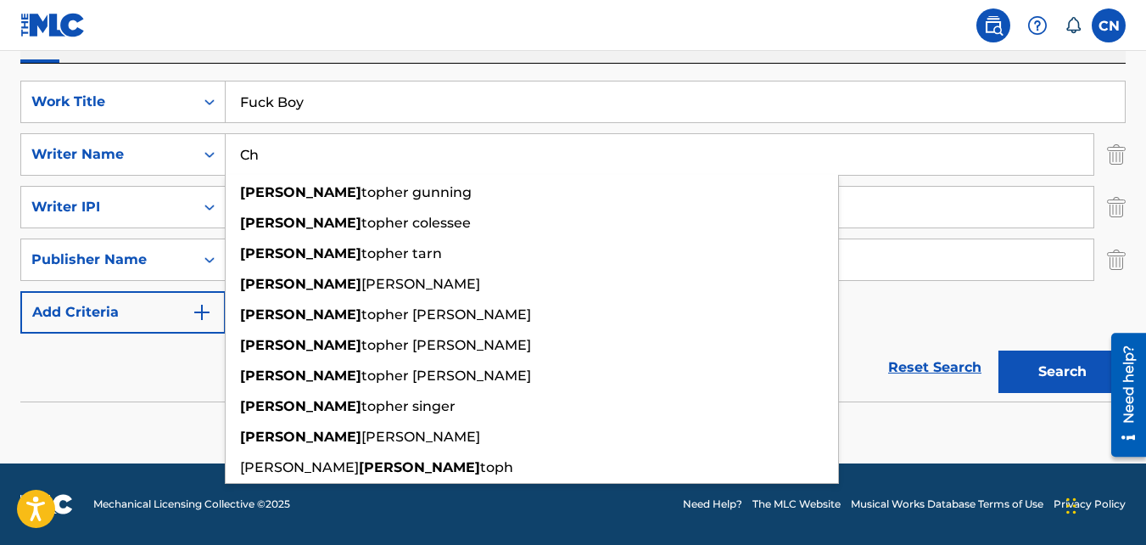
type input "C"
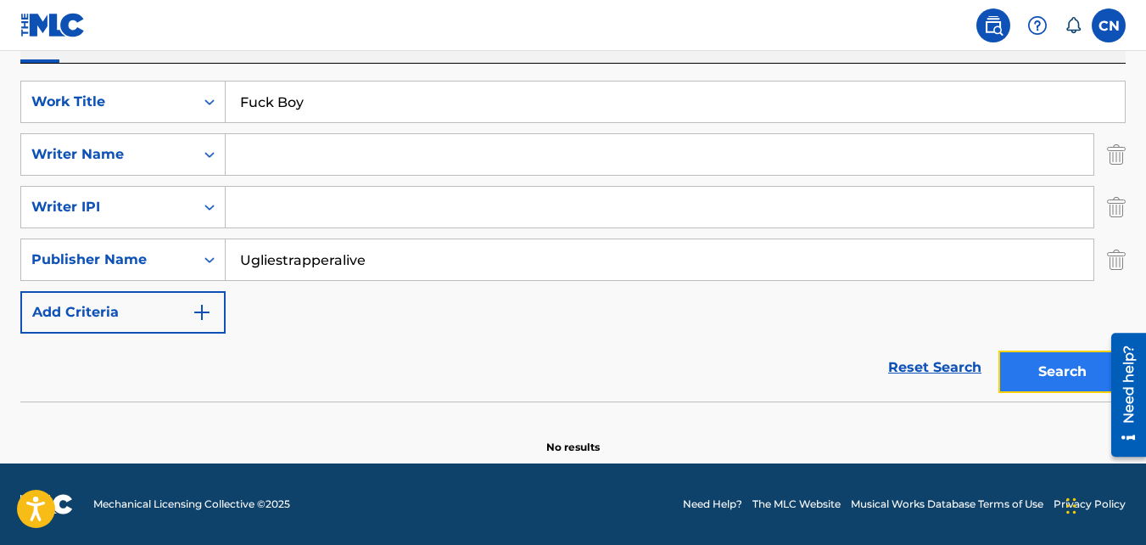
click at [1055, 384] on button "Search" at bounding box center [1062, 371] width 127 height 42
click at [613, 269] on input "Ugliestrapperalive" at bounding box center [660, 259] width 868 height 41
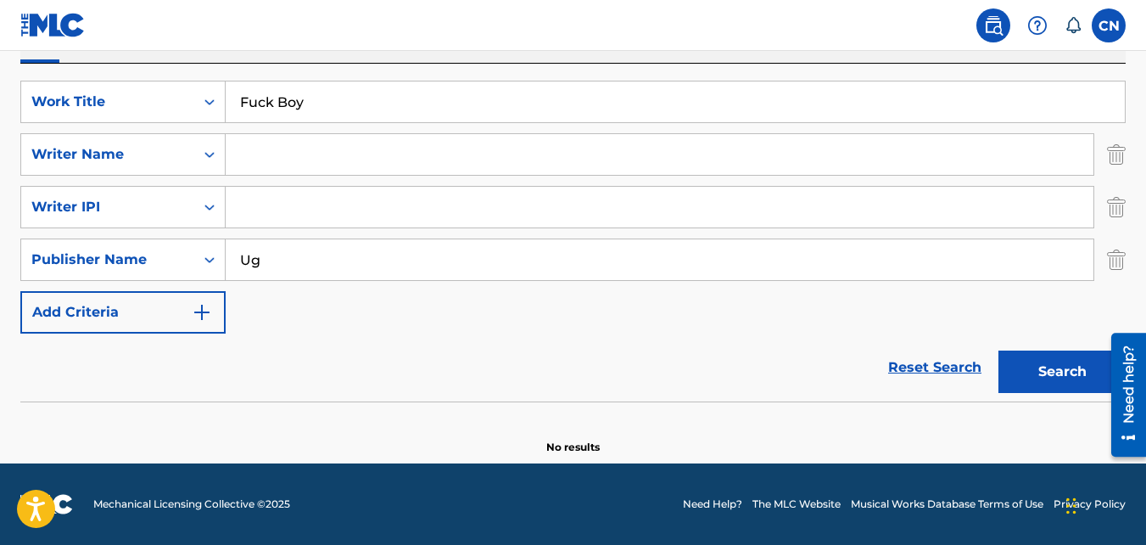
type input "U"
click at [1014, 362] on button "Search" at bounding box center [1062, 371] width 127 height 42
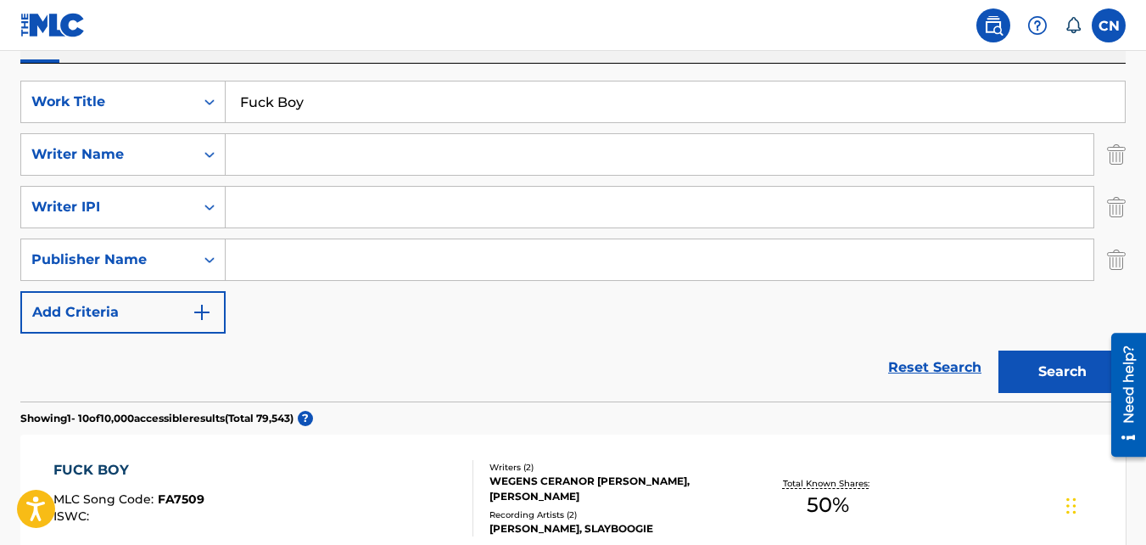
click at [813, 89] on input "Fuck Boy" at bounding box center [676, 101] width 900 height 41
type input "F"
click at [1055, 354] on button "Search" at bounding box center [1062, 371] width 127 height 42
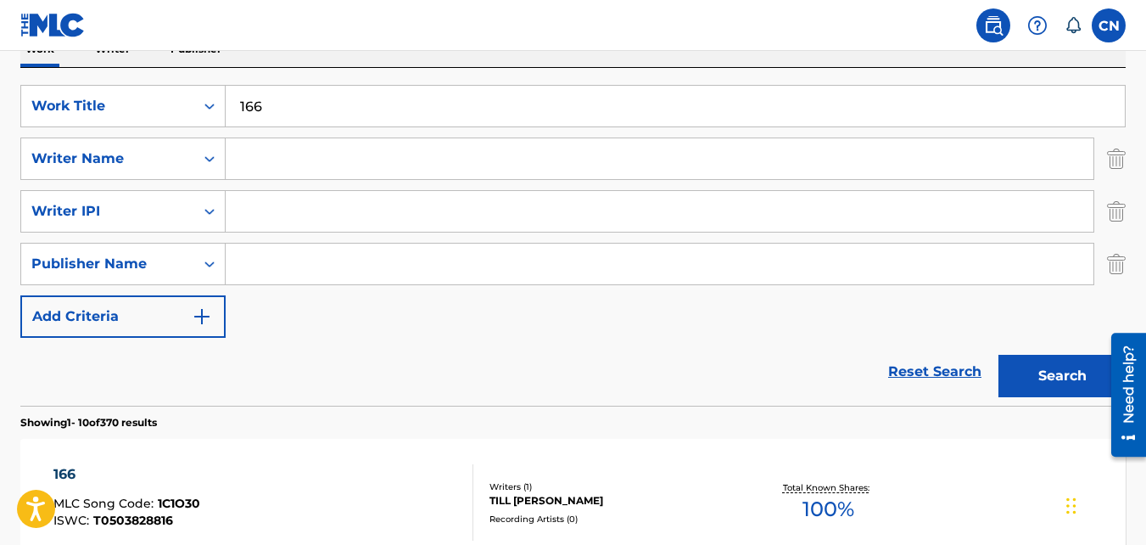
scroll to position [0, 0]
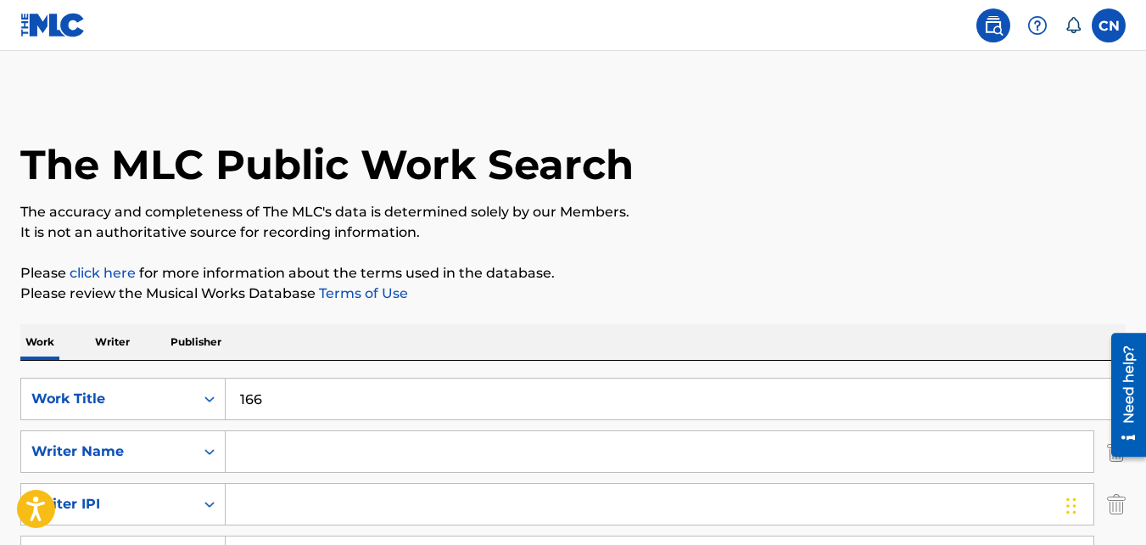
click at [489, 392] on input "166" at bounding box center [676, 398] width 900 height 41
type input "1"
click at [56, 24] on img at bounding box center [52, 25] width 65 height 25
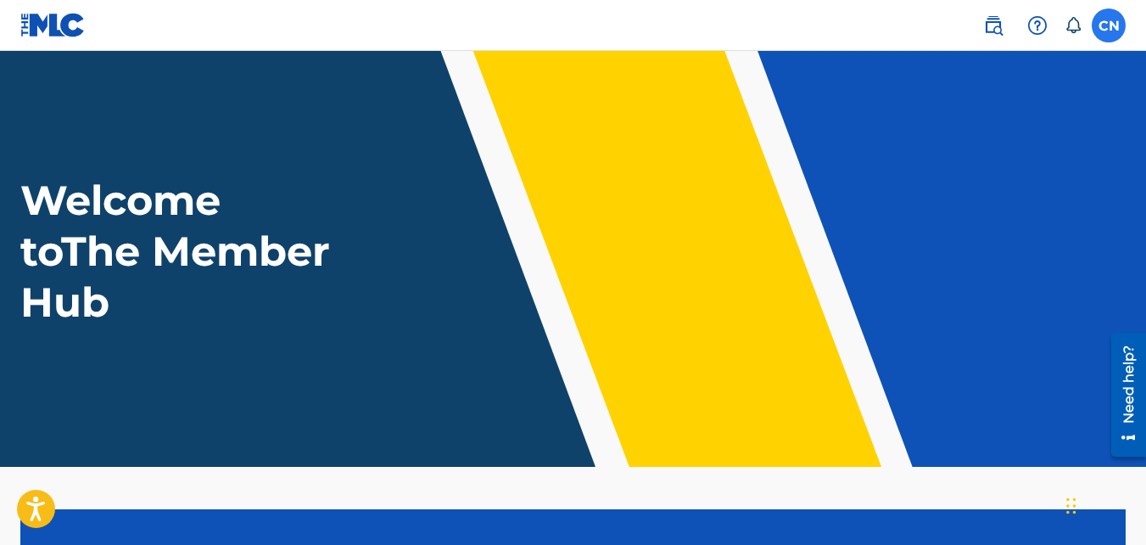
click at [1099, 20] on label at bounding box center [1109, 25] width 34 height 34
click at [1109, 25] on input "CN [PERSON_NAME] [EMAIL_ADDRESS][DOMAIN_NAME] Notification Preferences Profile …" at bounding box center [1109, 25] width 0 height 0
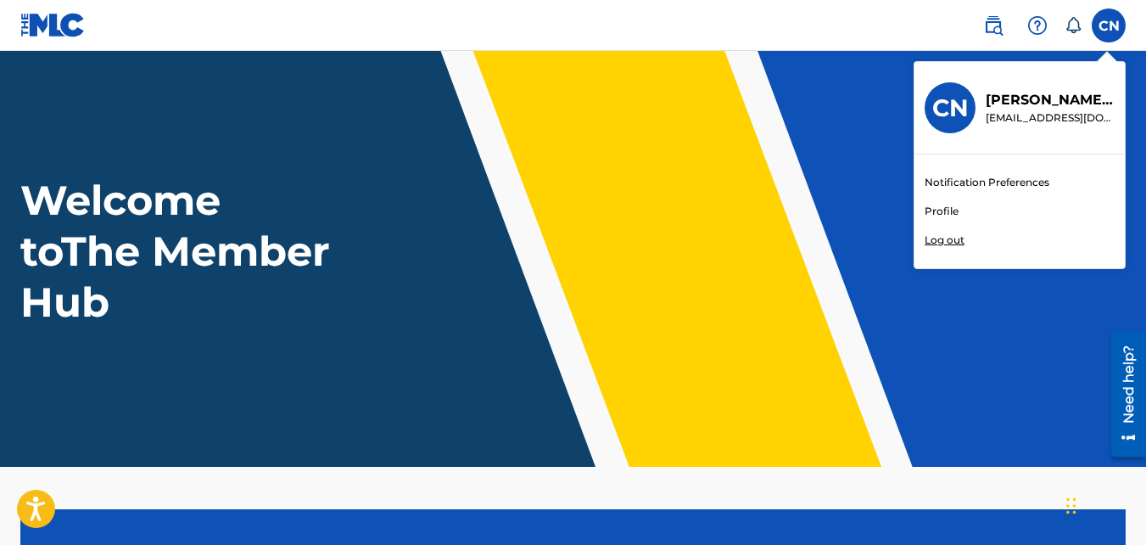
click at [951, 239] on p "Log out" at bounding box center [945, 240] width 40 height 15
click at [1109, 25] on input "CN [PERSON_NAME] [EMAIL_ADDRESS][DOMAIN_NAME] Notification Preferences Profile …" at bounding box center [1109, 25] width 0 height 0
